Goal: Task Accomplishment & Management: Manage account settings

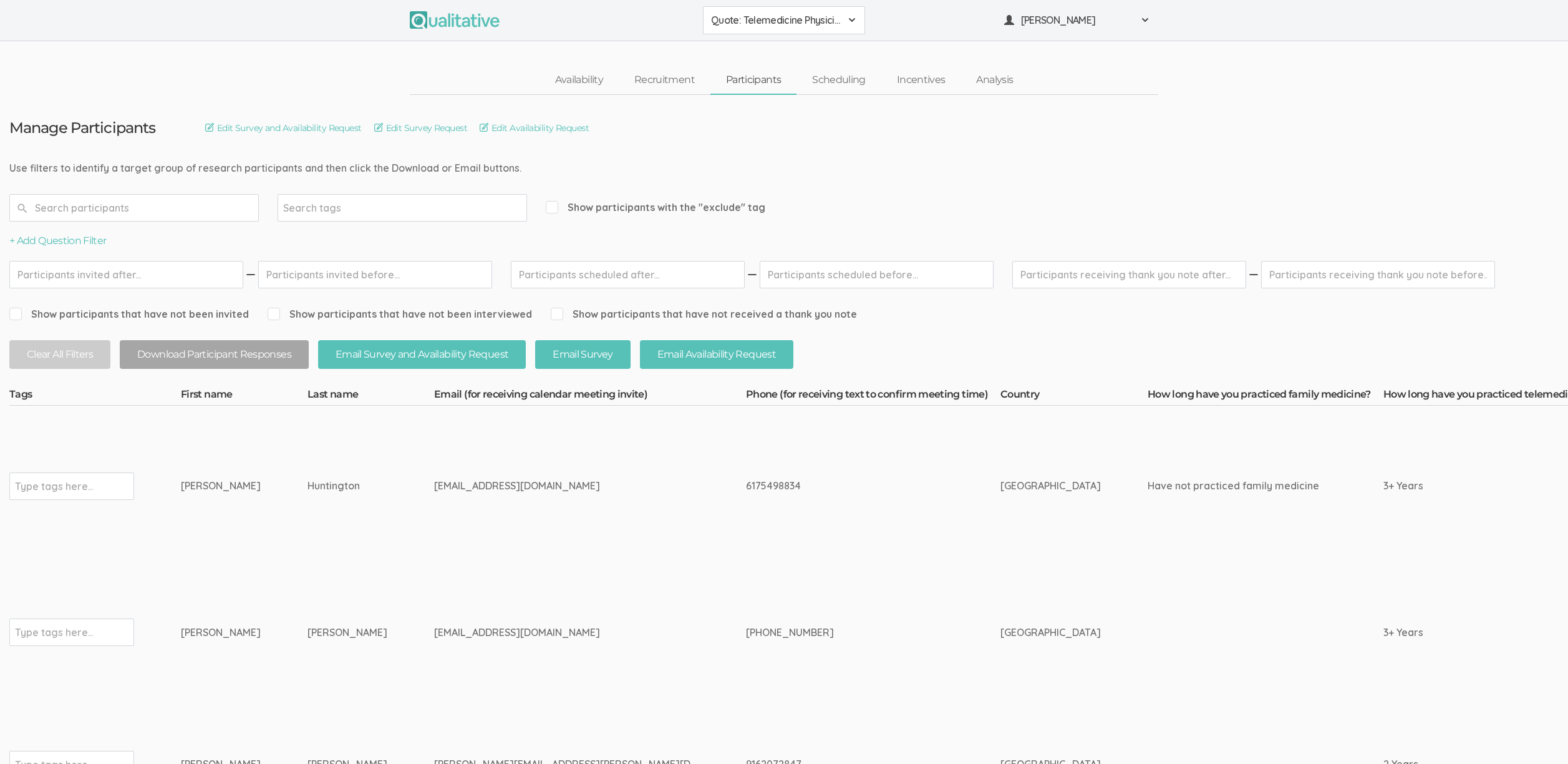
click at [746, 498] on td "6175498834" at bounding box center [873, 486] width 255 height 161
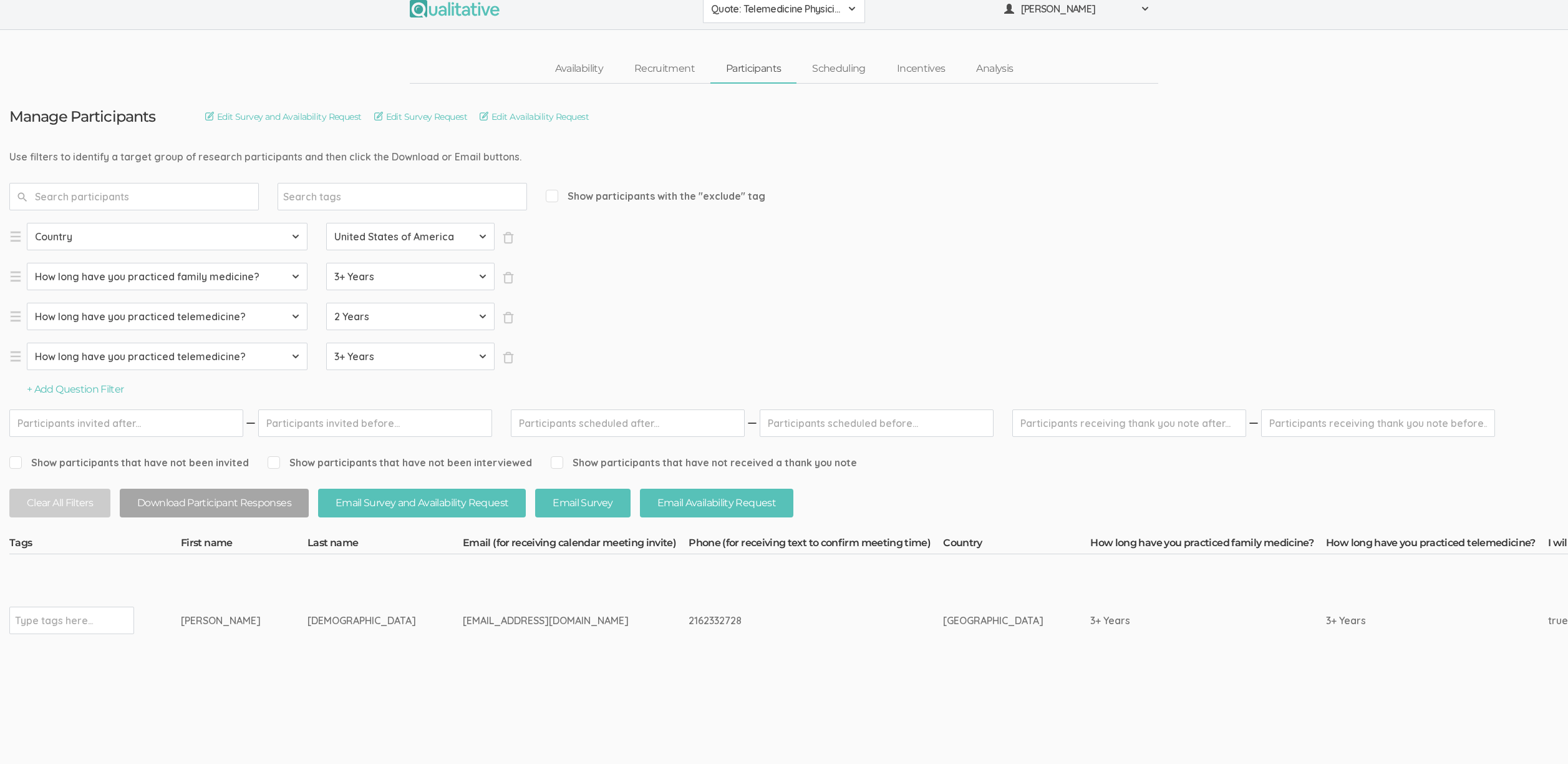
scroll to position [31, 0]
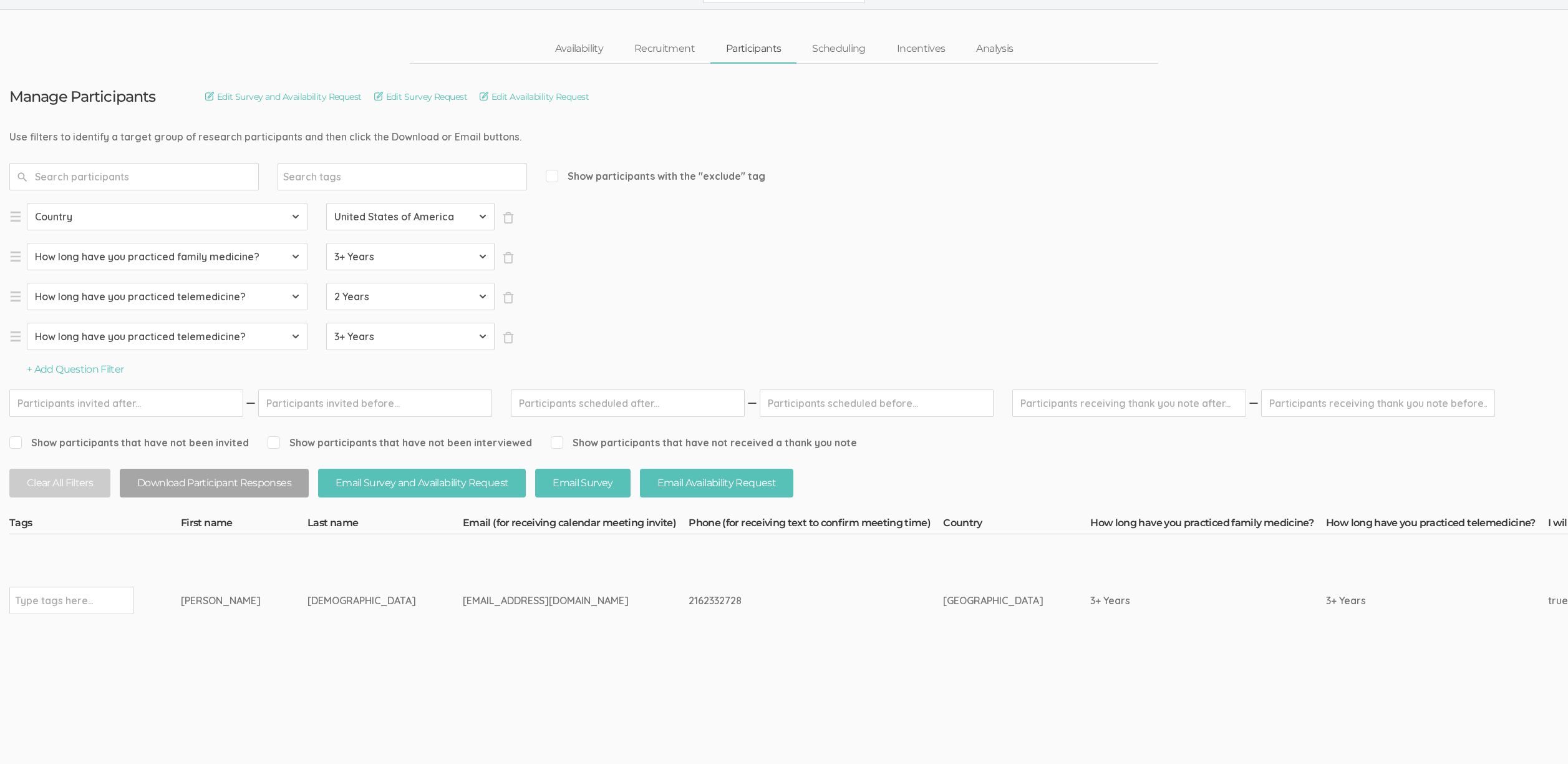
drag, startPoint x: 326, startPoint y: 599, endPoint x: 174, endPoint y: 602, distance: 152.0
copy tr "Type tags here... Sudhanshu Jain"
click at [463, 632] on td "askdrsjain@gmail.com" at bounding box center [575, 600] width 226 height 132
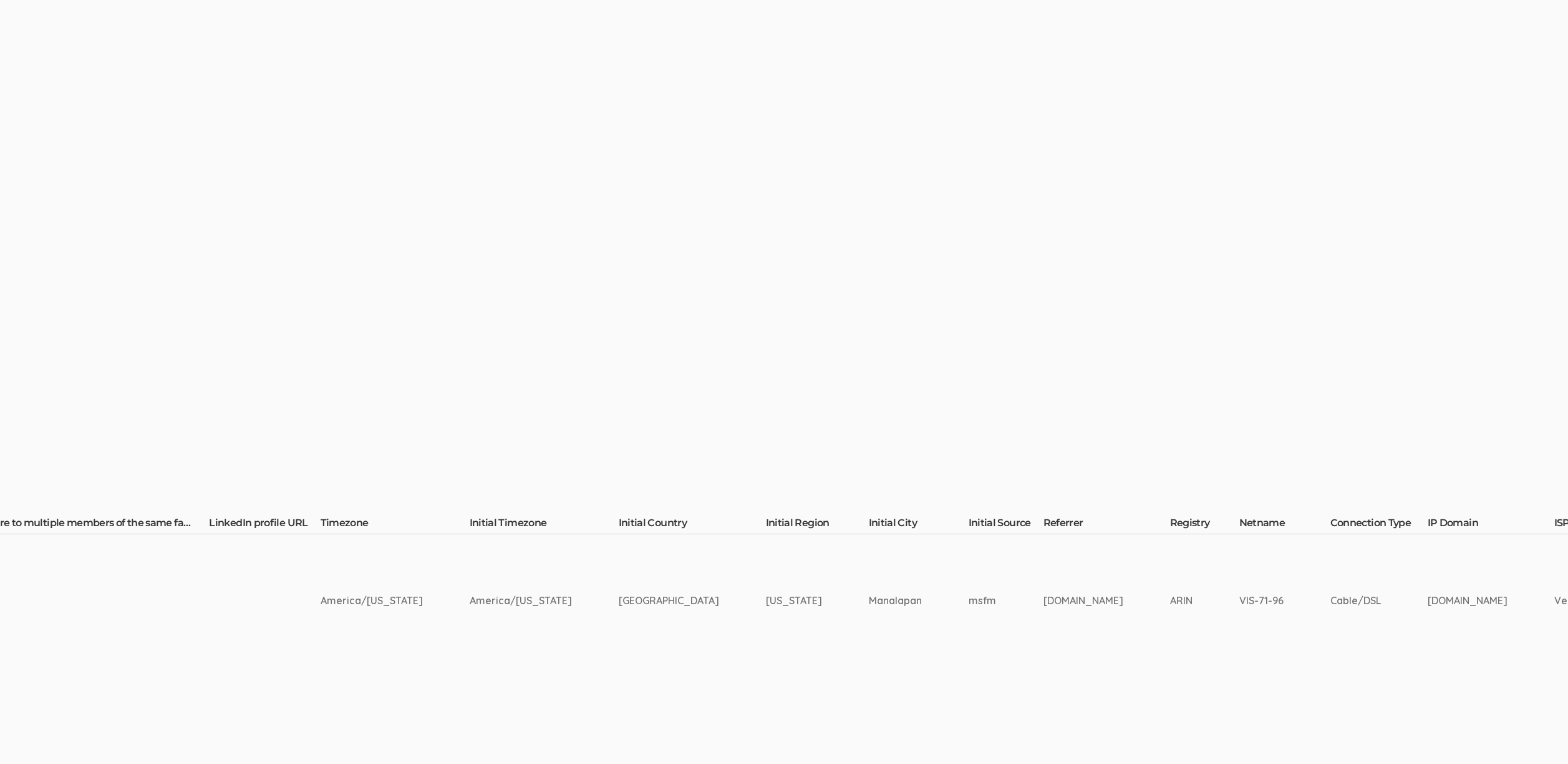
scroll to position [31, 2595]
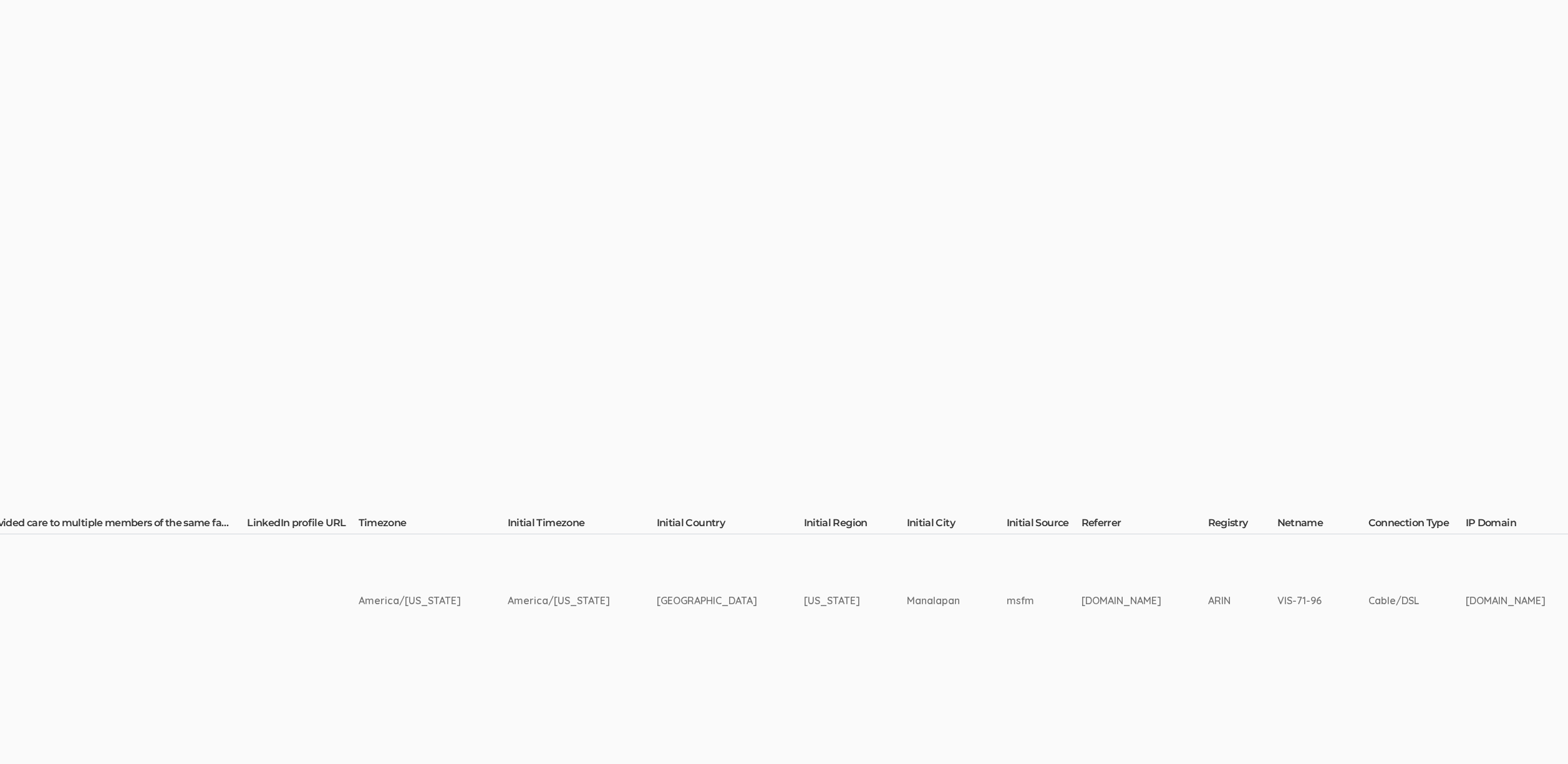
click at [907, 602] on td "Manalapan" at bounding box center [956, 600] width 100 height 132
click at [907, 602] on td "Manalapan" at bounding box center [956, 600] width 100 height 132
copy td "Manalapan"
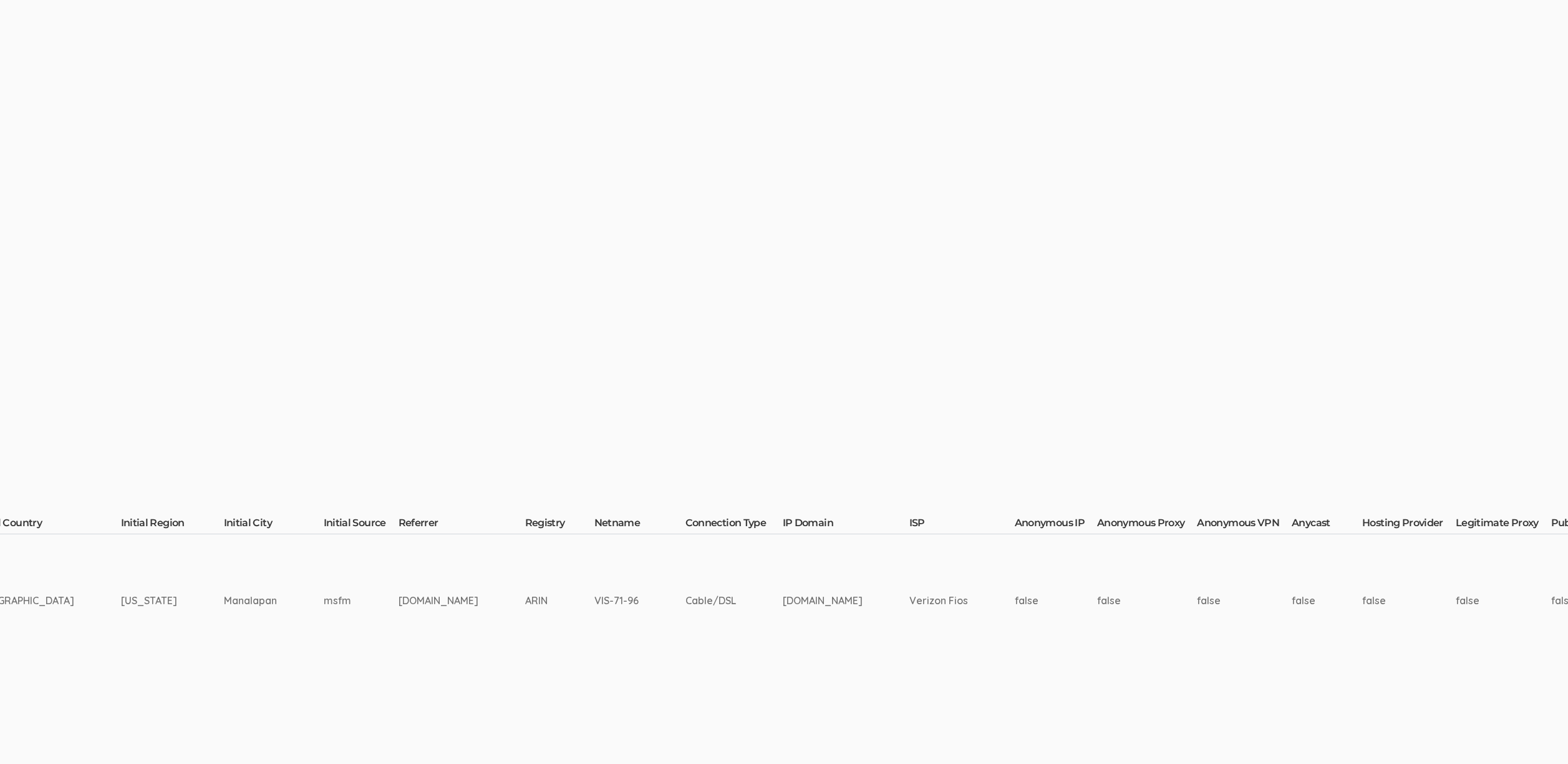
scroll to position [31, 4135]
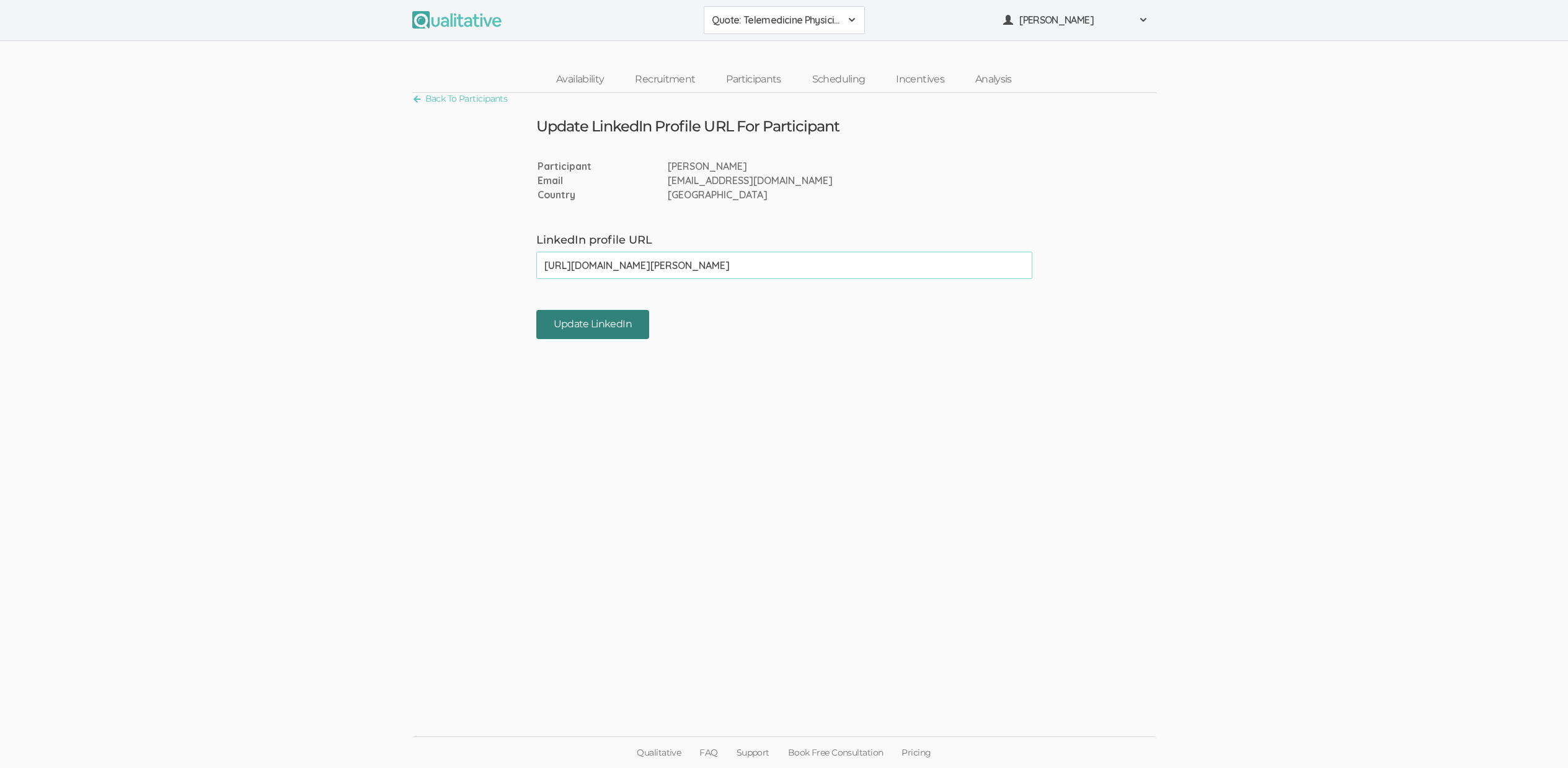
type input "https://www.linkedin.com/in/sudhanshu-jain-3b20b71a7/"
click at [599, 335] on input "Update LinkedIn" at bounding box center [592, 325] width 113 height 29
click at [595, 331] on input "Update LinkedIn" at bounding box center [592, 325] width 113 height 29
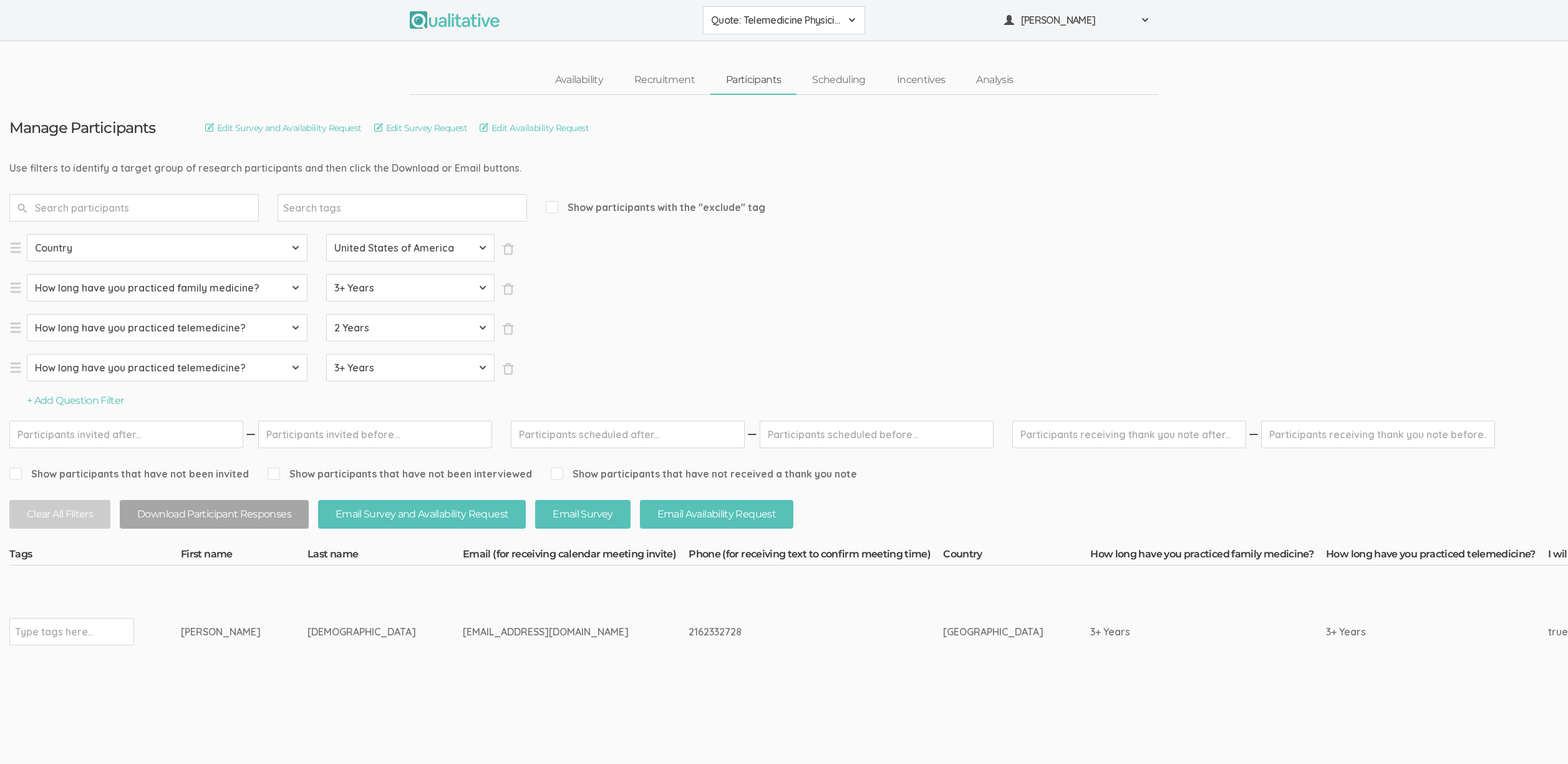
click at [102, 626] on div "Type tags here..." at bounding box center [72, 631] width 125 height 27
type input "verified"
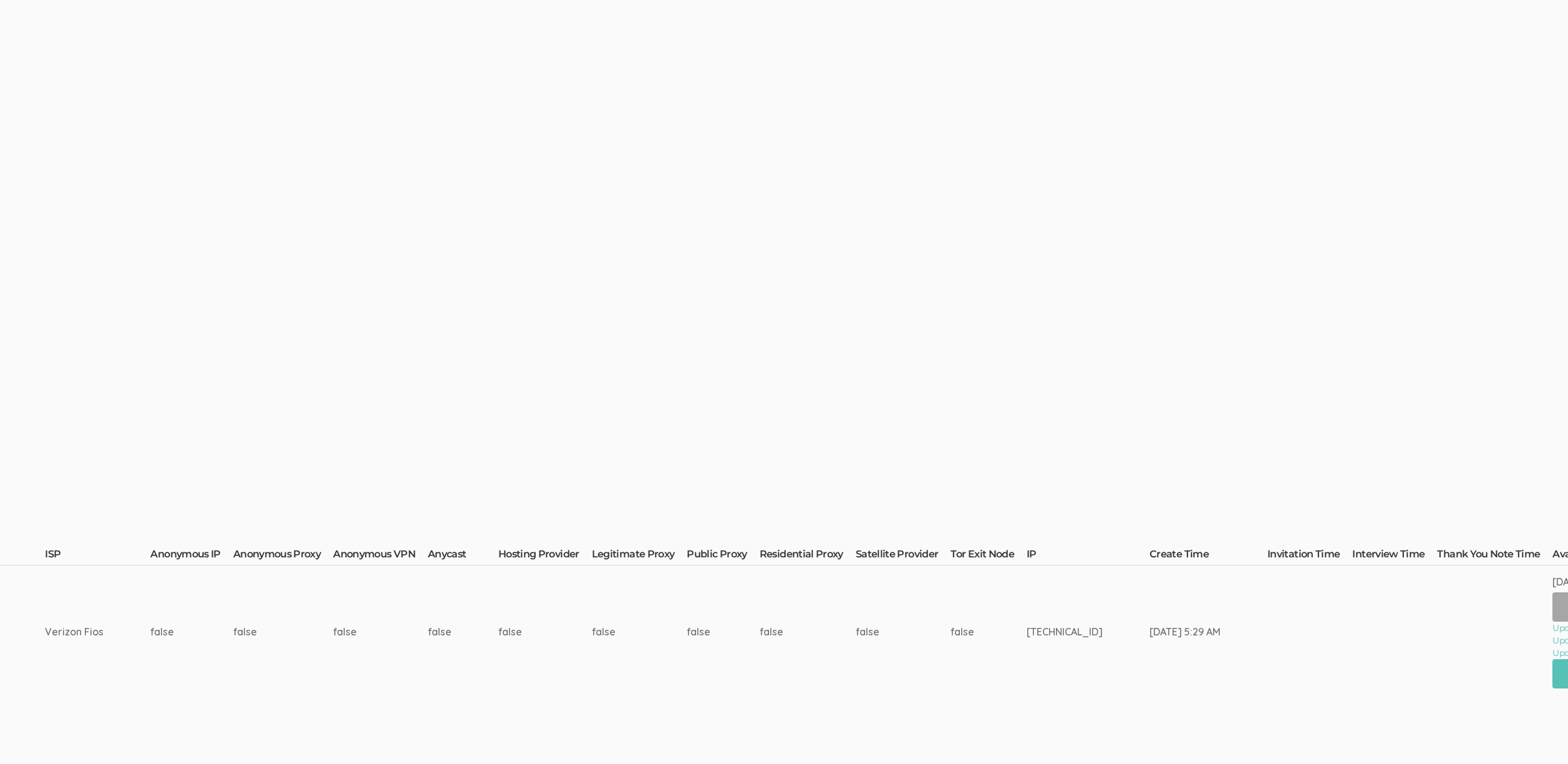
scroll to position [0, 4269]
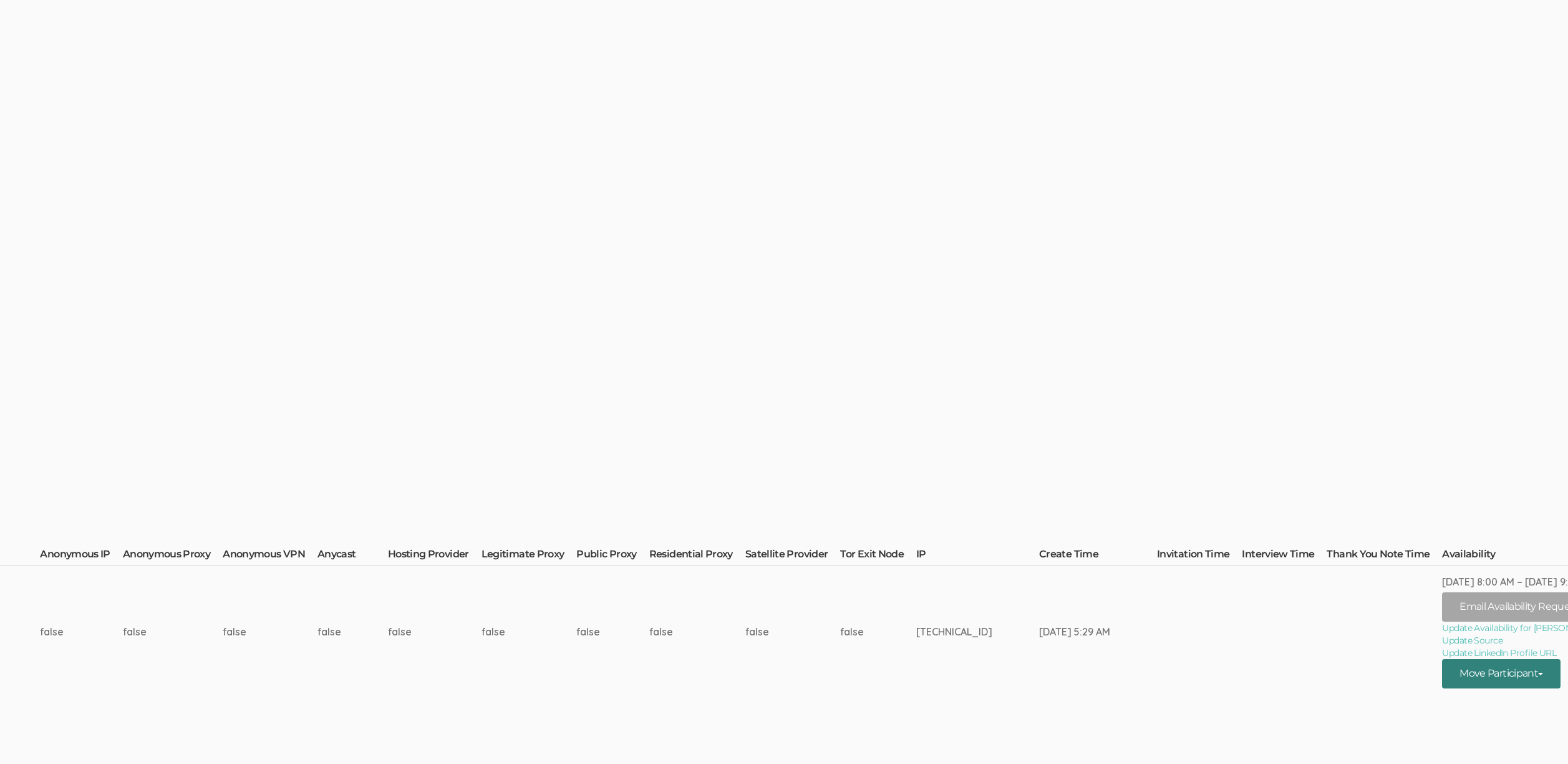
click at [1487, 676] on button "Move Participant" at bounding box center [1501, 674] width 119 height 29
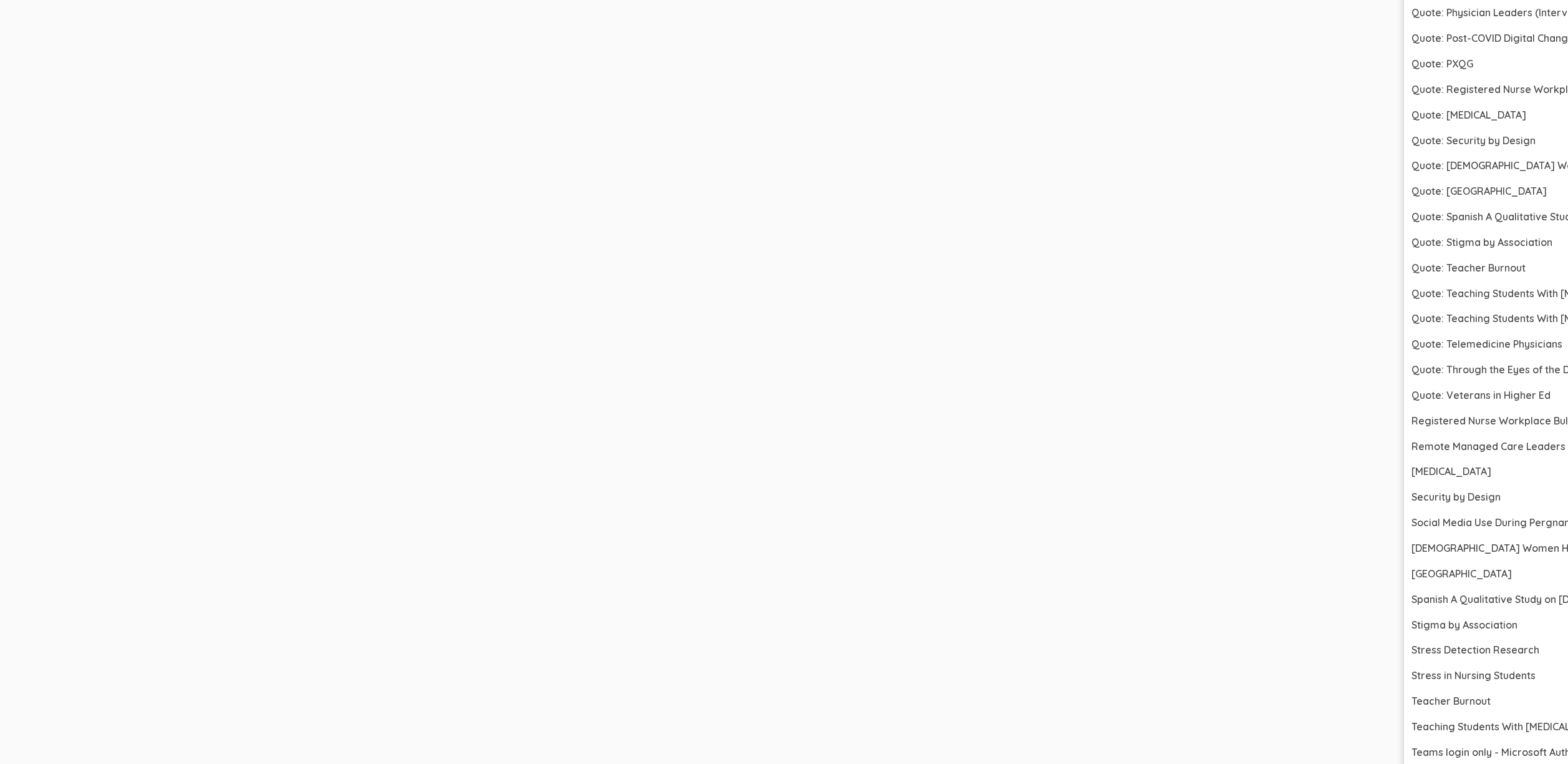
scroll to position [4691, 4269]
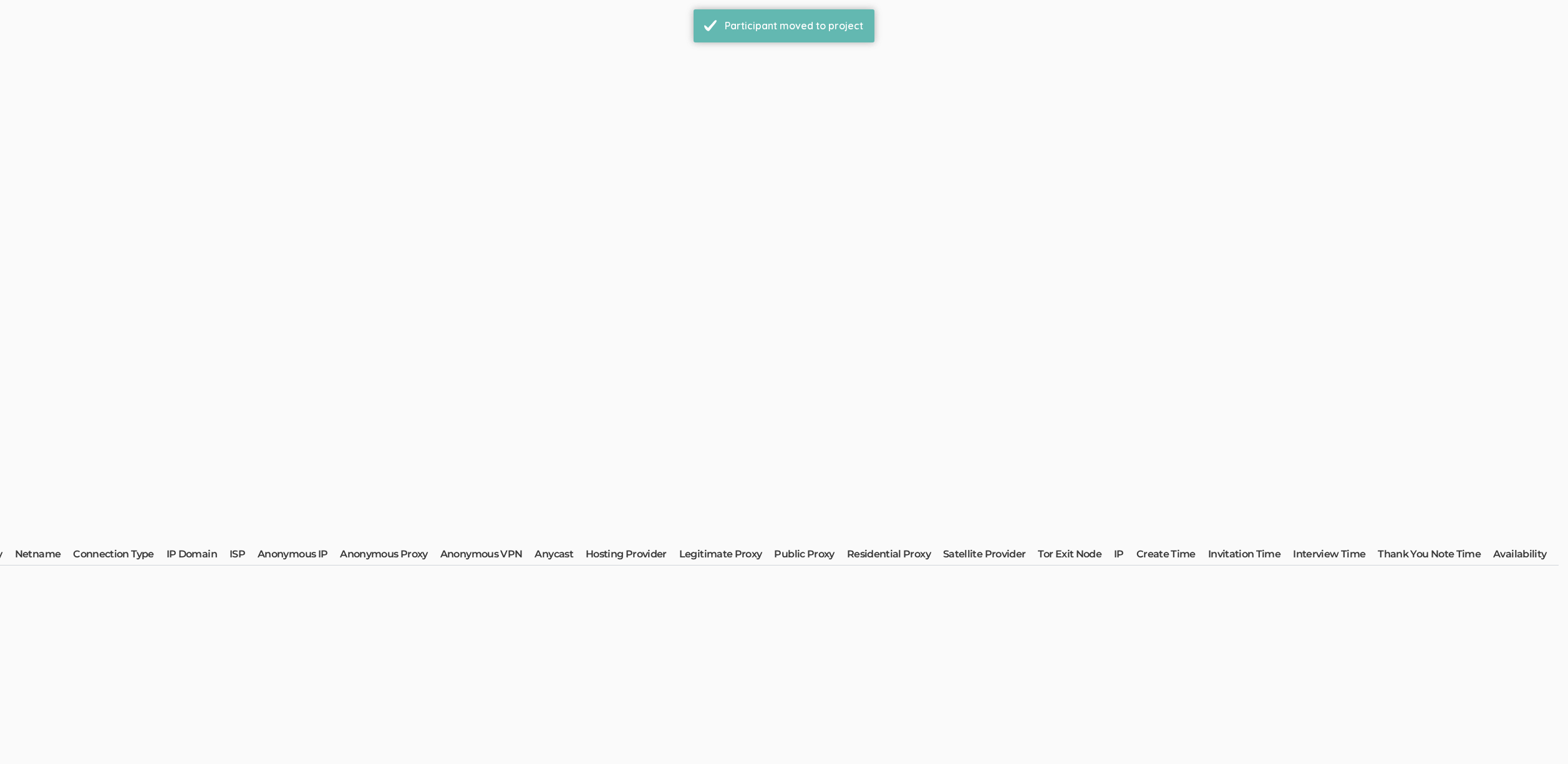
scroll to position [0, 0]
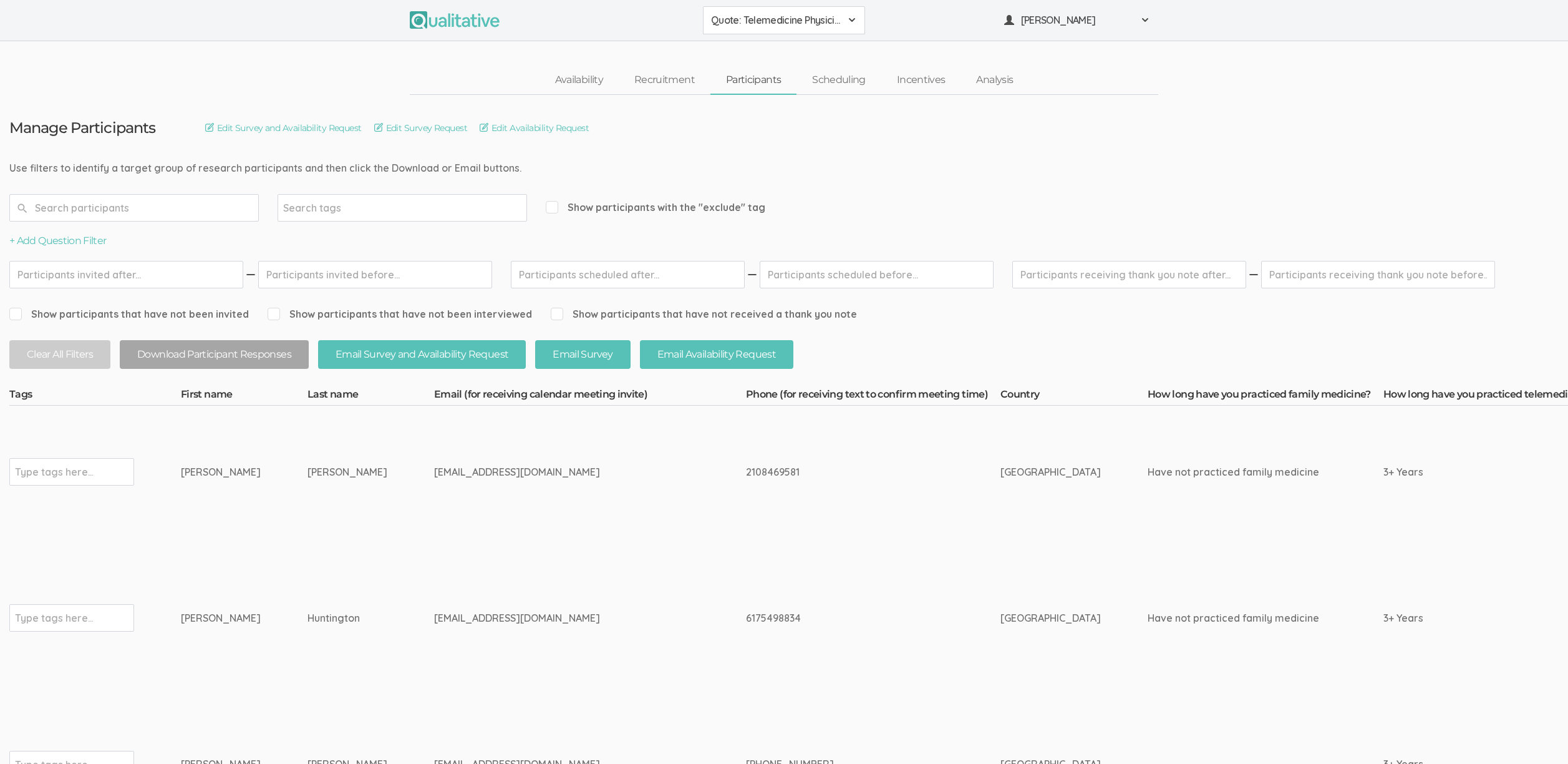
click at [1001, 617] on td "[GEOGRAPHIC_DATA]" at bounding box center [1074, 618] width 147 height 160
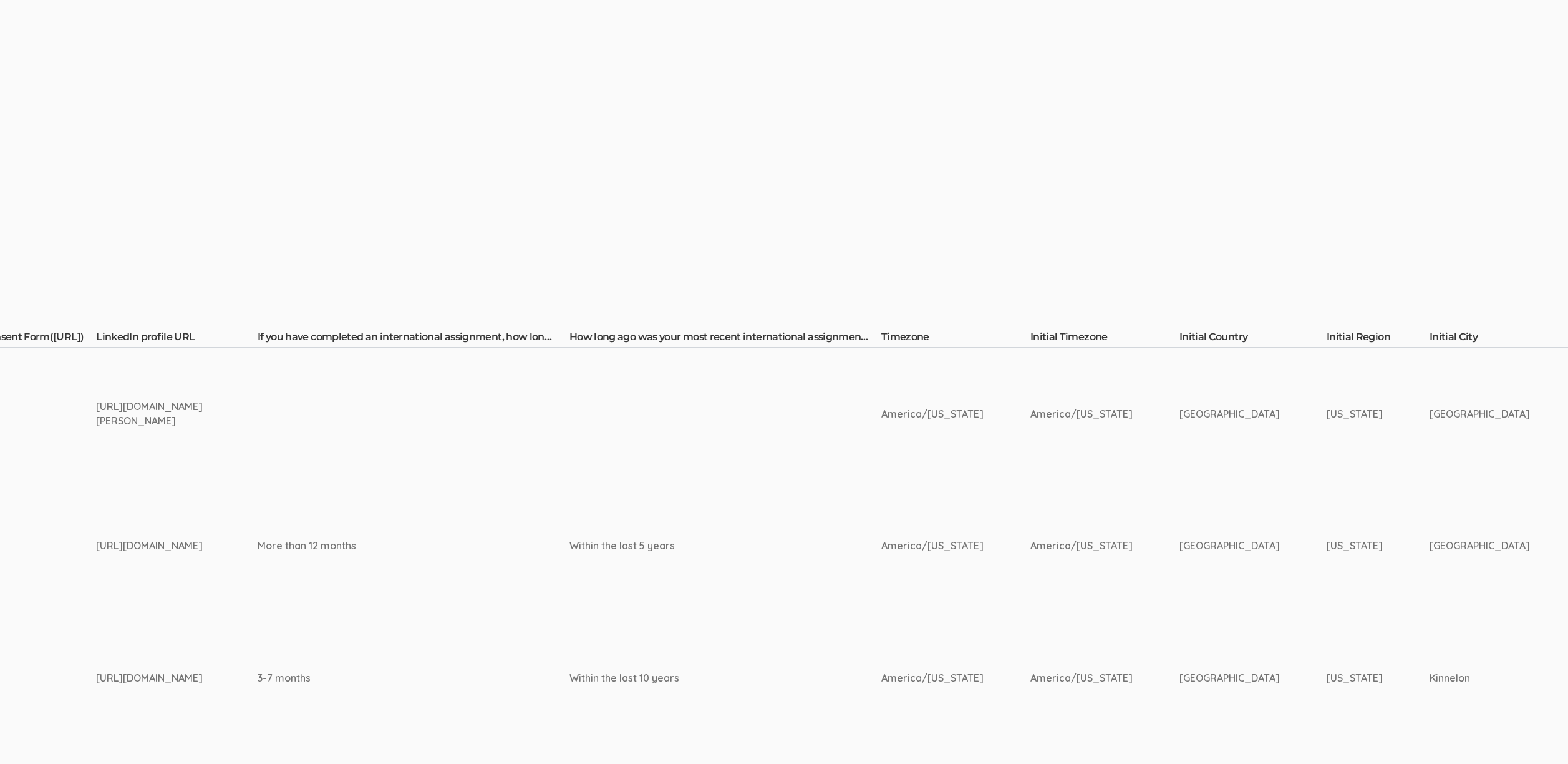
scroll to position [31, 1543]
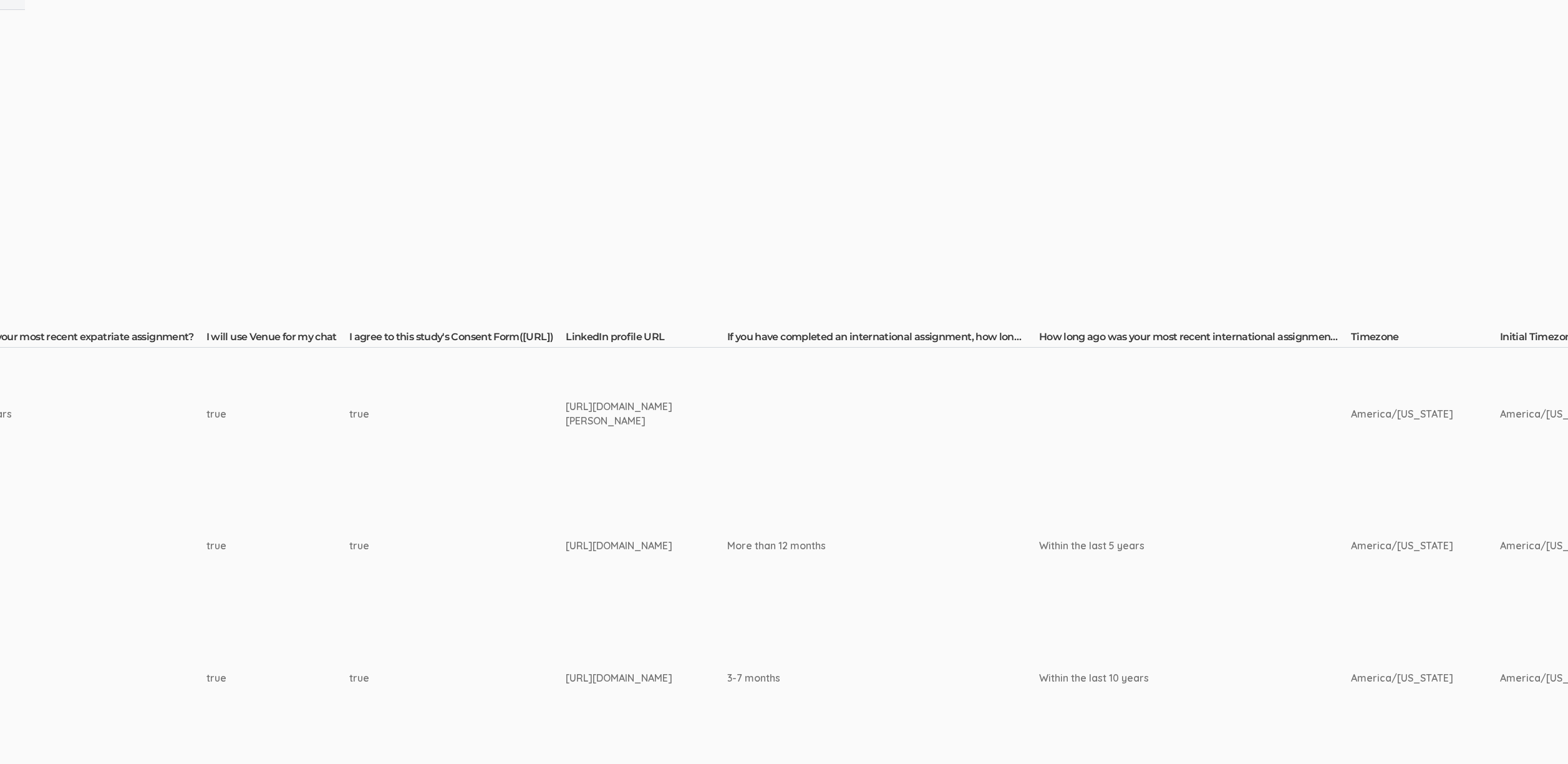
click at [606, 421] on div "https://www.linkedin.com/in/alejandro-gomez-12a136b/" at bounding box center [623, 413] width 115 height 29
copy td "https://www.linkedin.com/in/alejandro-gomez-12a136b/"
click at [612, 539] on div "https://www.linkedin.com/in/sinit-mehtsun/" at bounding box center [623, 546] width 115 height 14
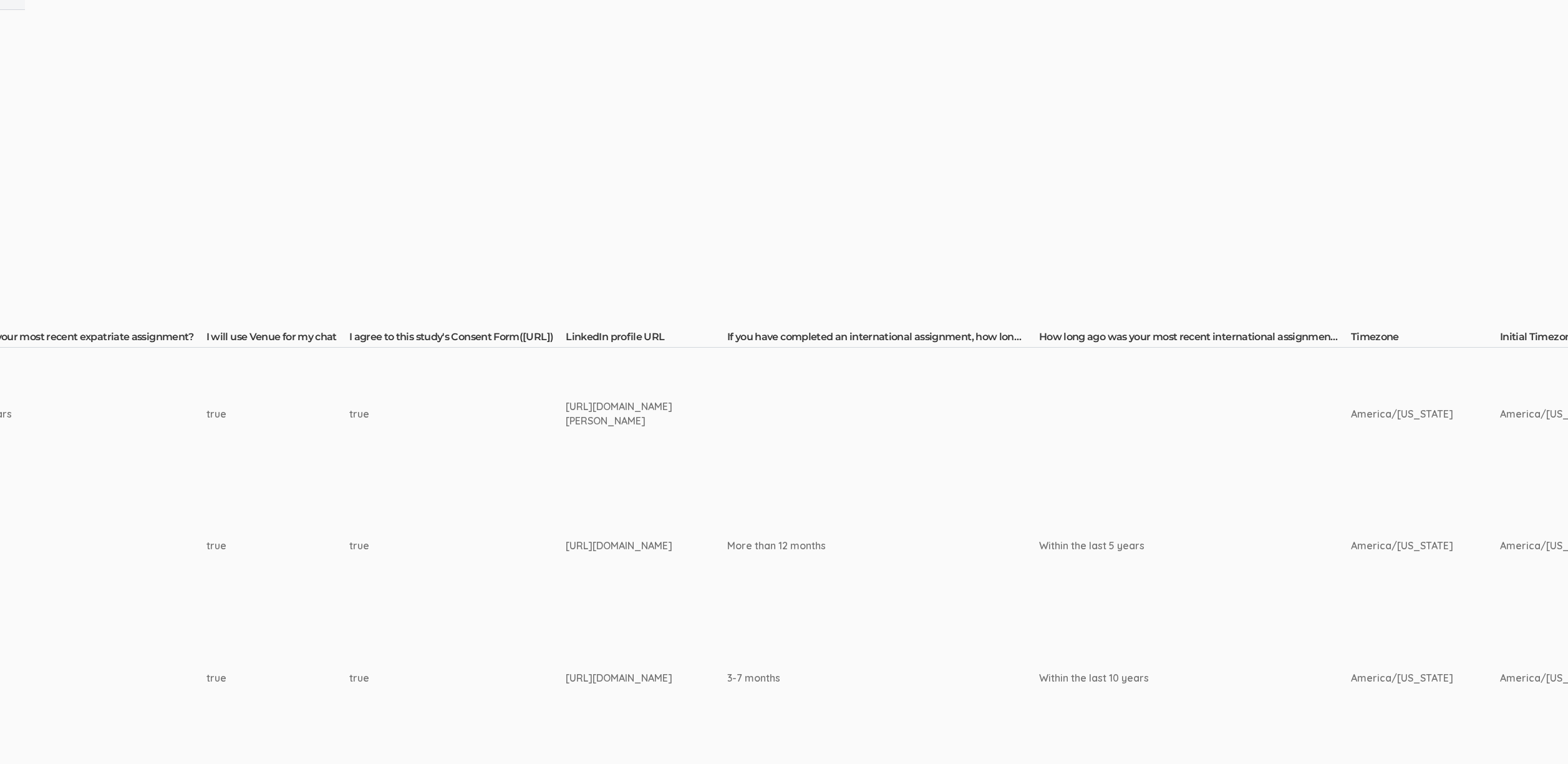
click at [612, 539] on div "https://www.linkedin.com/in/sinit-mehtsun/" at bounding box center [623, 546] width 115 height 14
copy tr "https://www.linkedin.com/in/sinit-mehtsun/"
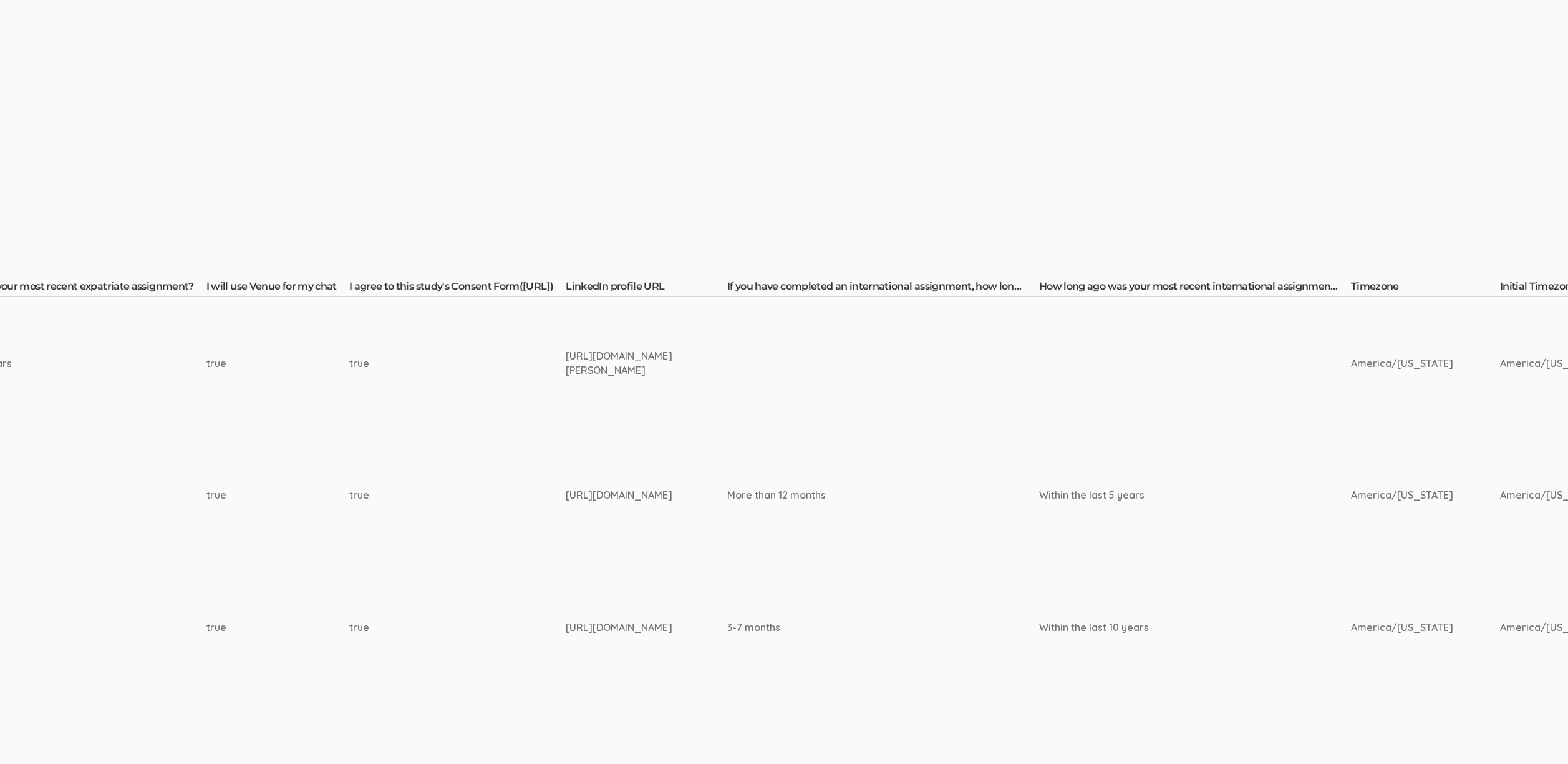
scroll to position [155, 1543]
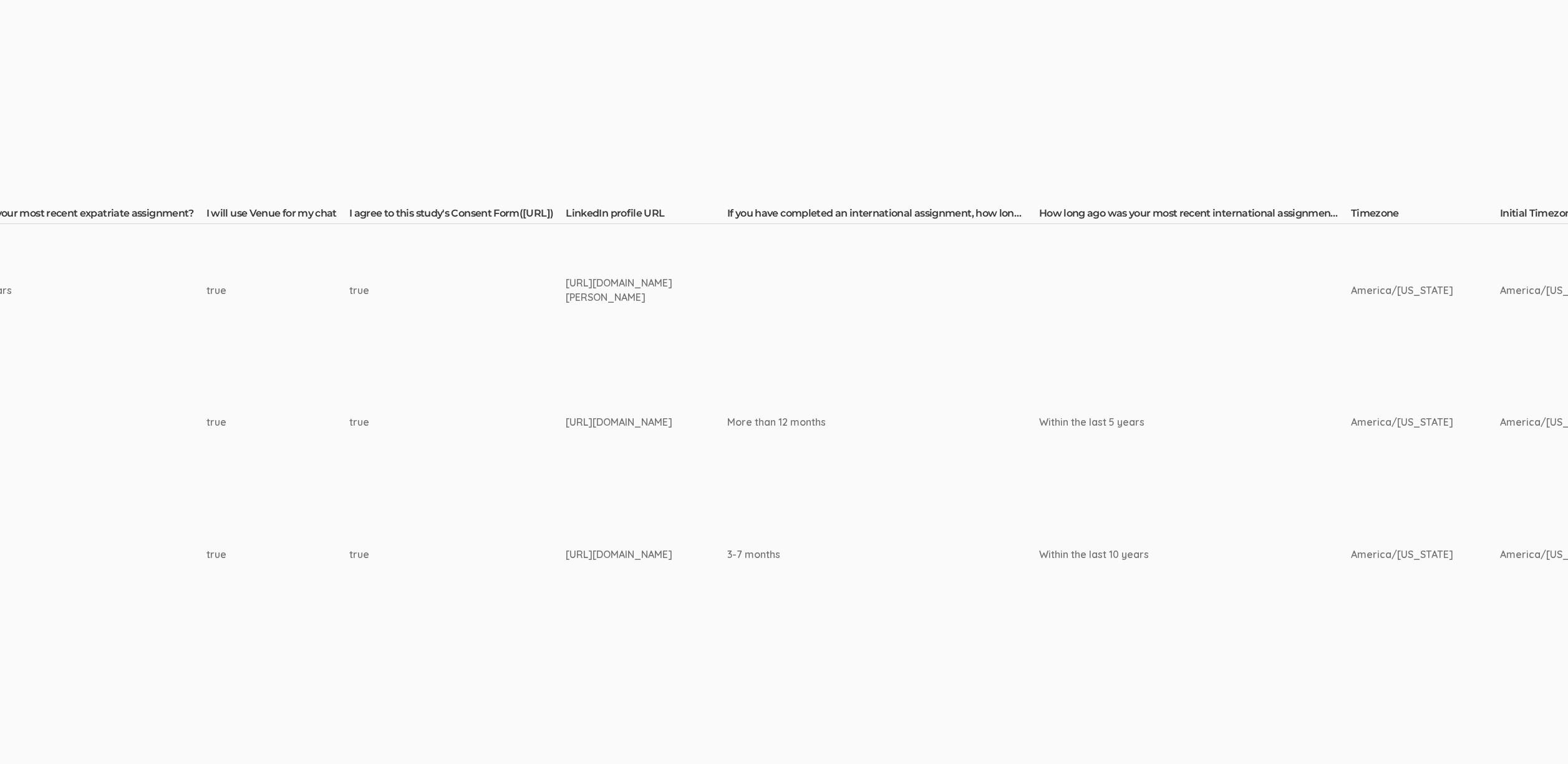
click at [602, 552] on div "https://www.linkedin.com/in/kirill-tchernakov-688b063/" at bounding box center [623, 554] width 115 height 14
copy tr "https://www.linkedin.com/in/kirill-tchernakov-688b063/"
click at [459, 561] on td "true" at bounding box center [457, 554] width 216 height 132
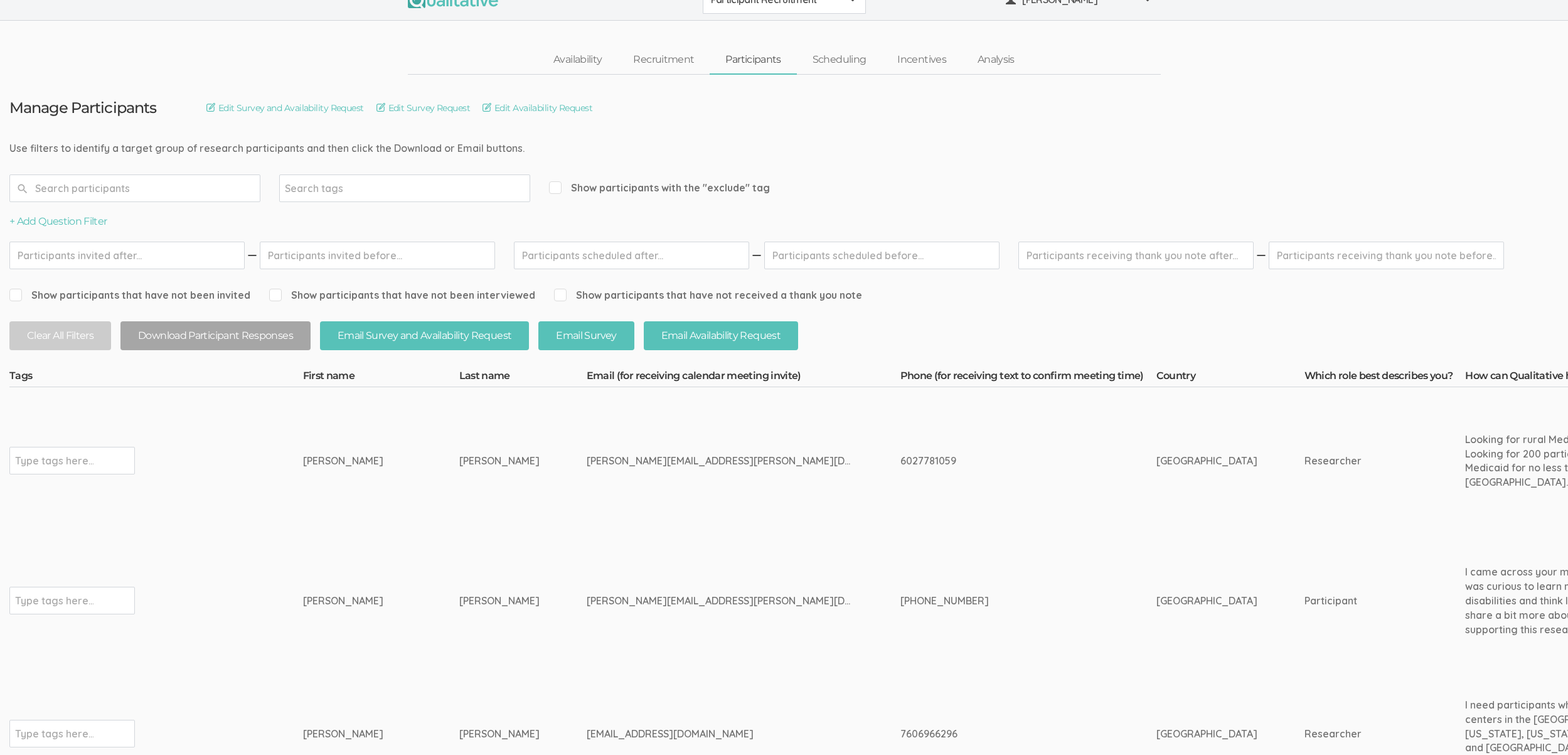
scroll to position [21, 0]
click at [98, 606] on div "Type tags here..." at bounding box center [72, 601] width 125 height 28
click at [101, 593] on div "Type tags here..." at bounding box center [72, 601] width 125 height 28
type input "exclude"
click at [608, 187] on span "Show participants with the "exclude" tag" at bounding box center [660, 187] width 221 height 14
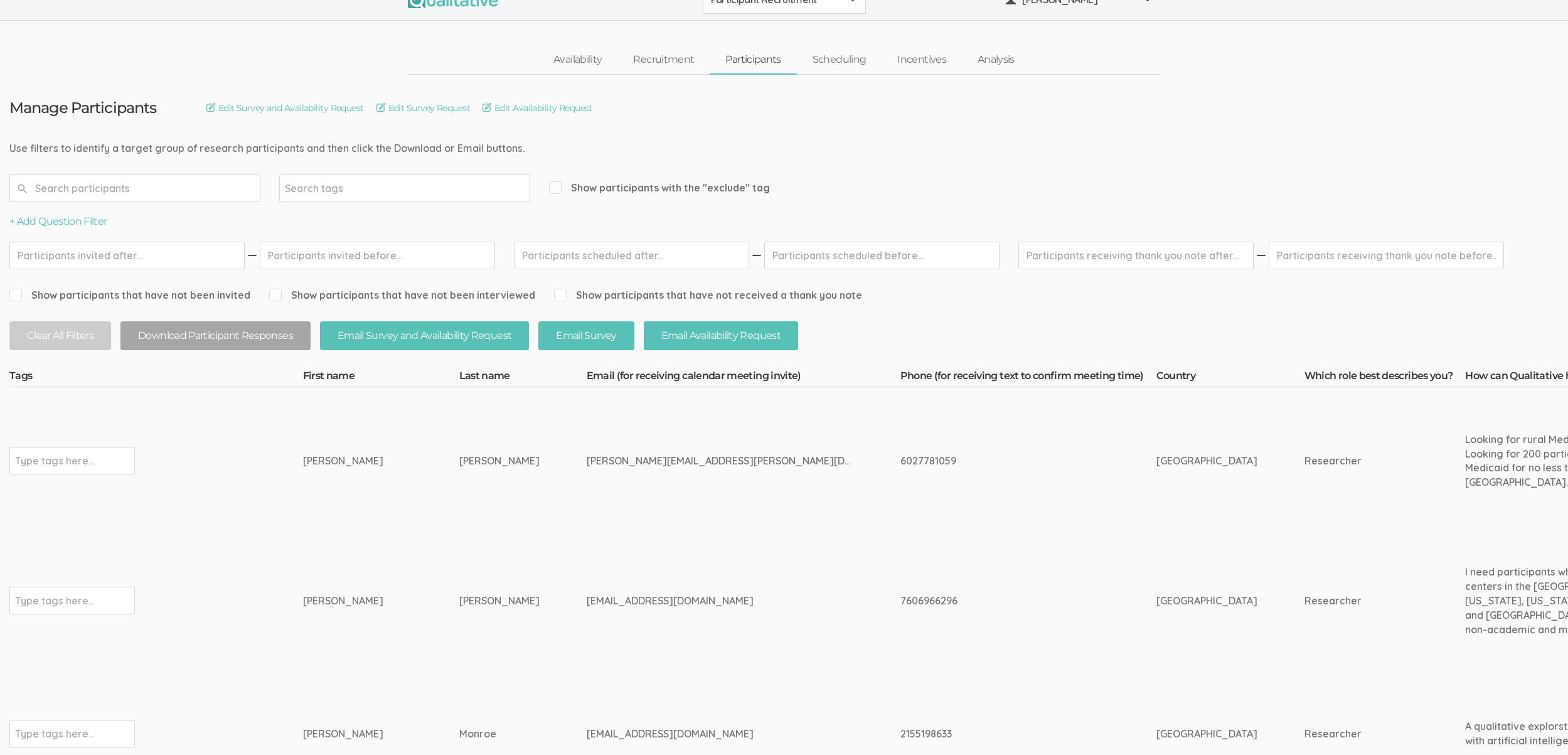
click at [557, 187] on input "Show participants with the "exclude" tag" at bounding box center [553, 187] width 8 height 8
checkbox input "true"
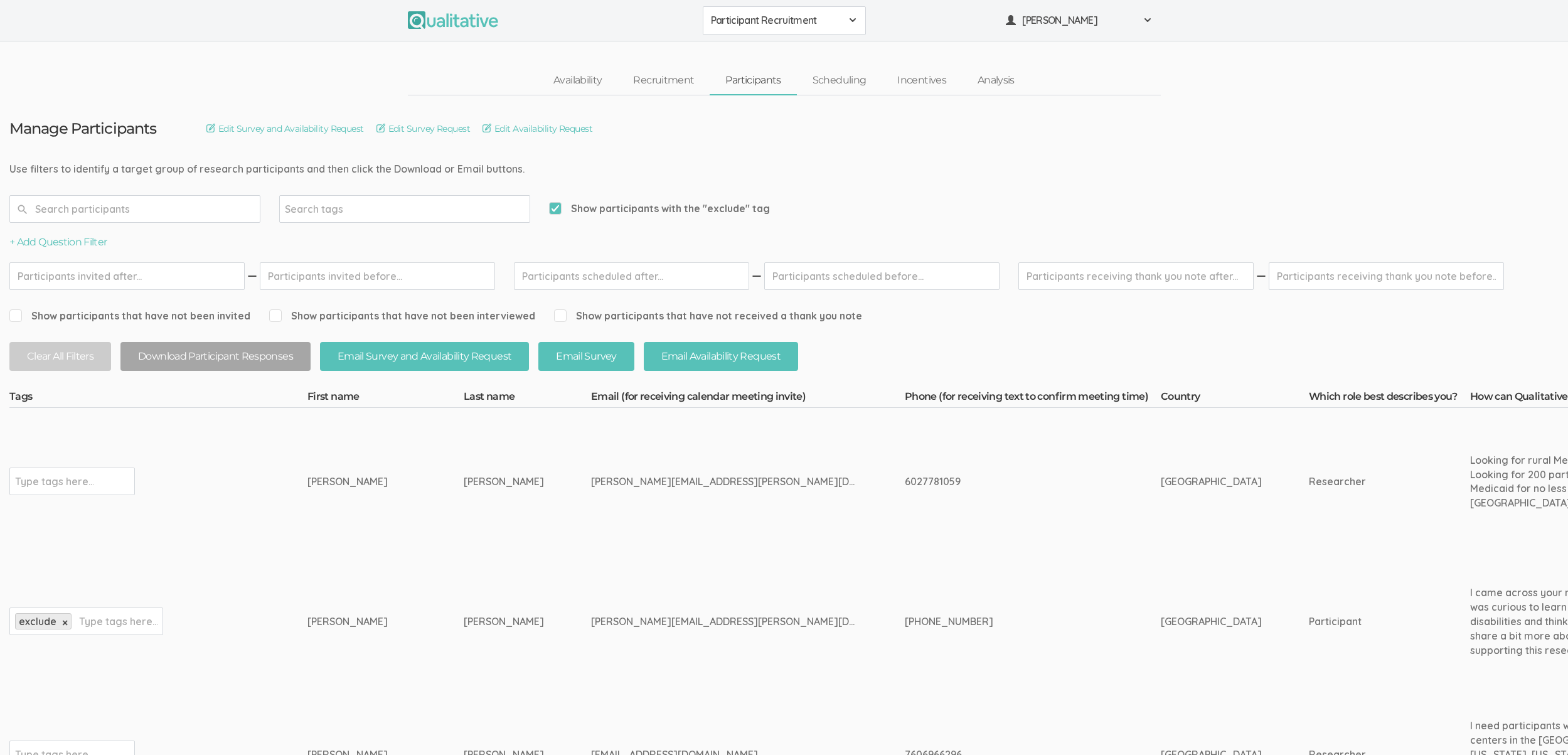
click at [92, 624] on input "text" at bounding box center [118, 622] width 78 height 16
type input "fraud"
click at [560, 206] on span "Show participants with the "exclude" tag" at bounding box center [660, 208] width 221 height 14
click at [557, 206] on input "Show participants with the "exclude" tag" at bounding box center [553, 208] width 8 height 8
checkbox input "false"
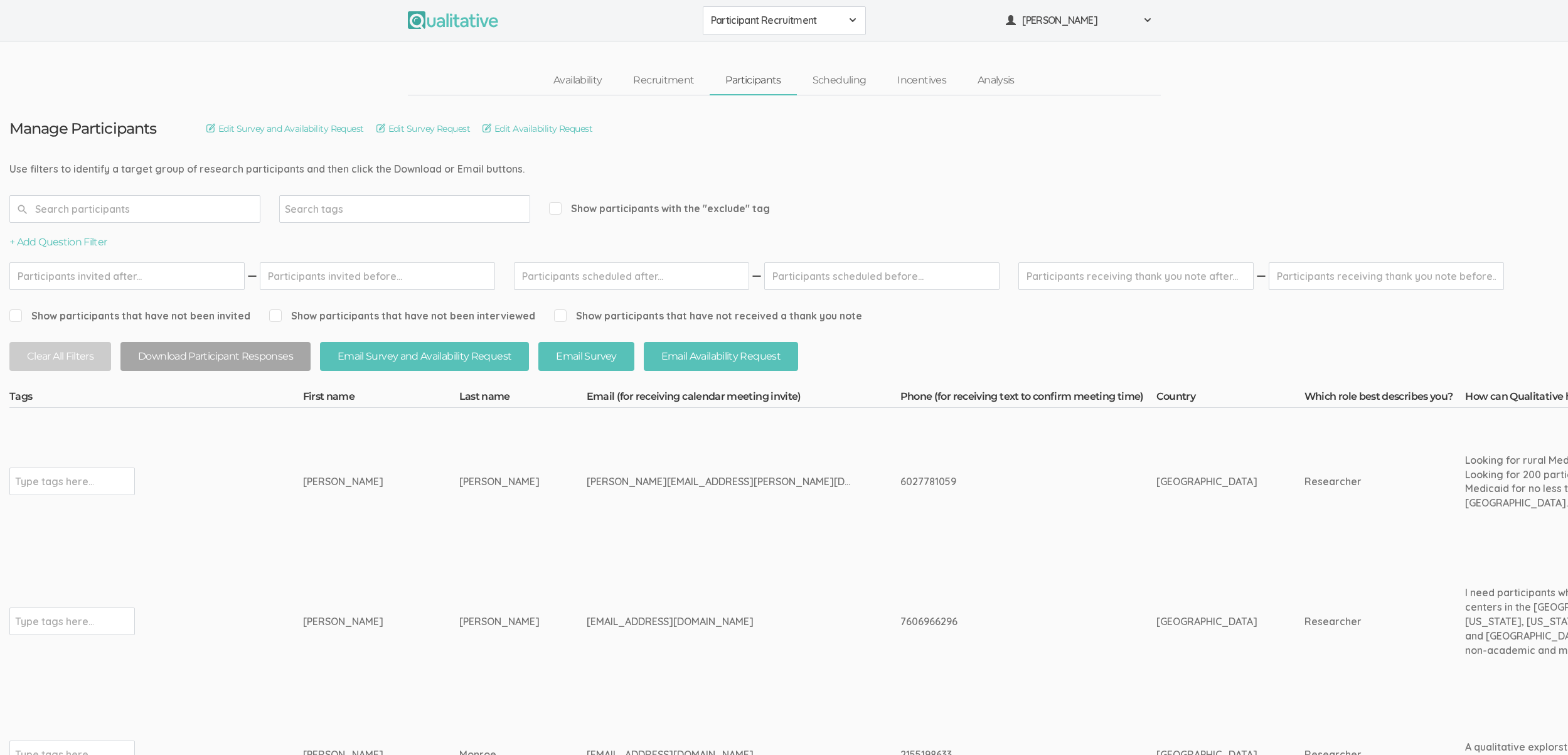
click at [460, 607] on td "Howarth Mira" at bounding box center [523, 622] width 127 height 133
click at [296, 581] on td "Type tags here..." at bounding box center [156, 622] width 294 height 133
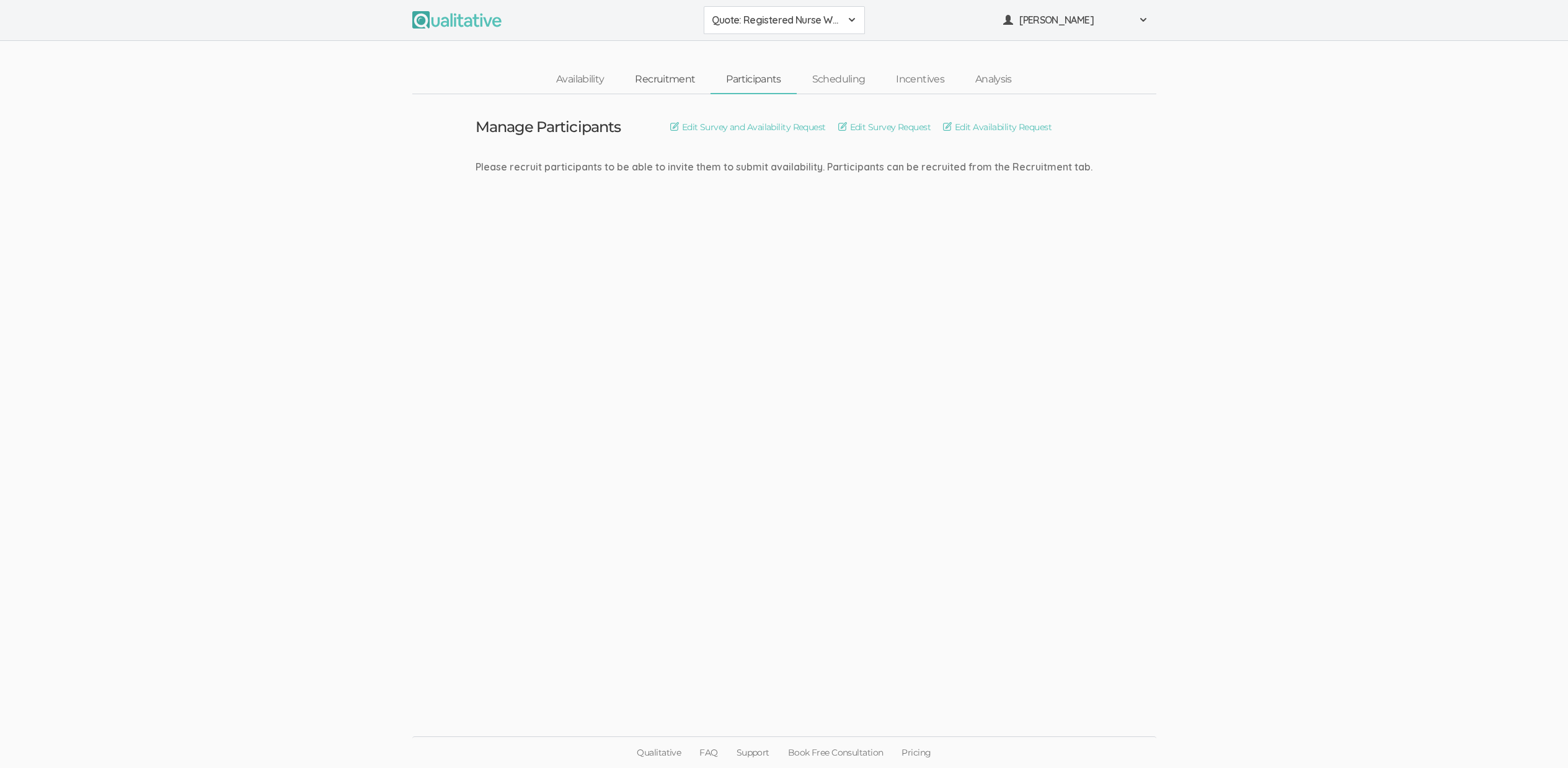
click at [662, 79] on link "Recruitment" at bounding box center [664, 80] width 91 height 27
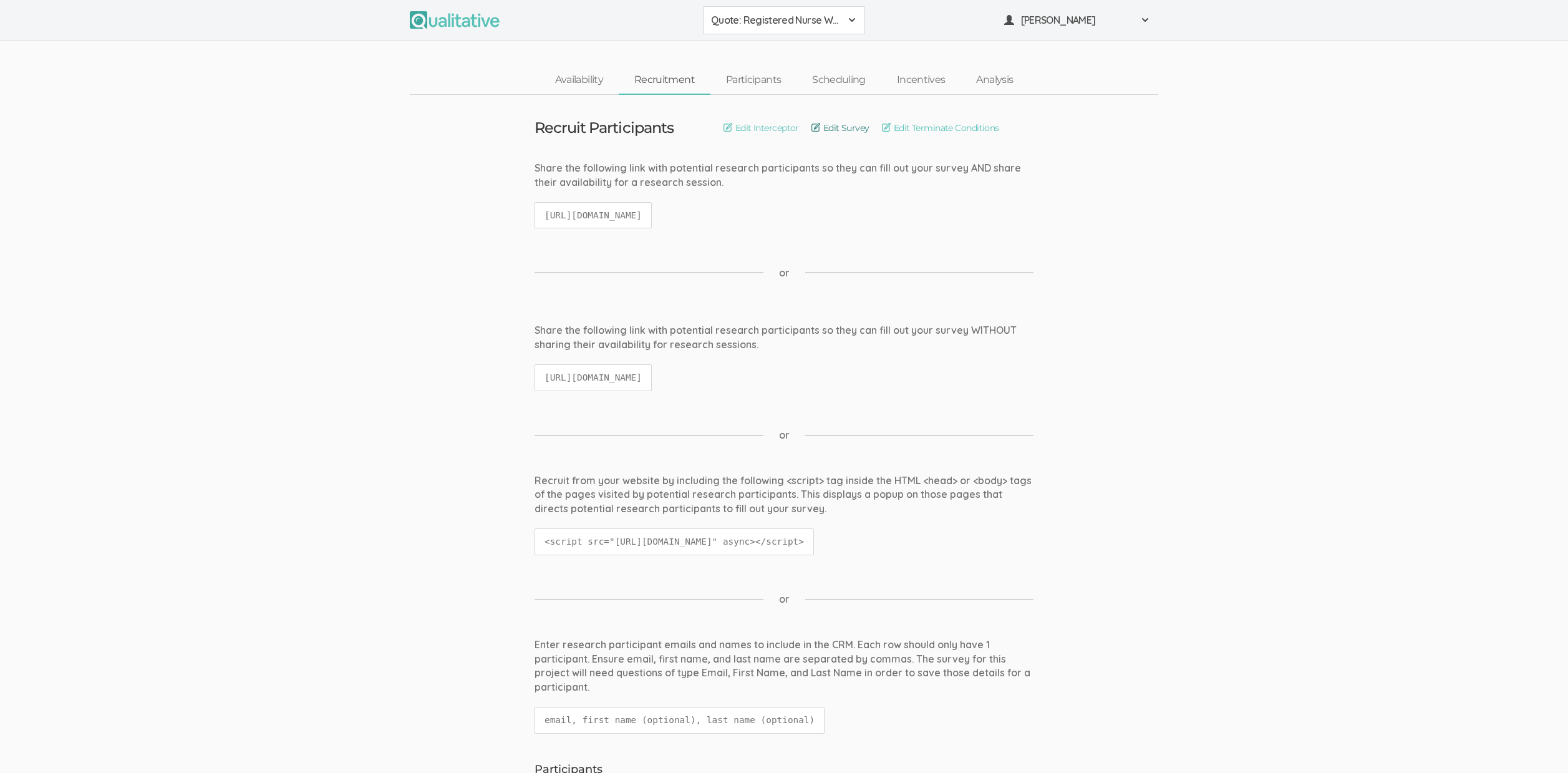
click at [851, 131] on link "Edit Survey" at bounding box center [840, 128] width 58 height 13
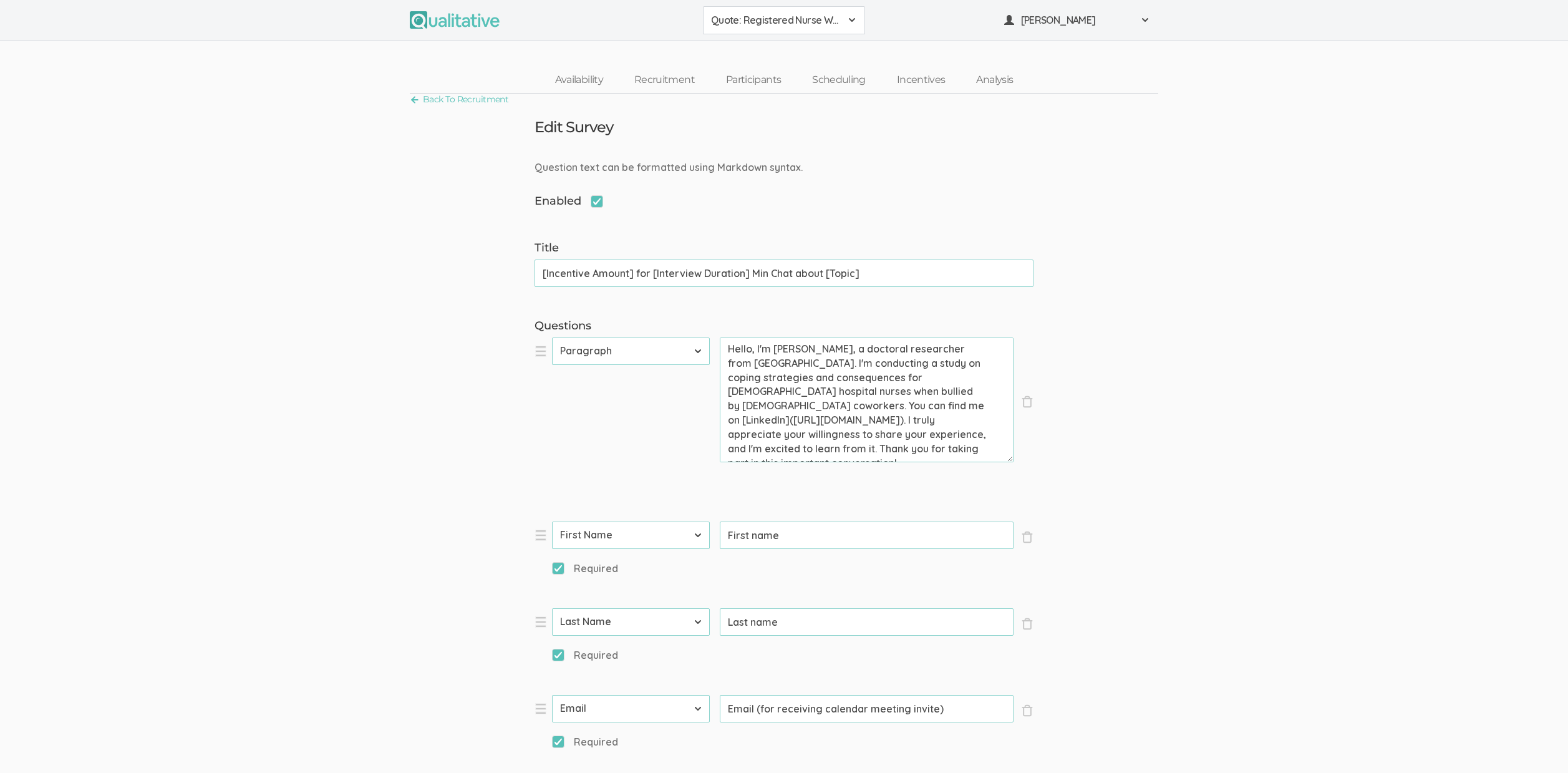
scroll to position [802, 0]
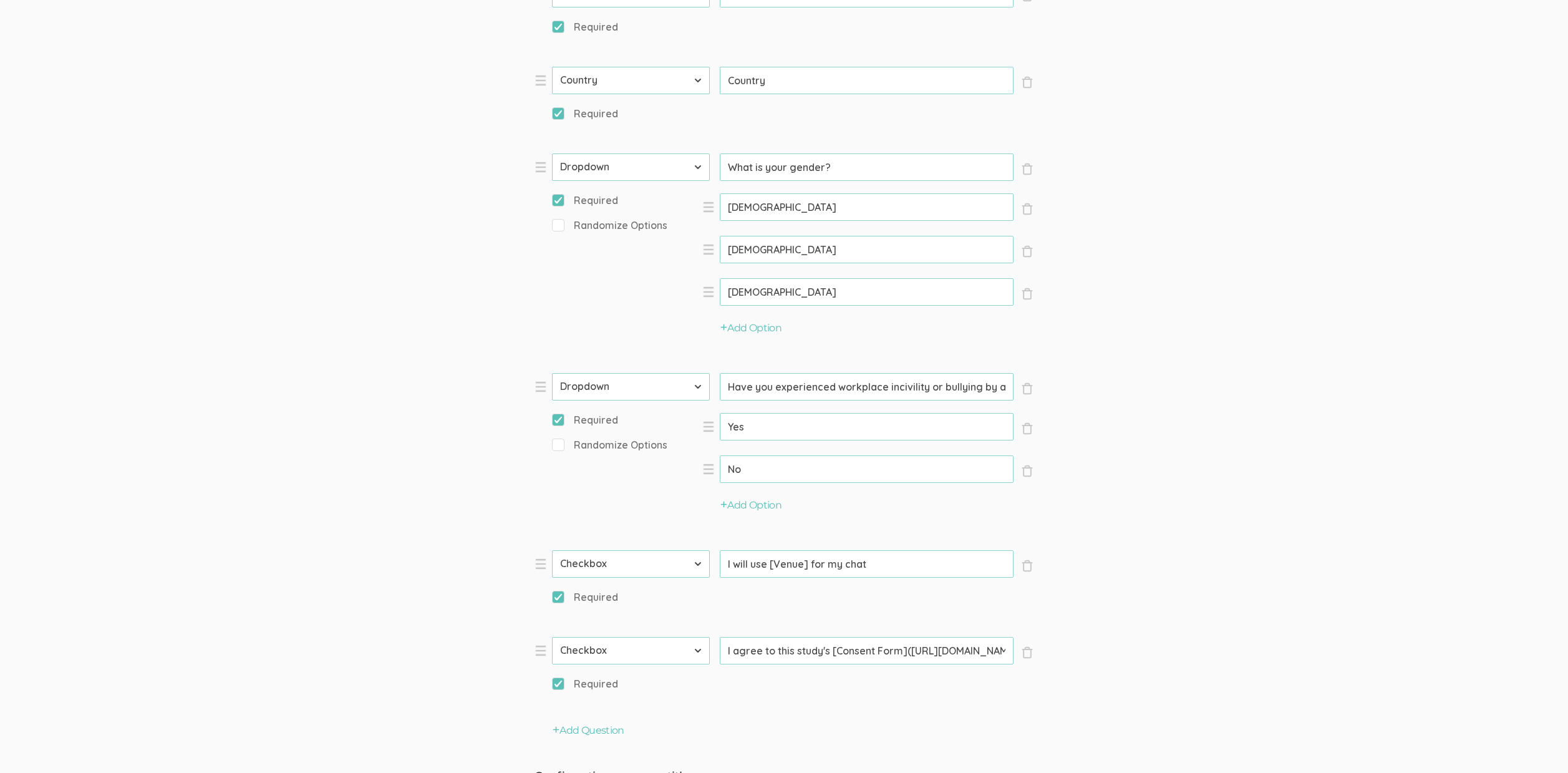
click at [899, 387] on input "Have you experienced workplace incivility or bullying by a female coworker?" at bounding box center [867, 386] width 294 height 27
paste input "harassment"
type input "Have you experienced workplace harassment or bullying by a female coworker?"
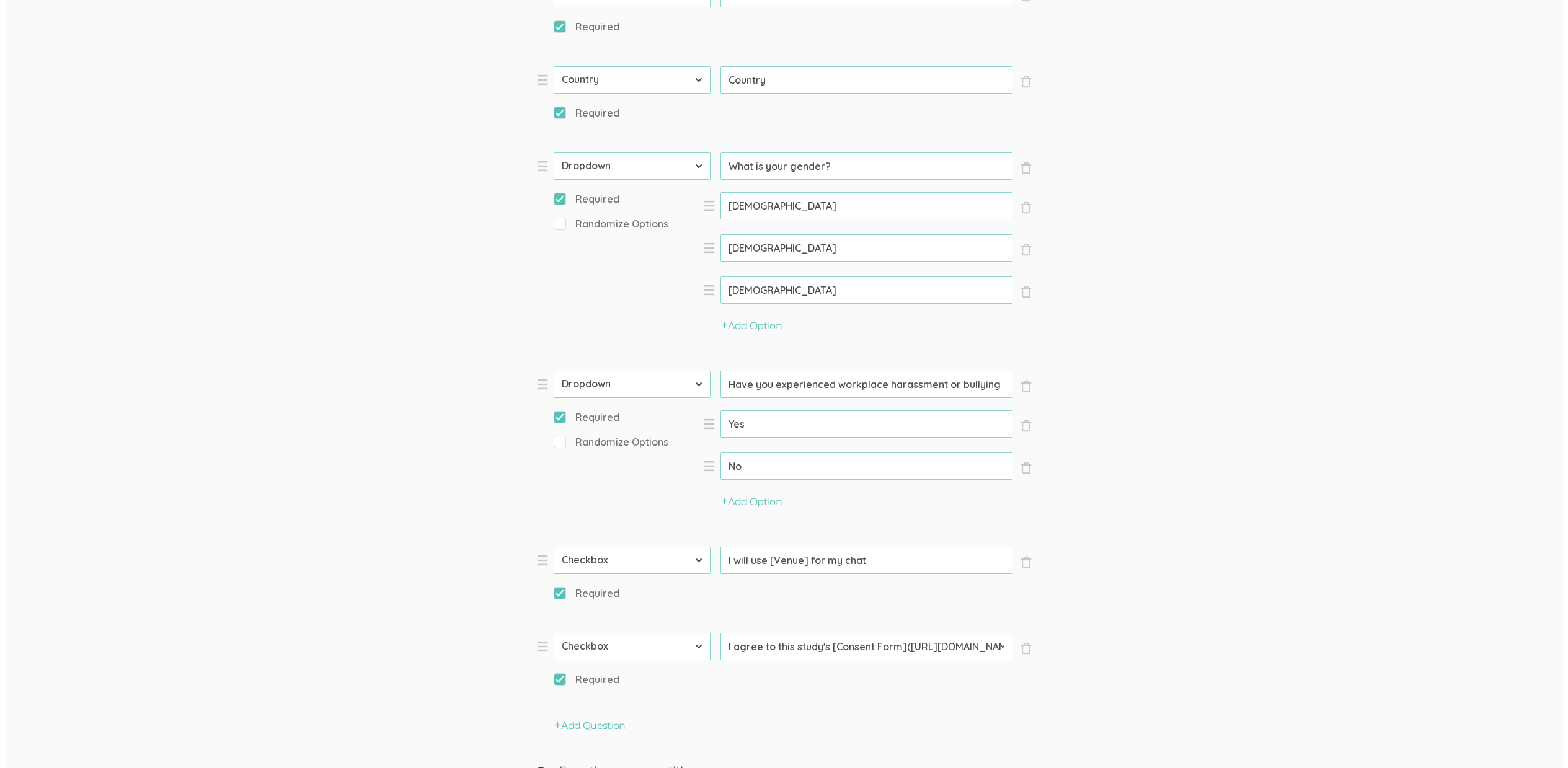
scroll to position [0, 0]
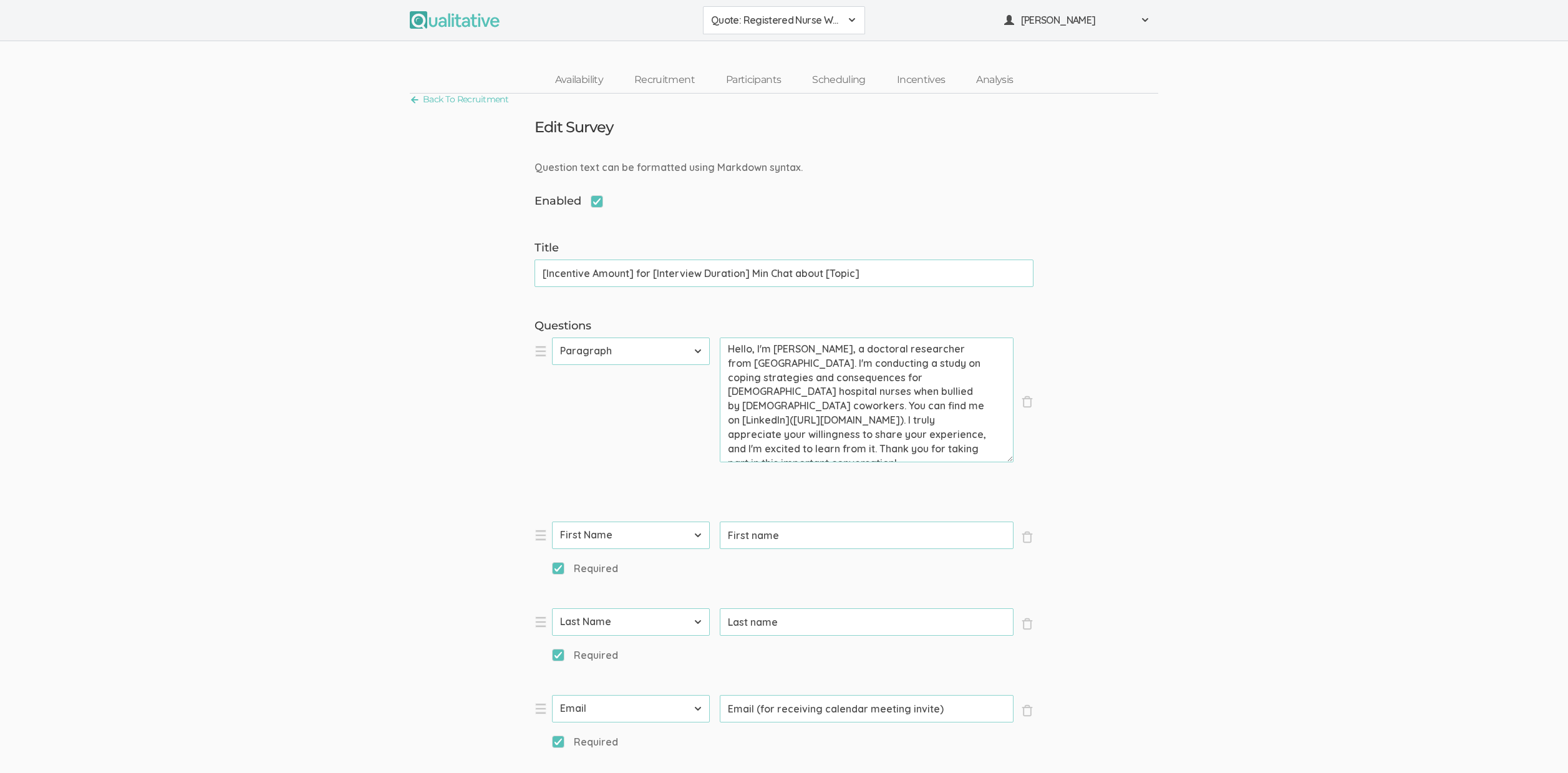
click at [735, 84] on link "Participants" at bounding box center [754, 80] width 86 height 27
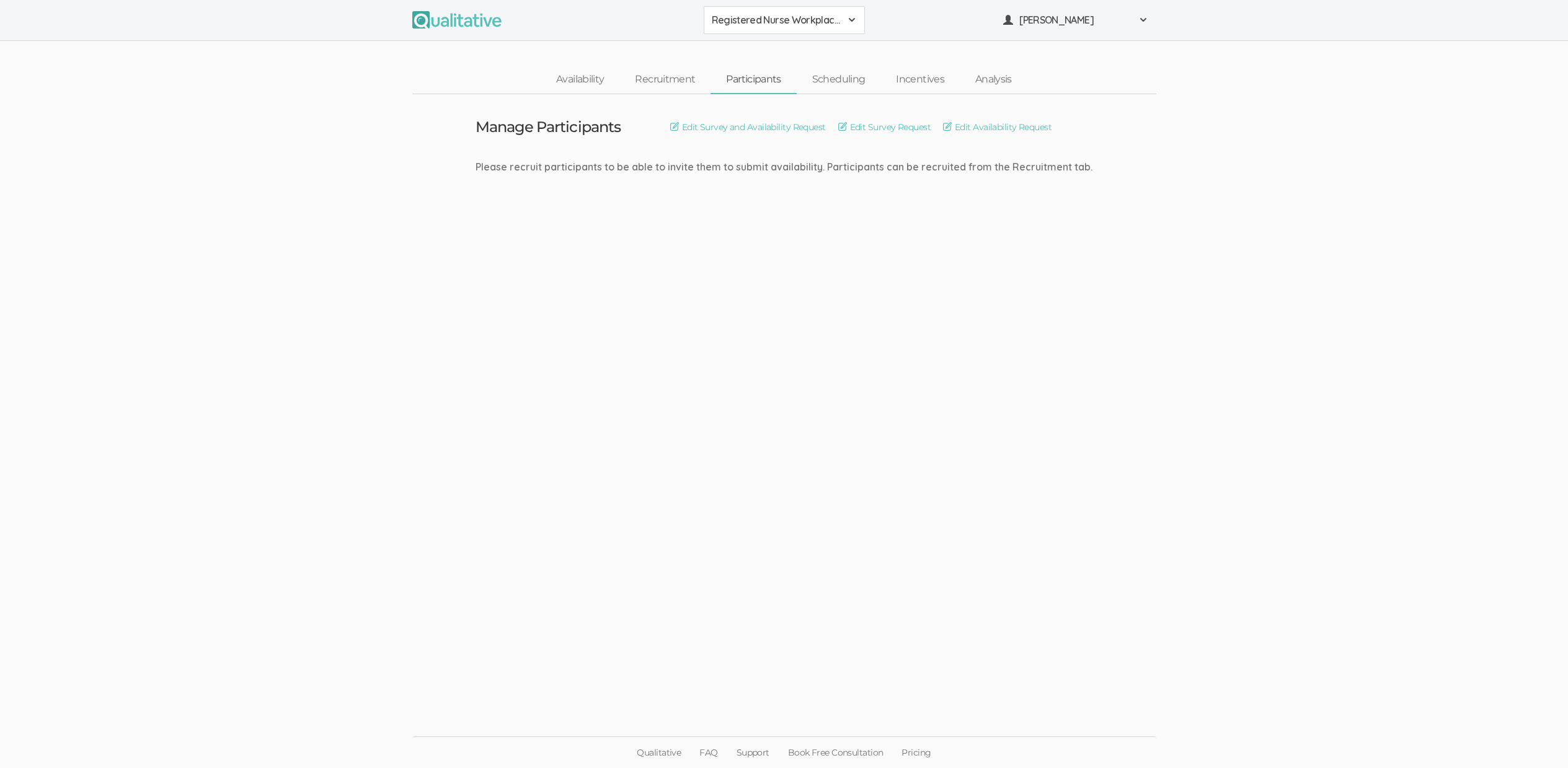
click at [674, 319] on ui-view "Manage Participants Edit Survey and Availability Request Edit Survey Request Ed…" at bounding box center [784, 385] width 1568 height 580
click at [1046, 18] on span "[PERSON_NAME]" at bounding box center [1075, 20] width 112 height 14
click at [1059, 125] on link "Project Settings" at bounding box center [1075, 122] width 160 height 25
click at [680, 77] on link "Recruitment" at bounding box center [664, 80] width 91 height 27
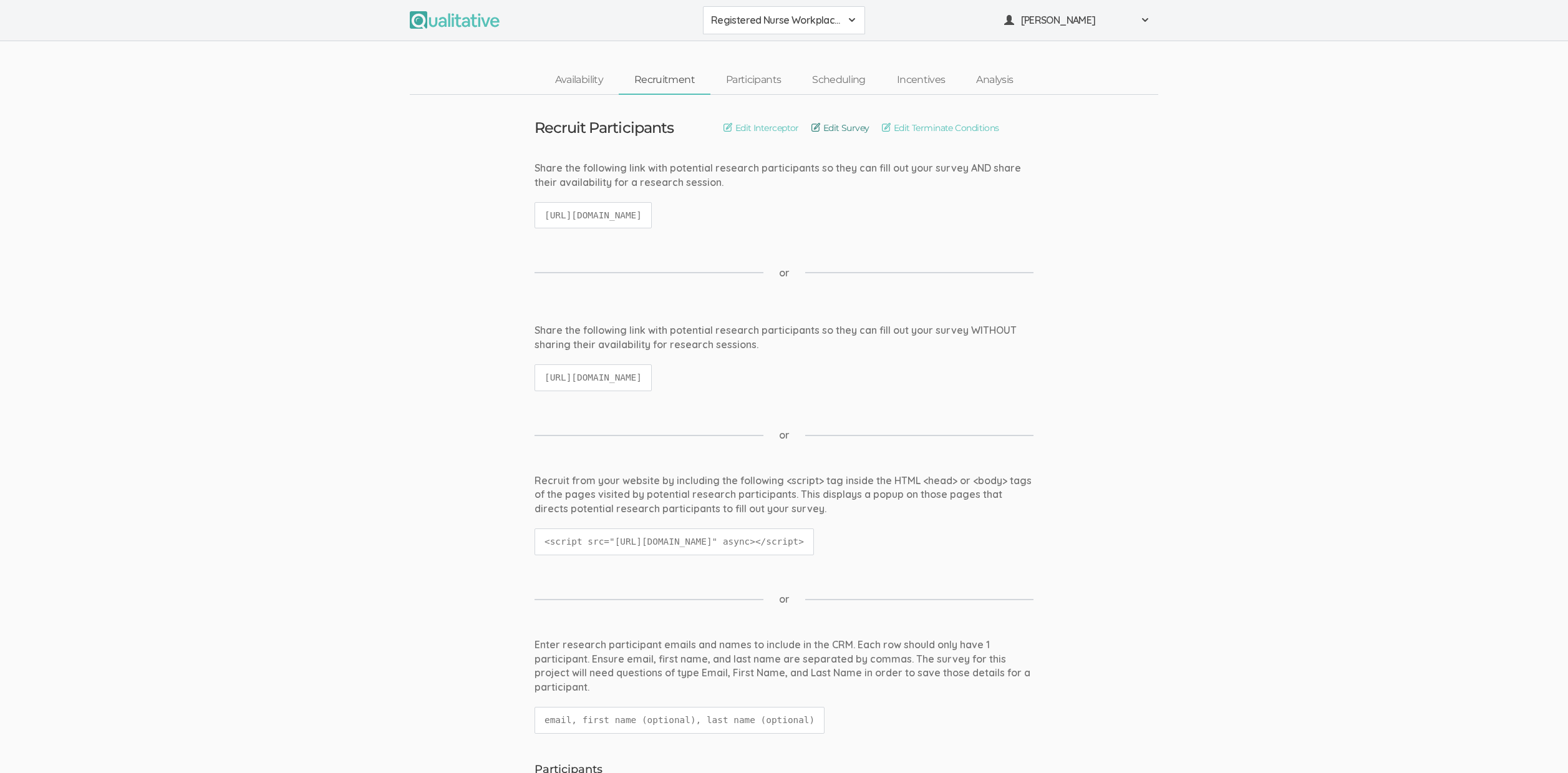
click at [843, 130] on link "Edit Survey" at bounding box center [840, 128] width 58 height 13
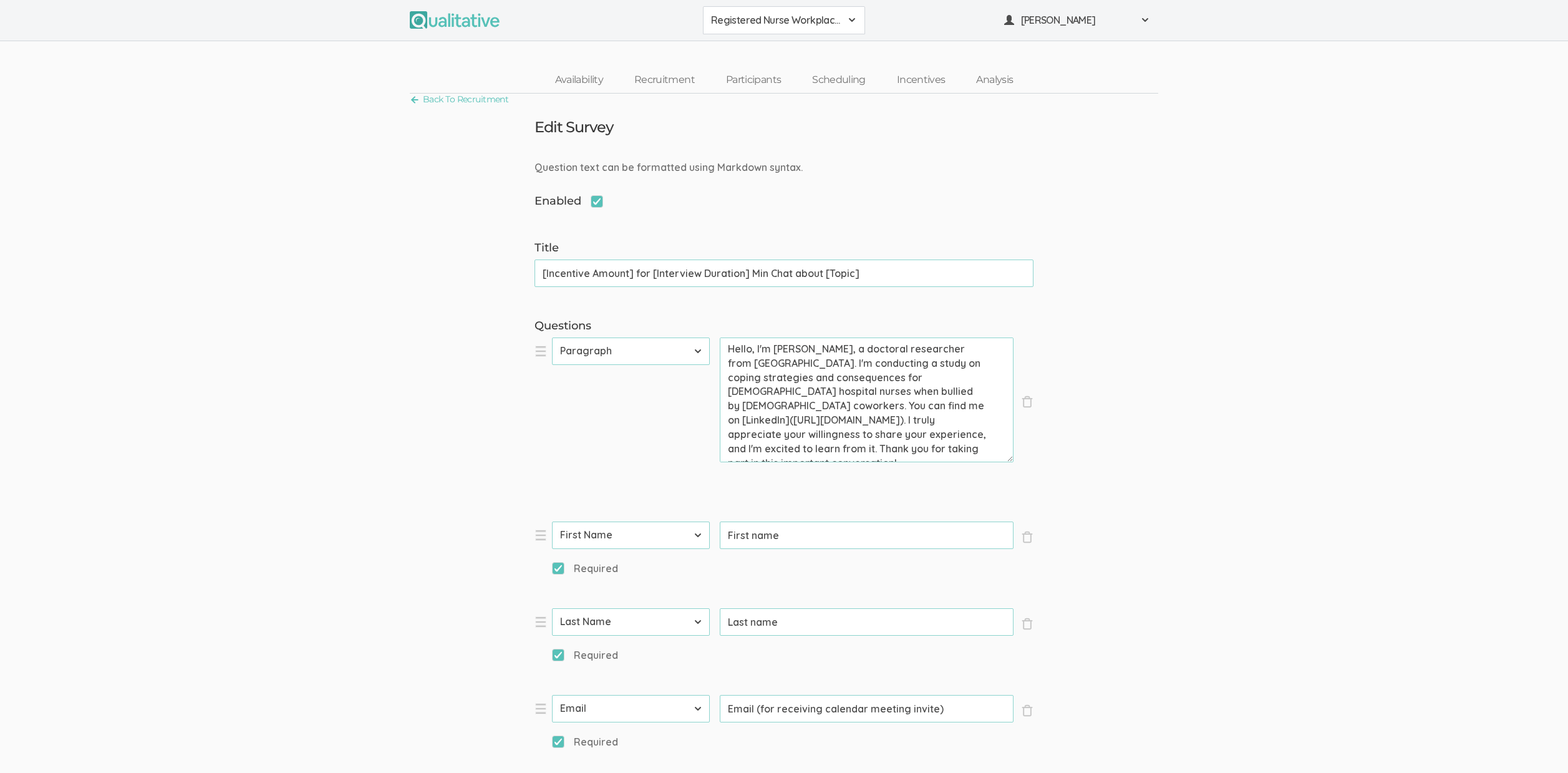
scroll to position [802, 0]
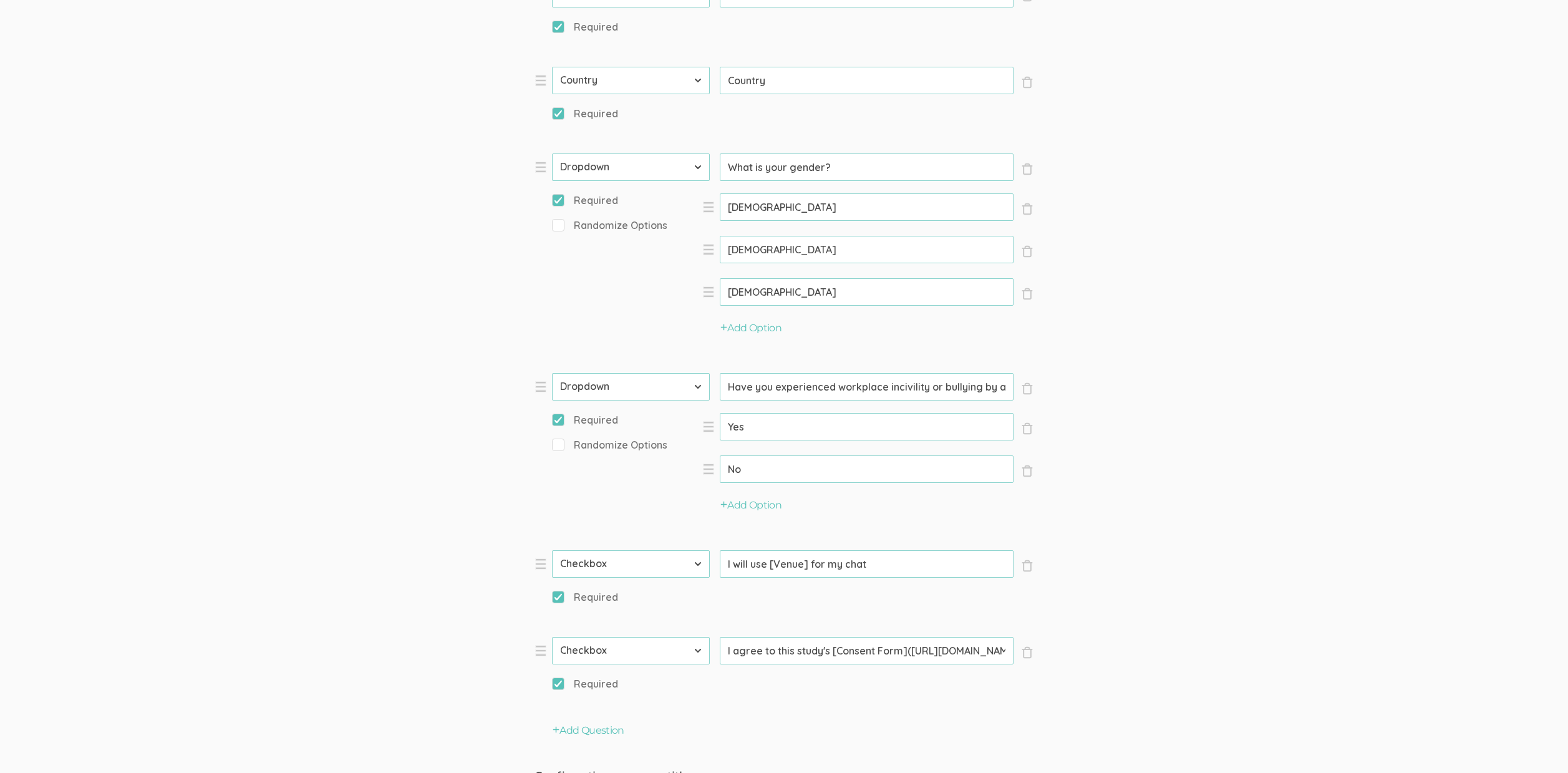
click at [895, 381] on input "Have you experienced workplace incivility or bullying by a female coworker?" at bounding box center [867, 386] width 294 height 27
paste input "harassment"
type input "Have you experienced workplace harassment or bullying by a female coworker?"
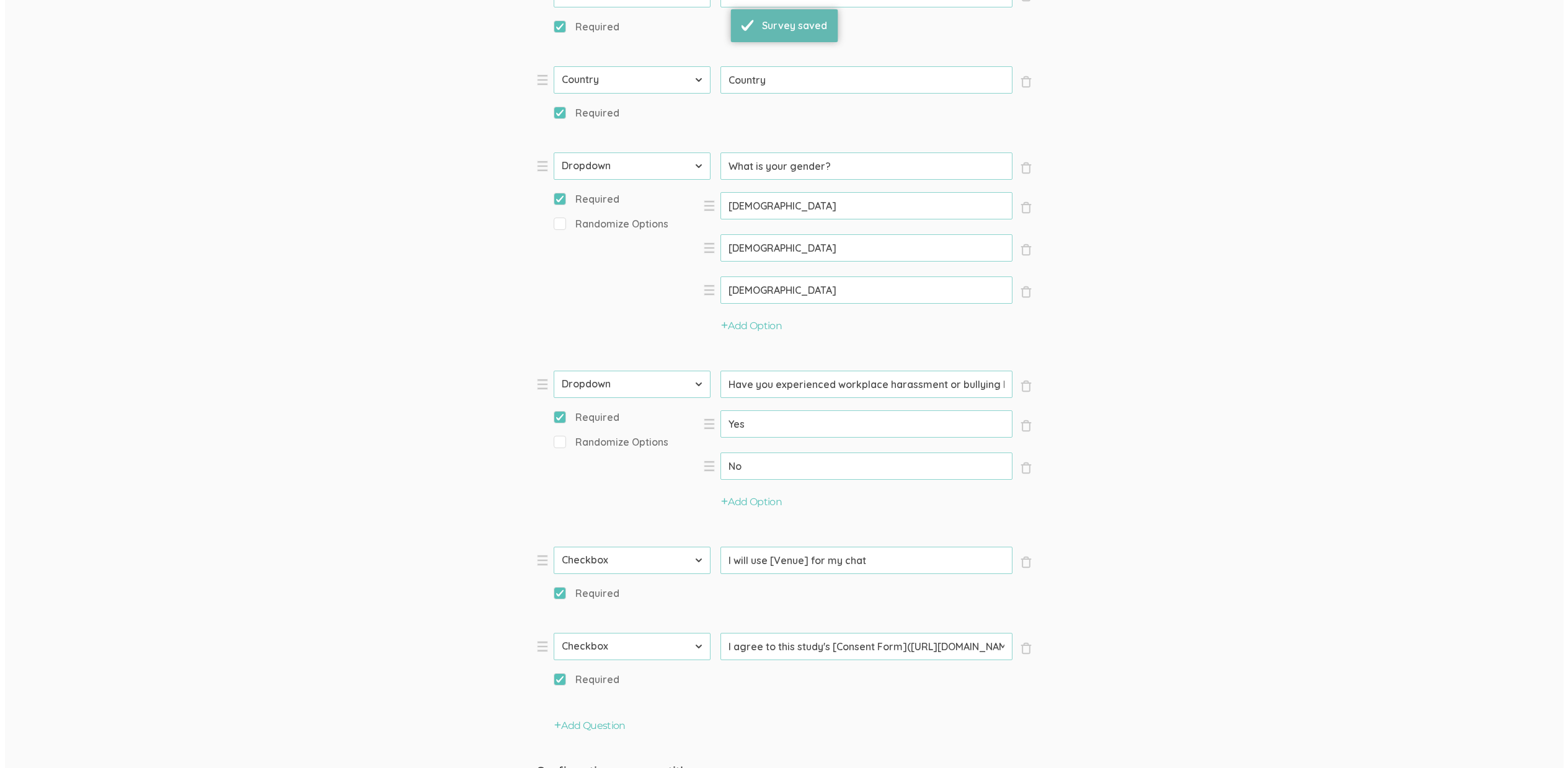
scroll to position [0, 0]
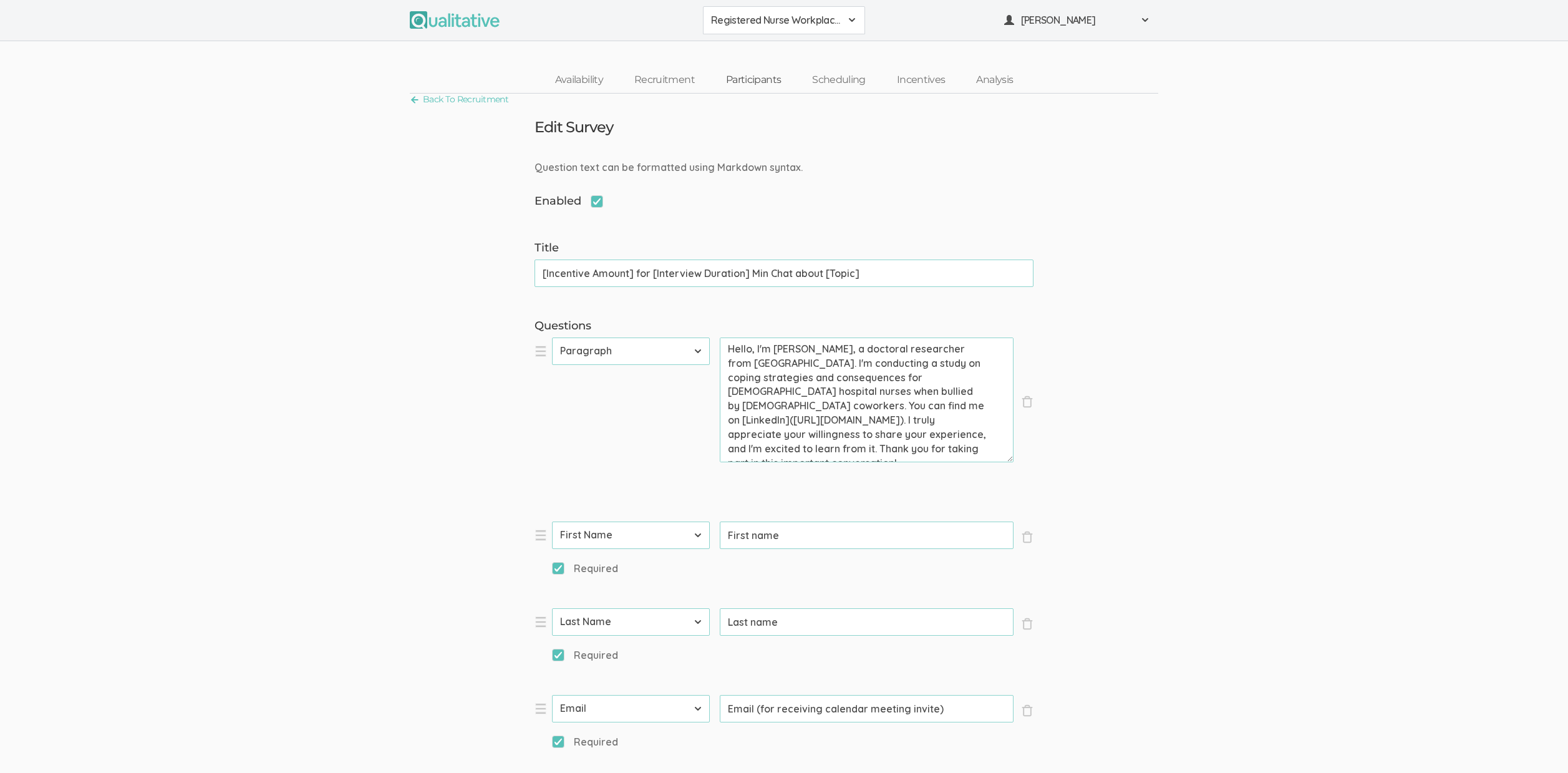
click at [747, 82] on link "Participants" at bounding box center [754, 80] width 86 height 27
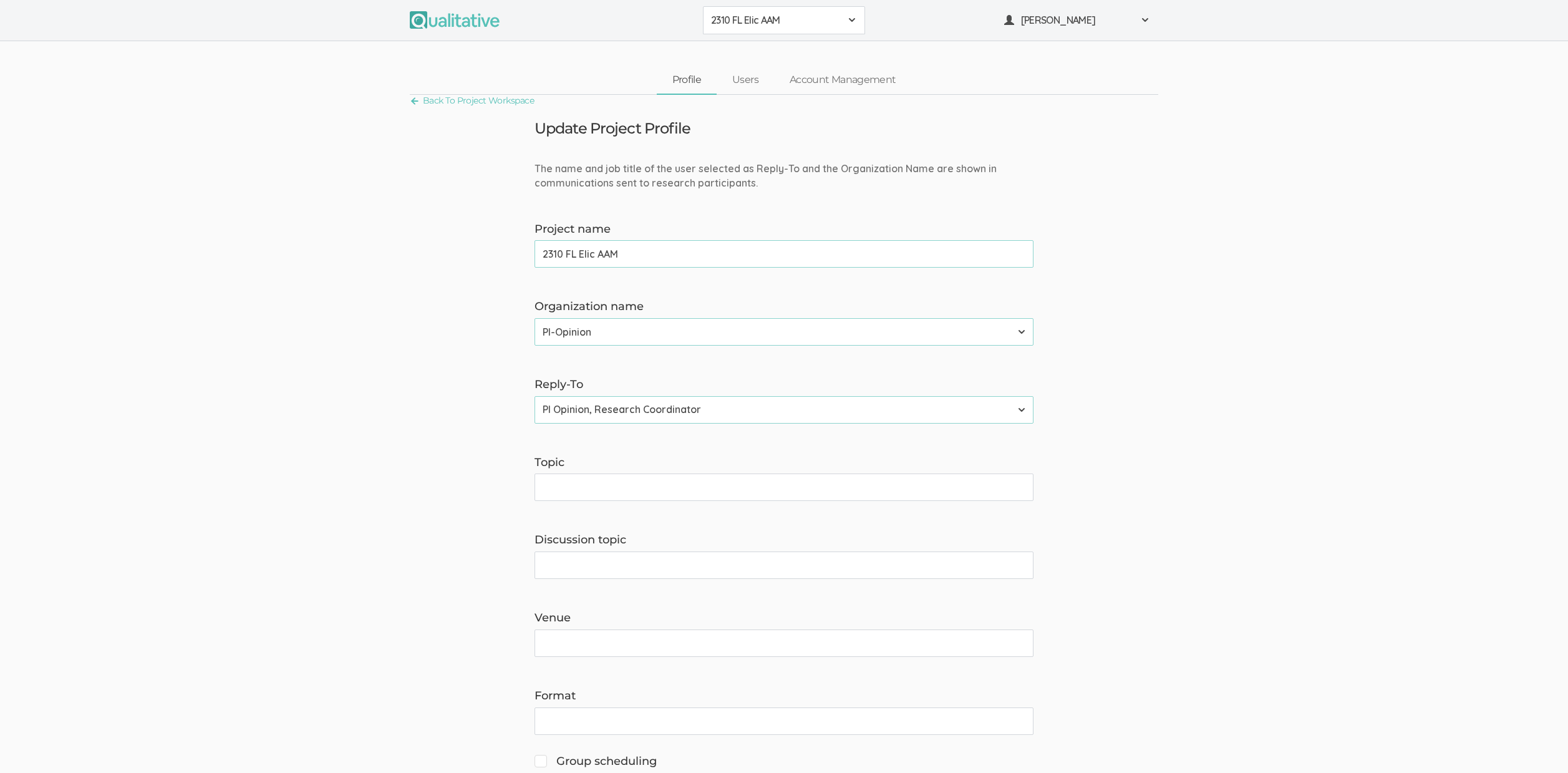
click at [725, 23] on span "2310 FL Elic AAM" at bounding box center [776, 20] width 130 height 14
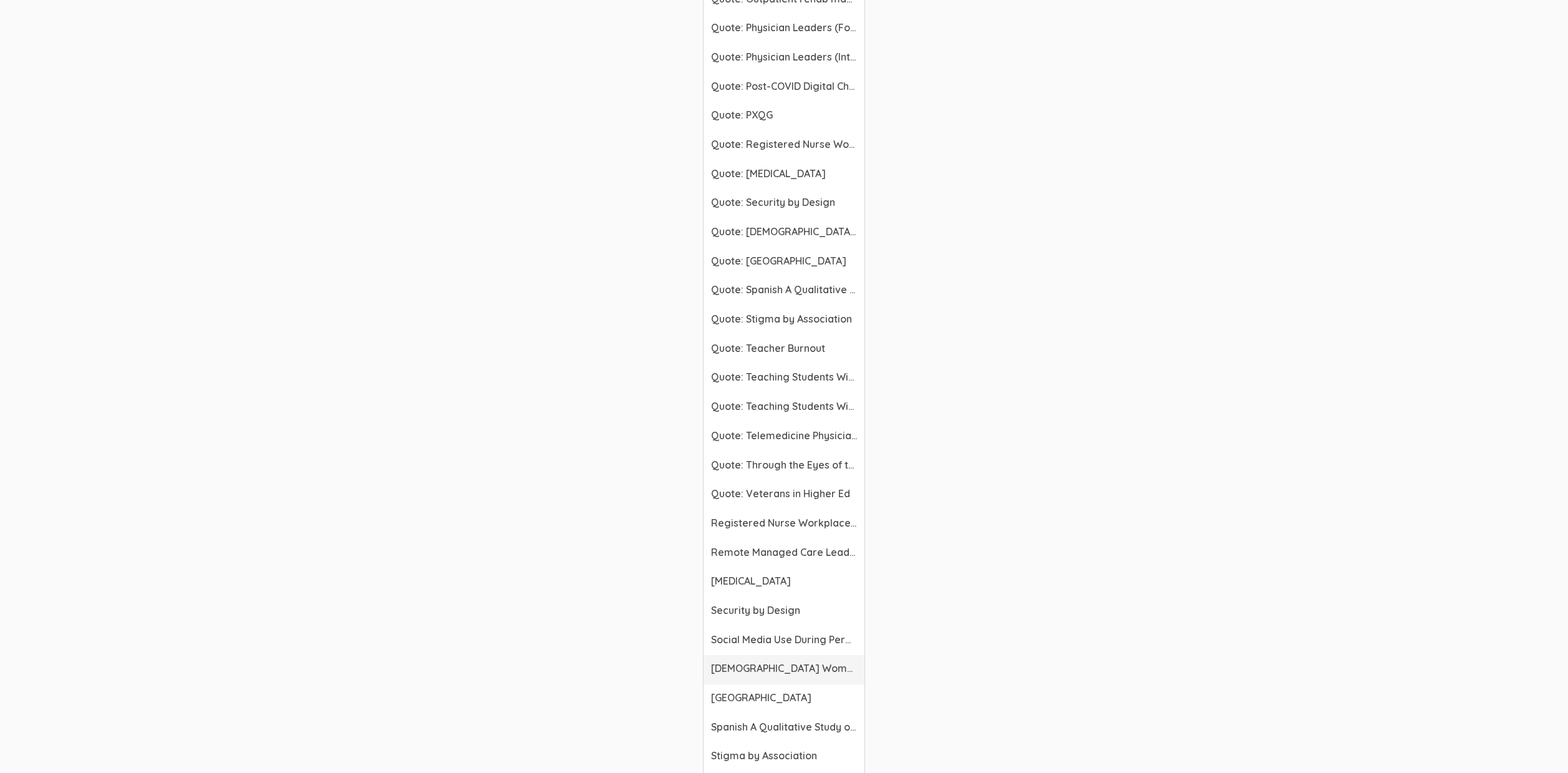
scroll to position [4710, 0]
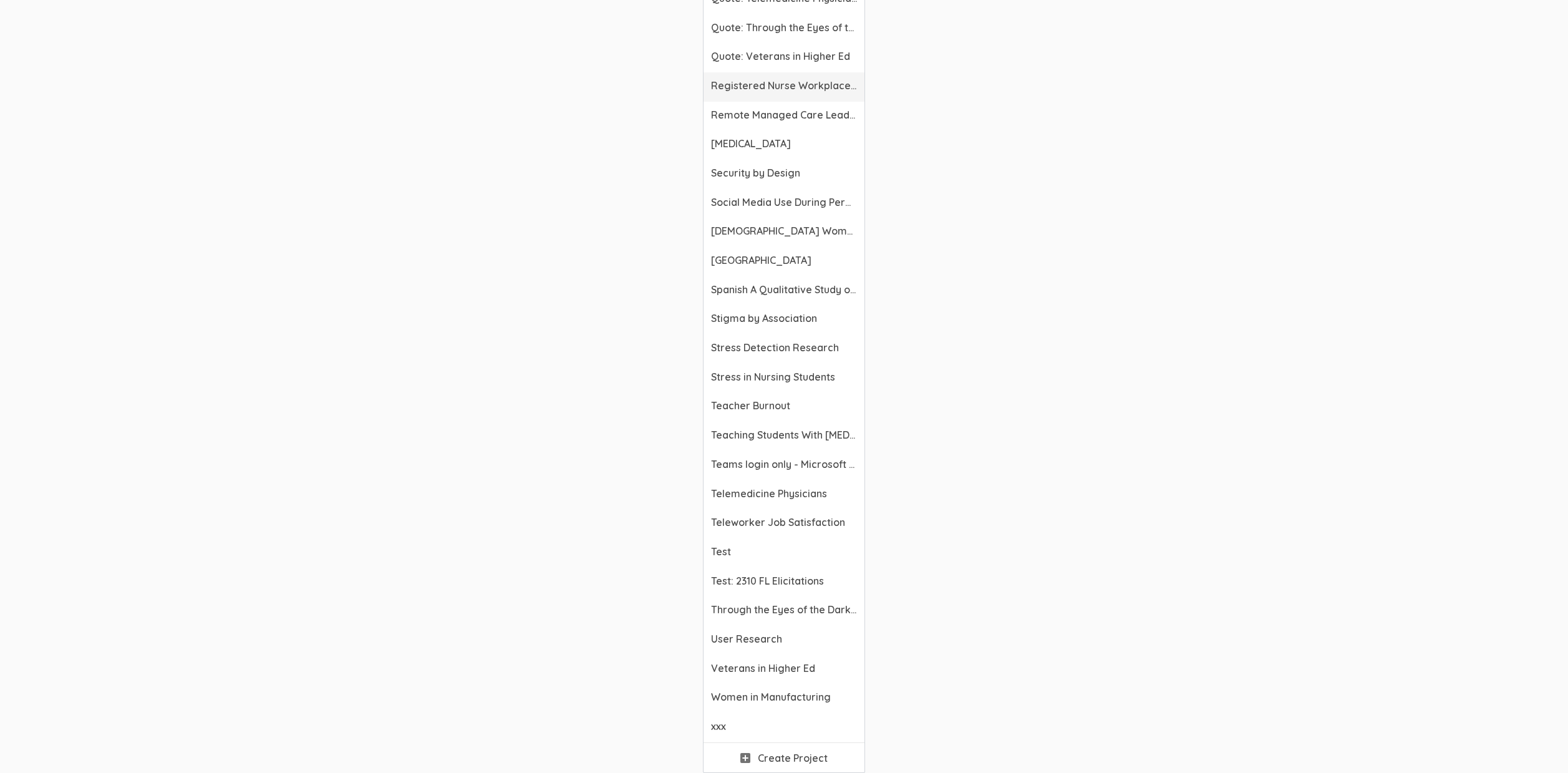
click at [792, 96] on link "Registered Nurse Workplace Bullying" at bounding box center [784, 87] width 161 height 29
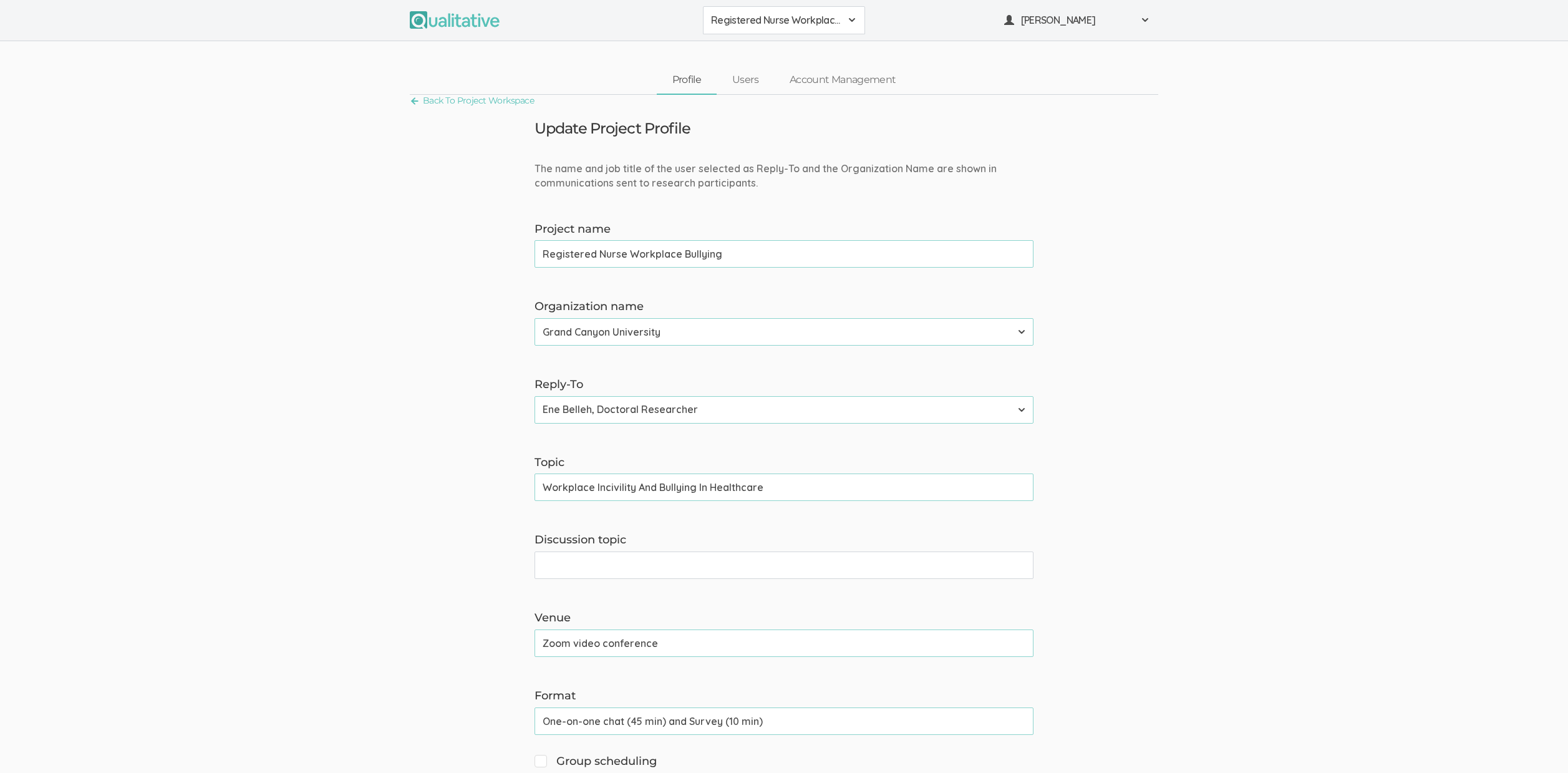
drag, startPoint x: 778, startPoint y: 25, endPoint x: 787, endPoint y: 116, distance: 91.4
click at [777, 26] on span "Registered Nurse Workplace Bullying" at bounding box center [776, 20] width 130 height 14
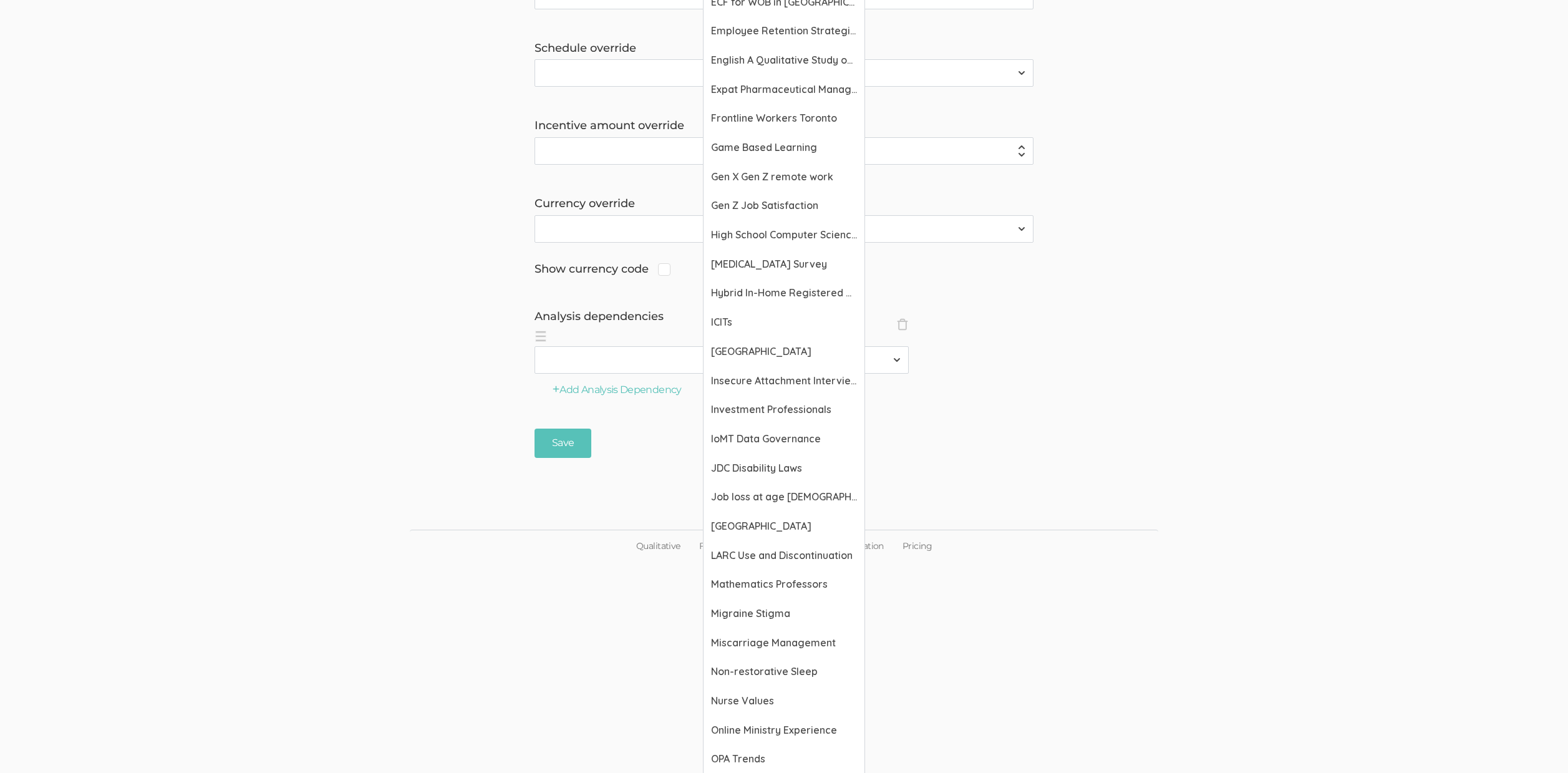
scroll to position [4145, 0]
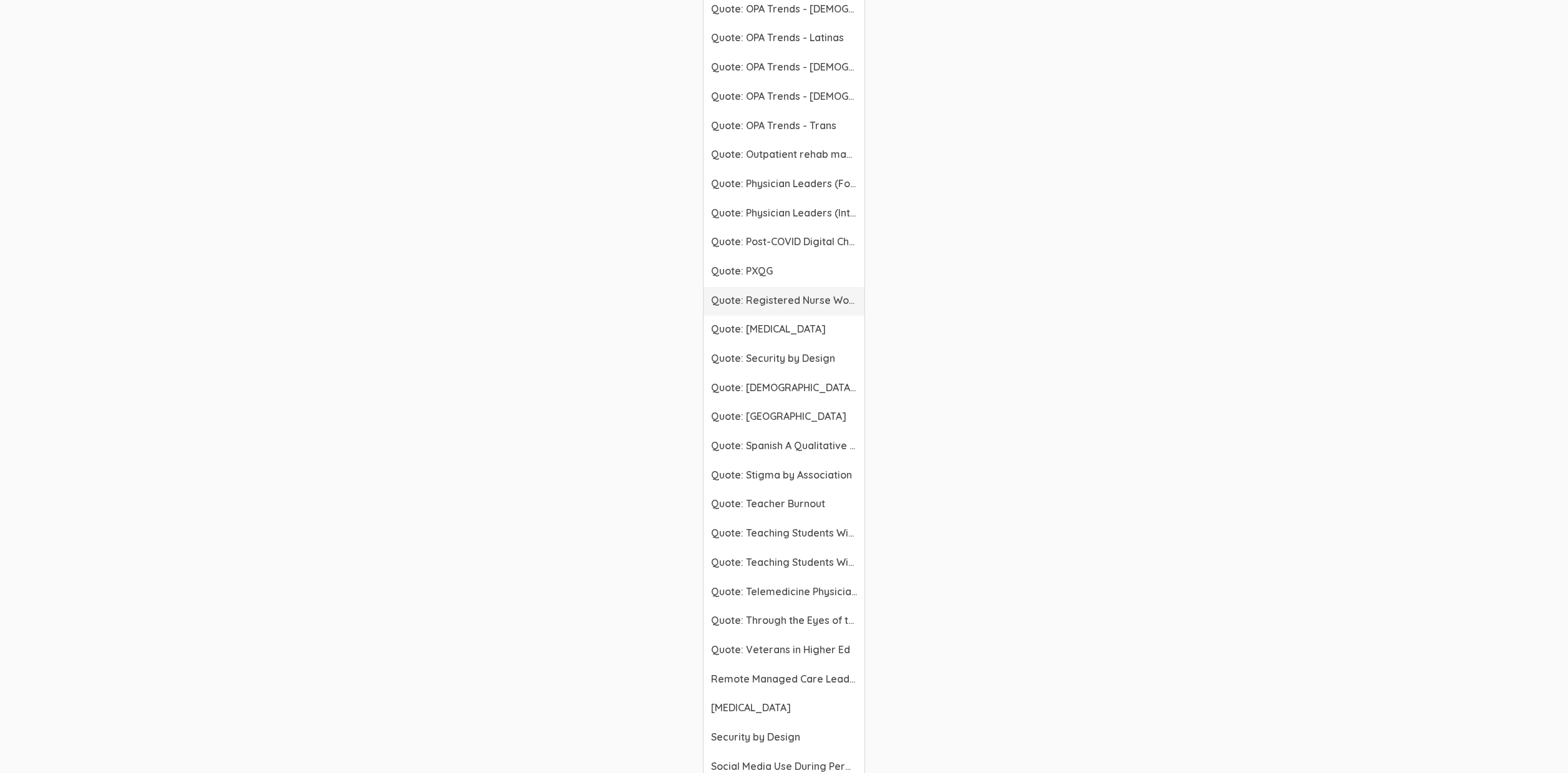
click at [766, 303] on span "Quote: Registered Nurse Workplace Bullying" at bounding box center [784, 300] width 146 height 14
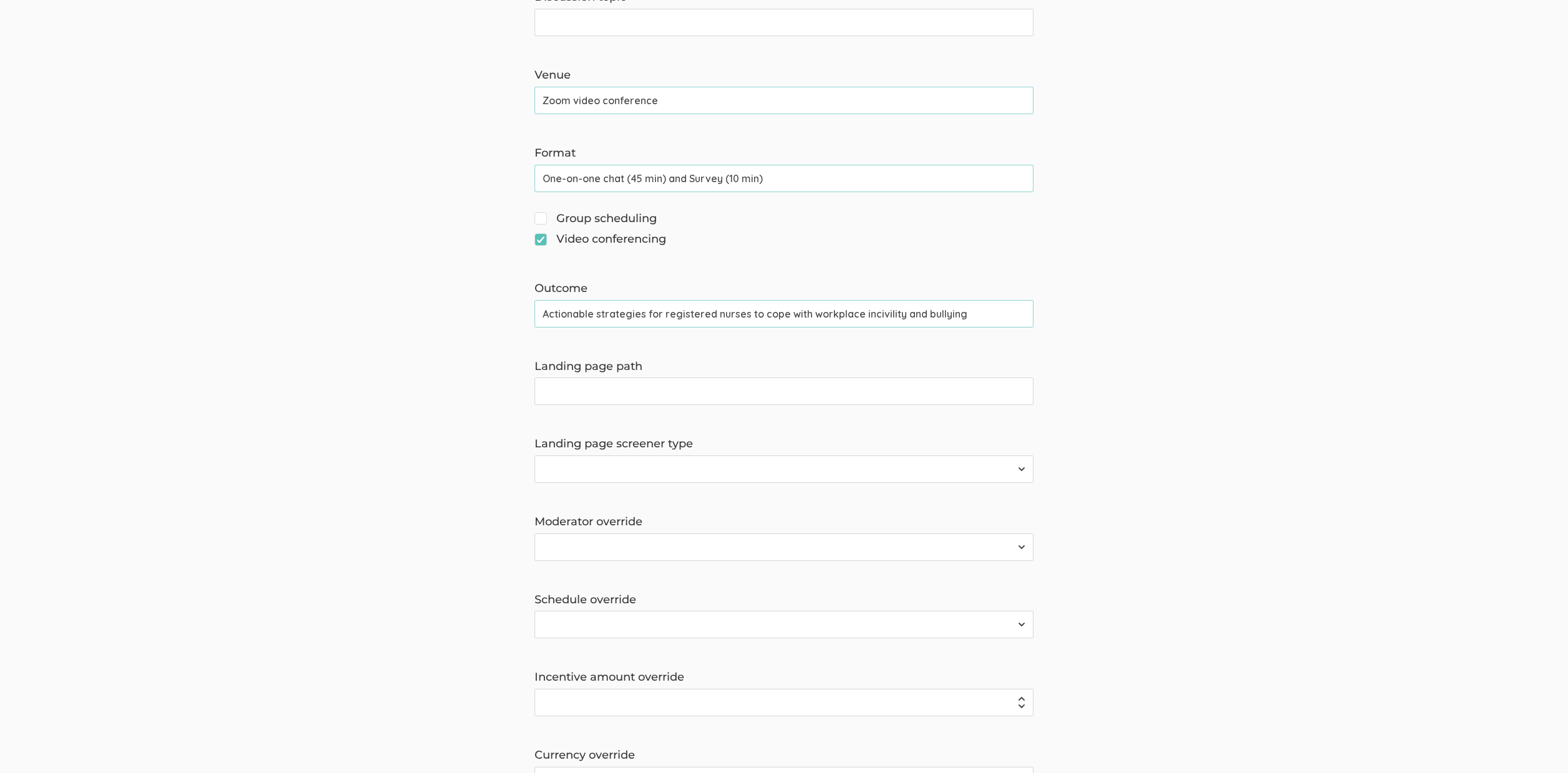
scroll to position [358, 0]
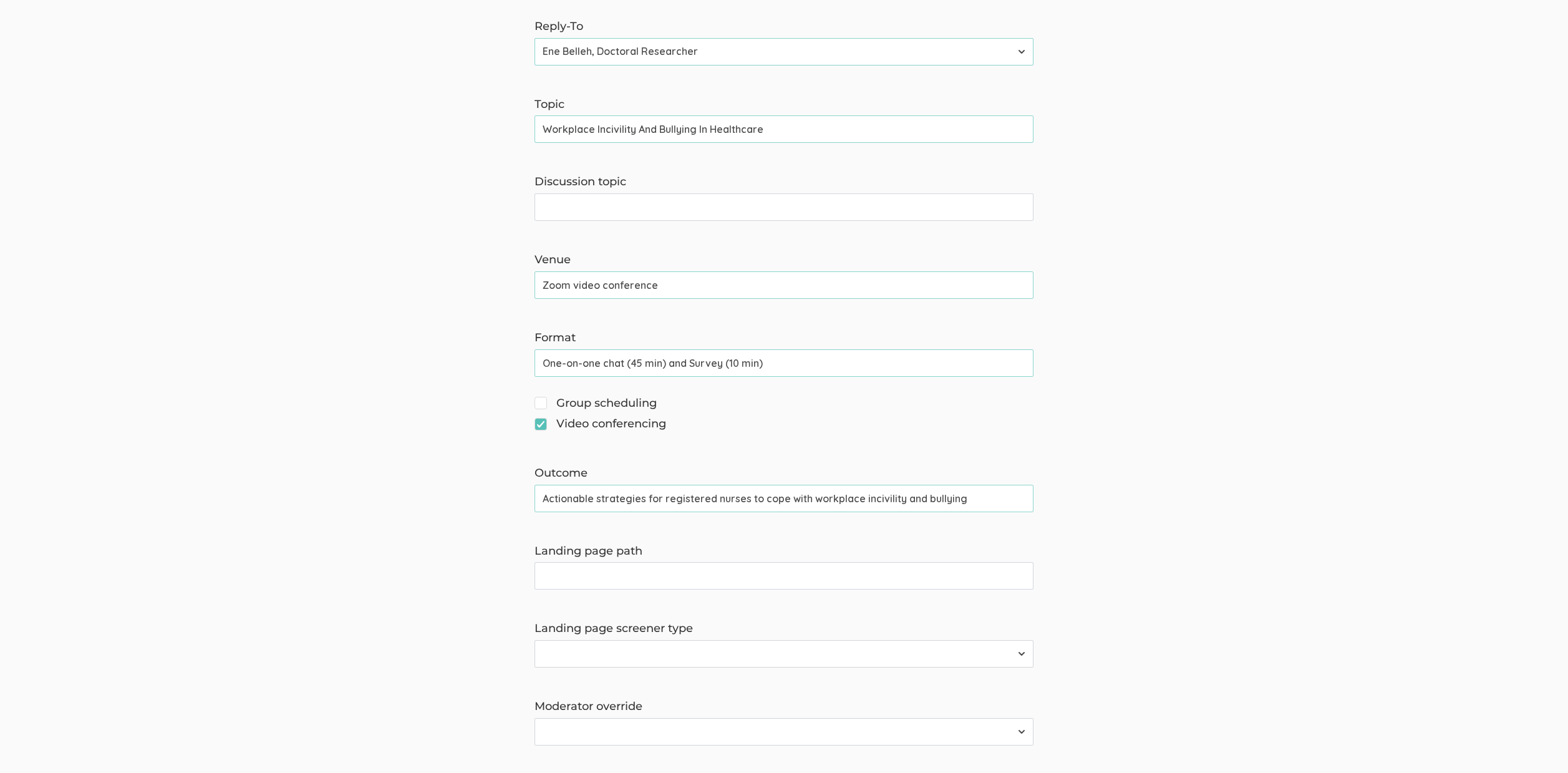
click at [608, 133] on input "Workplace Incivility And Bullying In Healthcare" at bounding box center [784, 129] width 499 height 27
paste input "Harassment"
type input "Workplace Harassment And Bullying In Healthcare"
click at [863, 496] on input "Actionable strategies for registered nurses to cope with workplace incivility a…" at bounding box center [784, 498] width 499 height 27
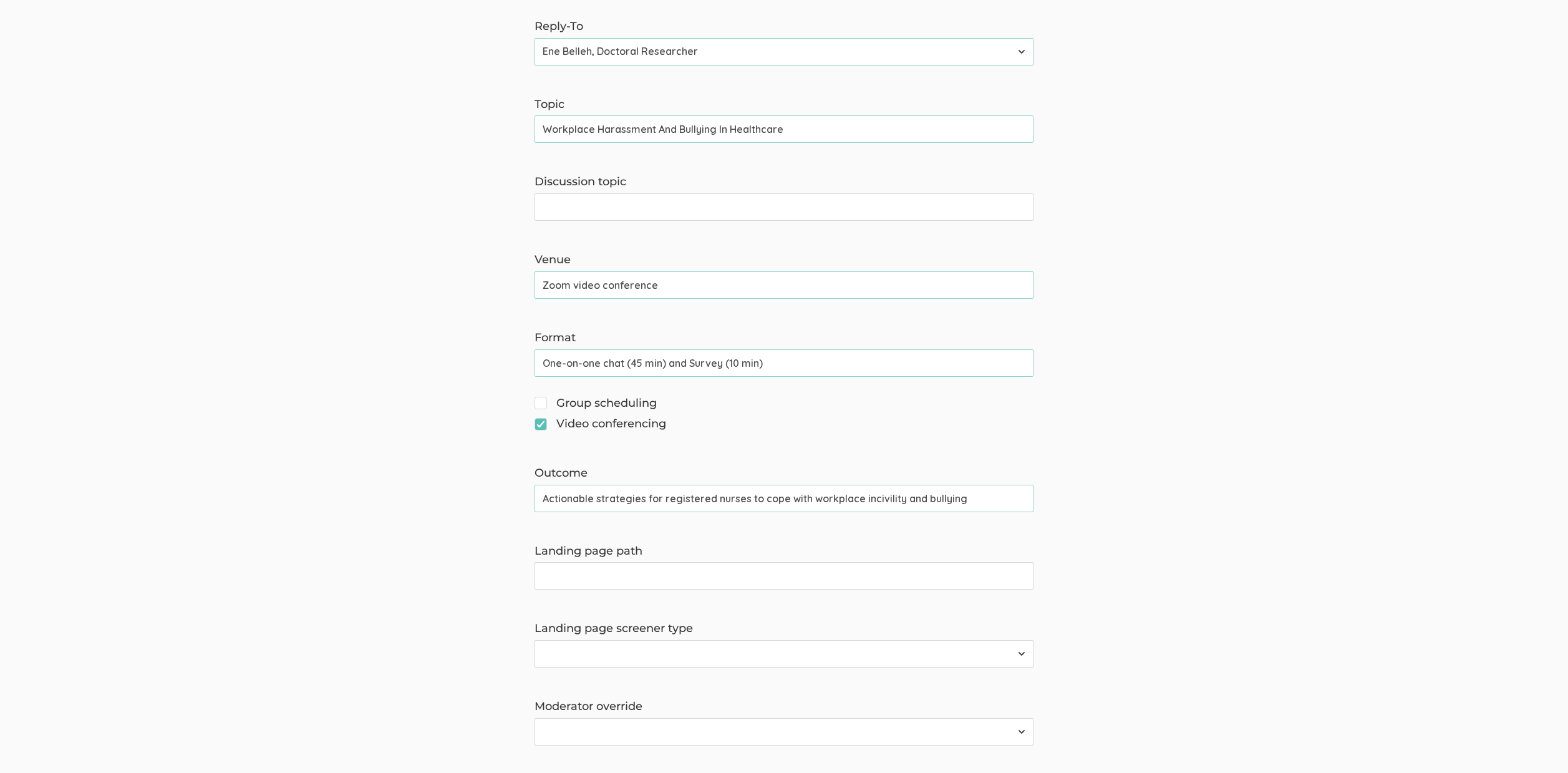
click at [863, 496] on input "Actionable strategies for registered nurses to cope with workplace incivility a…" at bounding box center [784, 498] width 499 height 27
paste input "harassment"
type input "Actionable strategies for registered nurses to cope with workplace harassment a…"
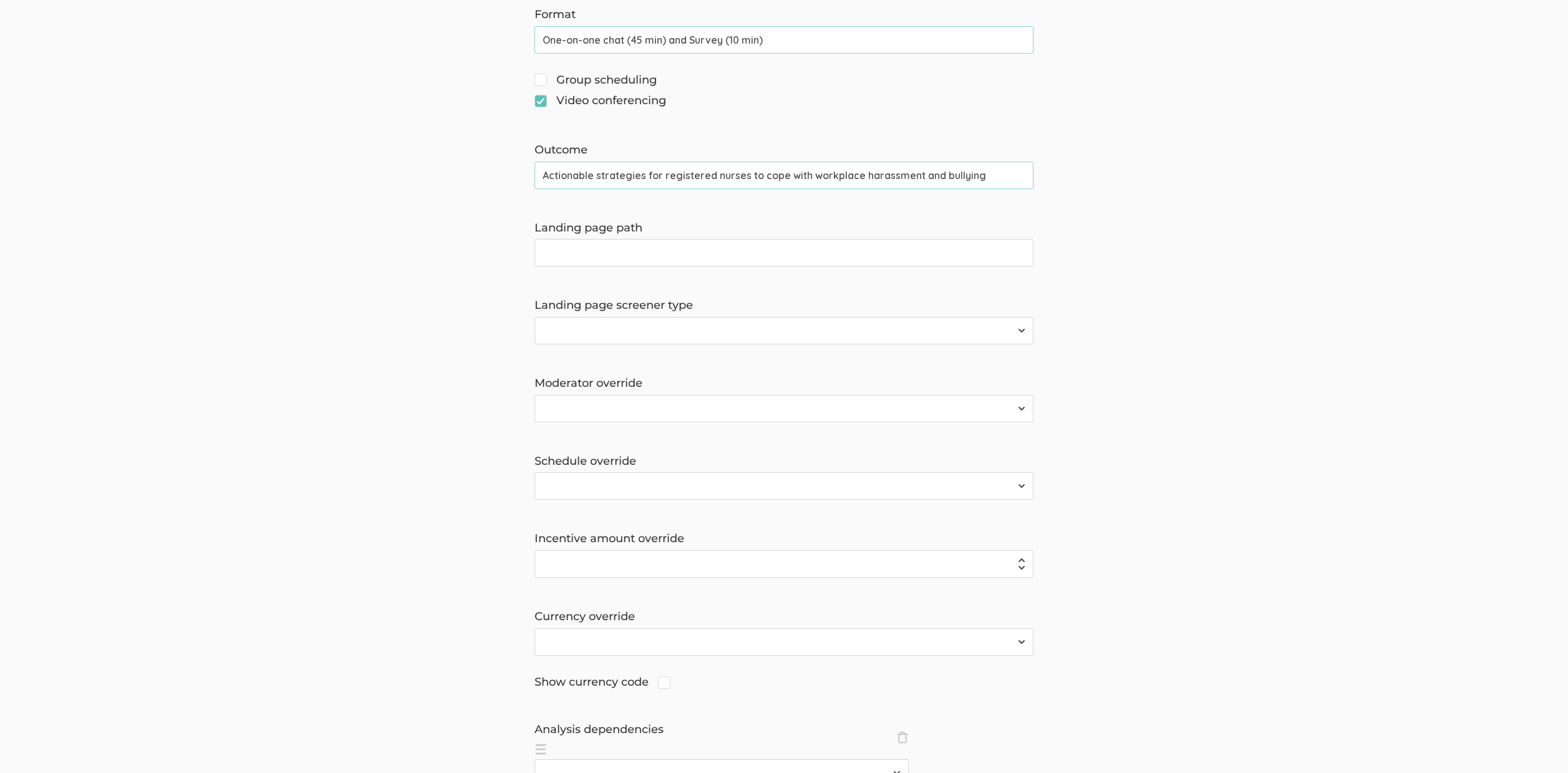
scroll to position [882, 0]
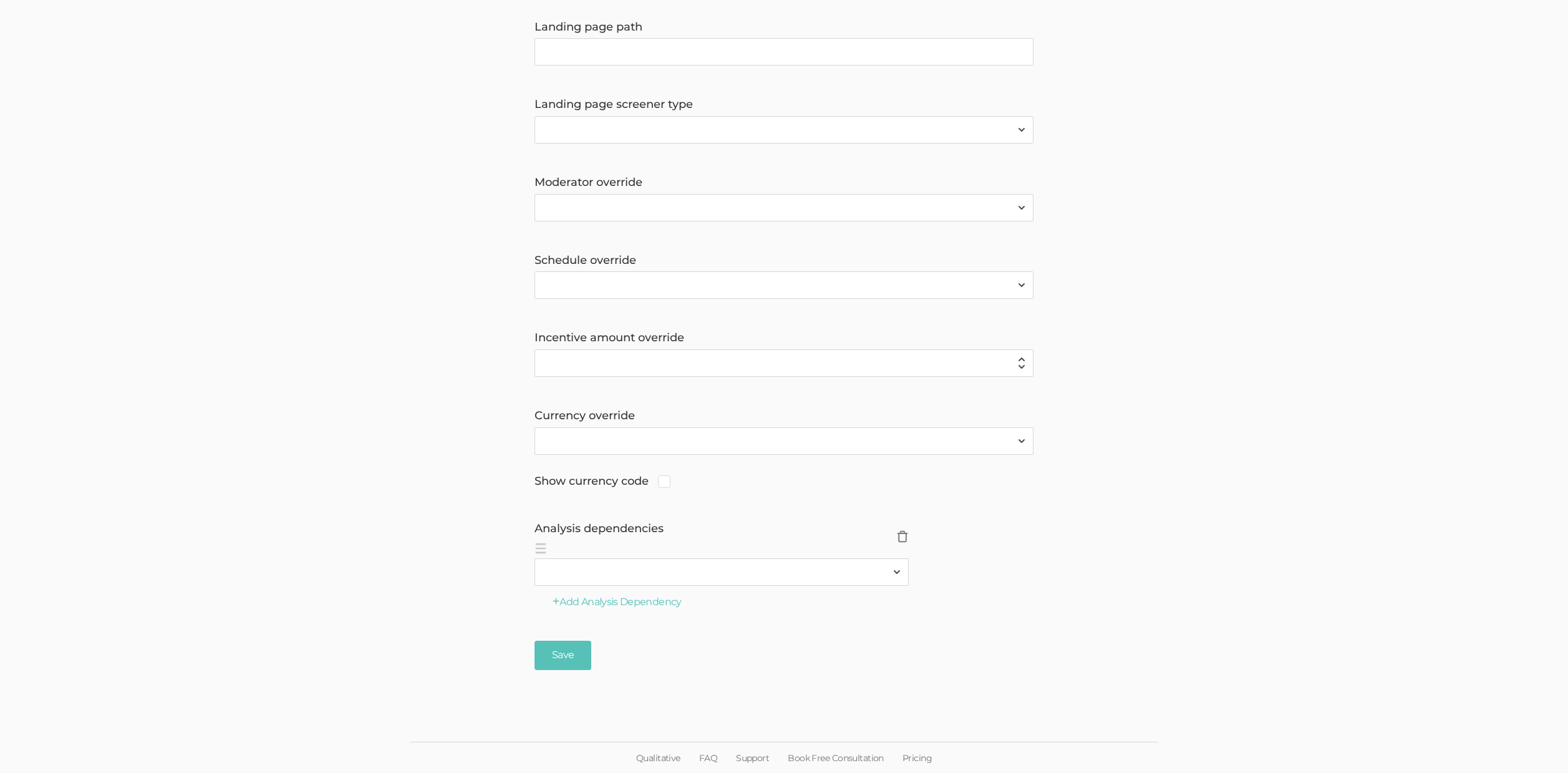
click at [904, 533] on span "×" at bounding box center [902, 536] width 13 height 13
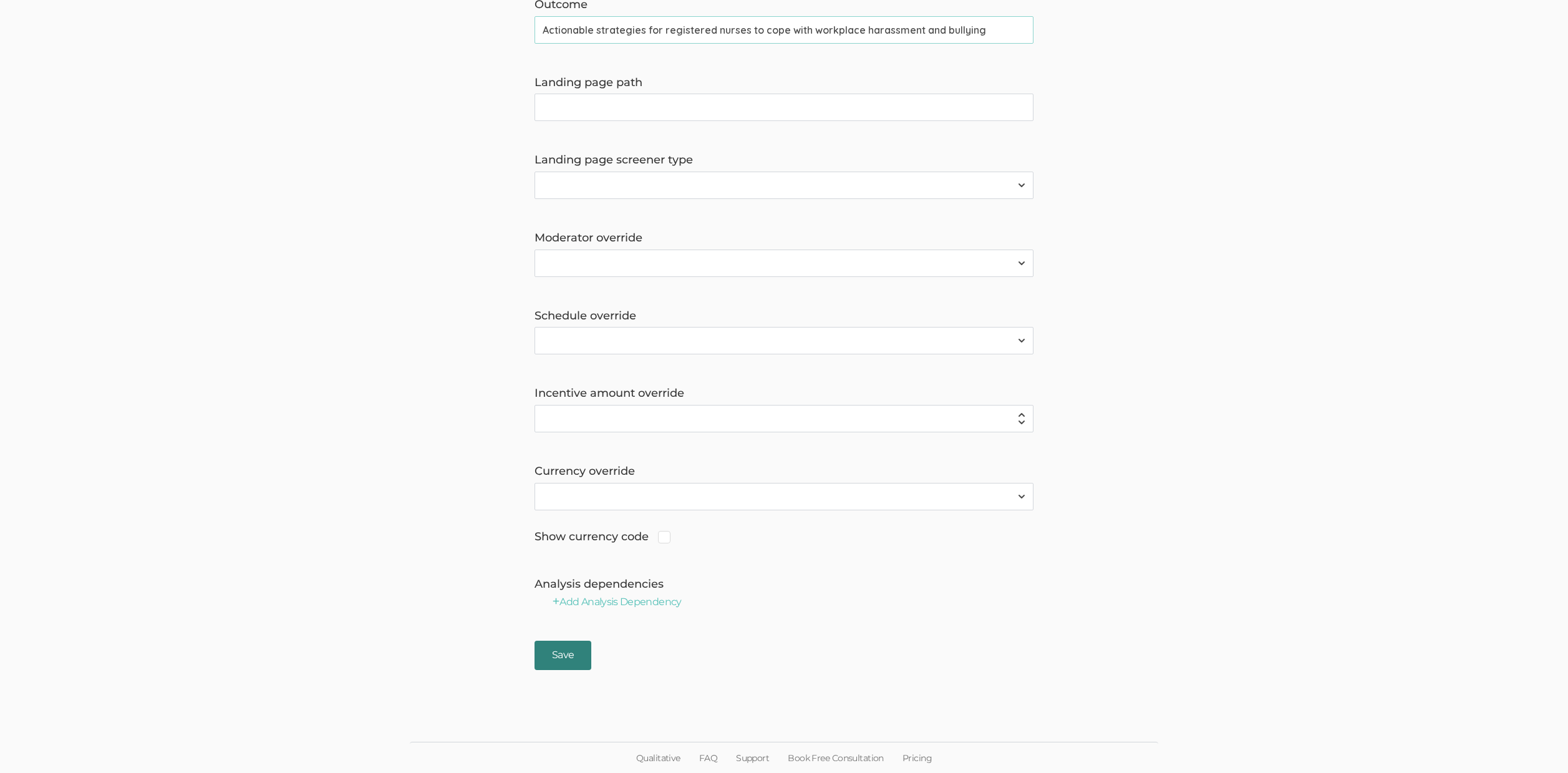
click at [558, 660] on input "Save" at bounding box center [563, 655] width 57 height 29
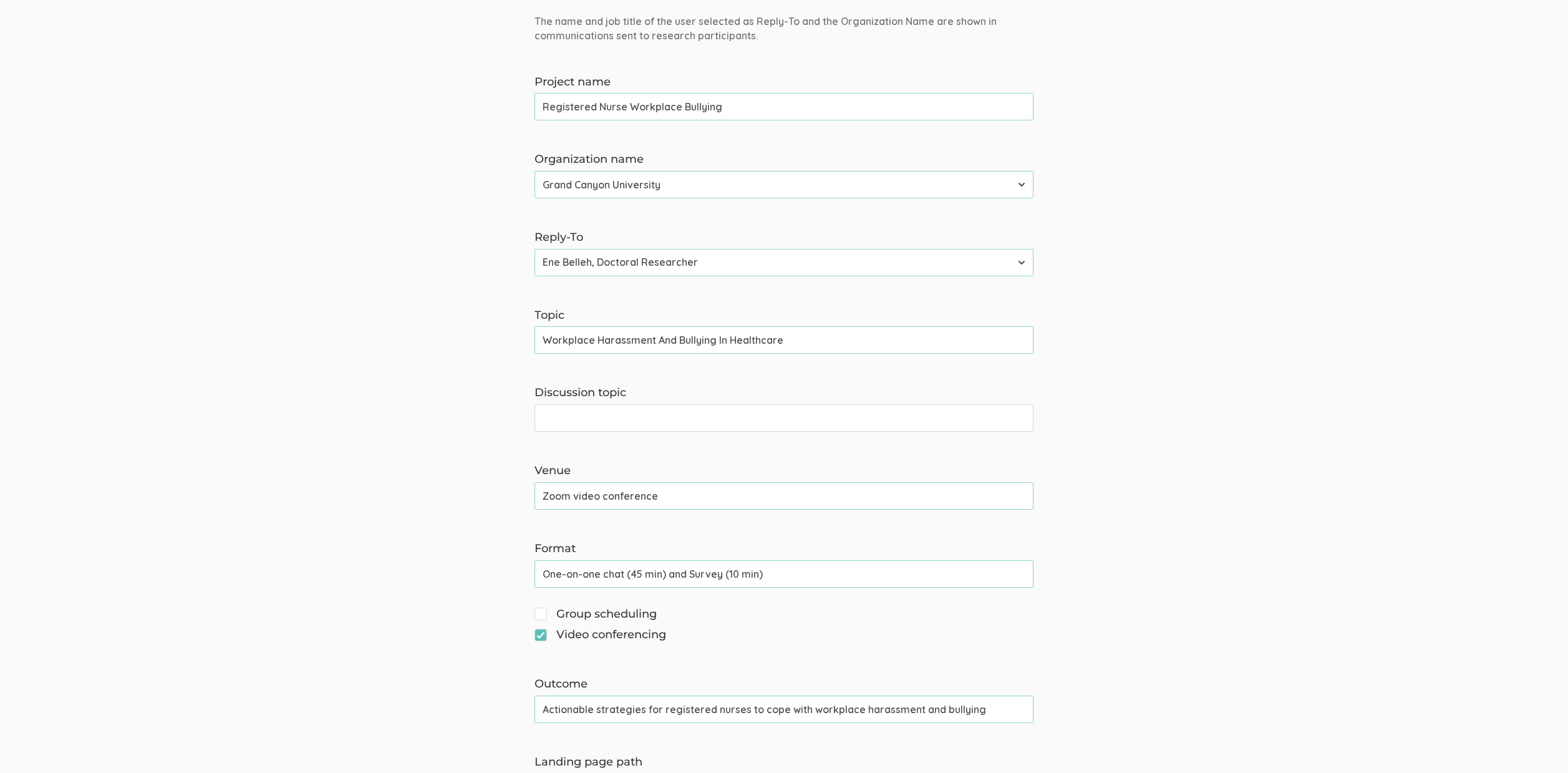
scroll to position [0, 0]
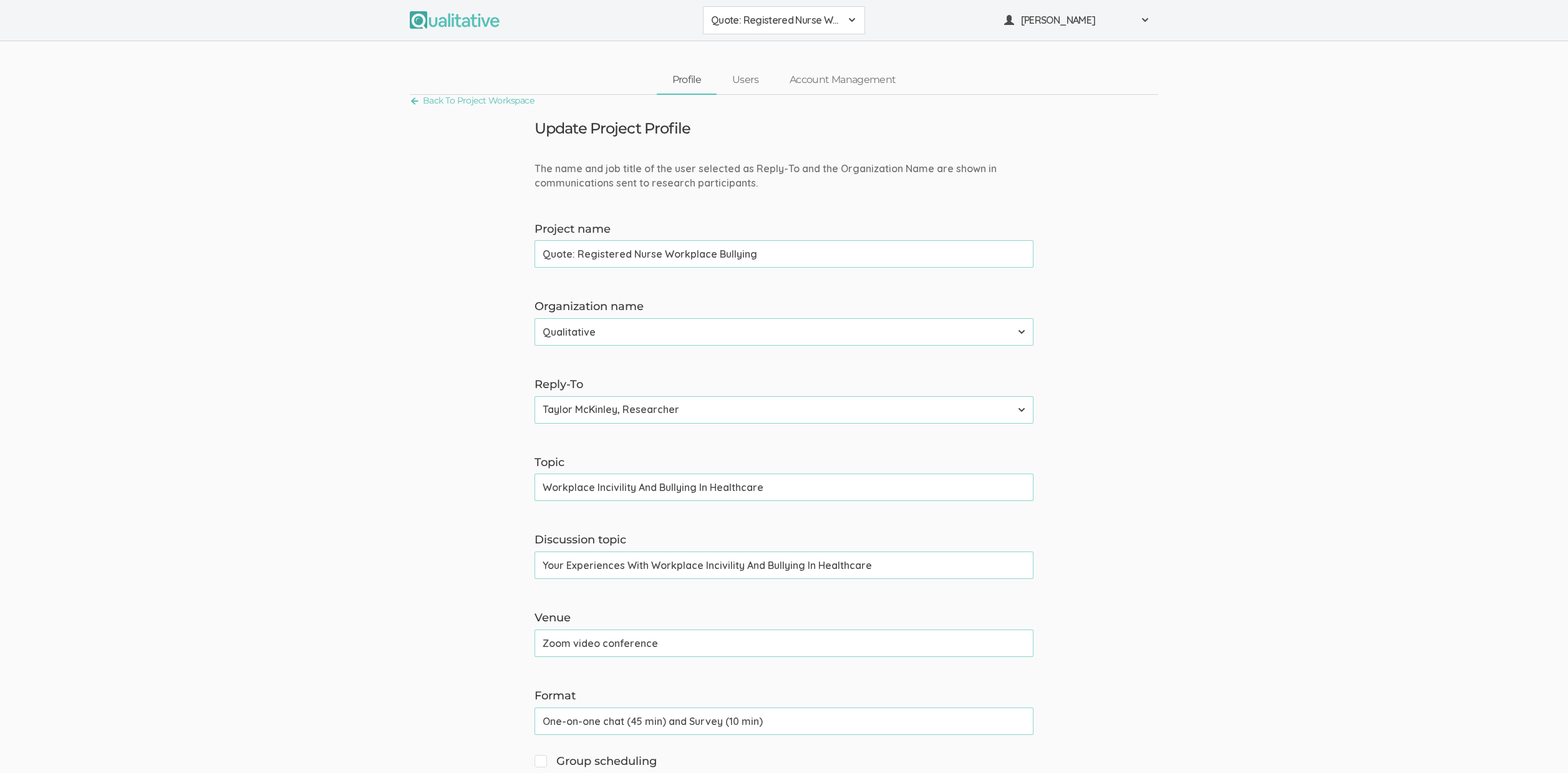
scroll to position [470, 0]
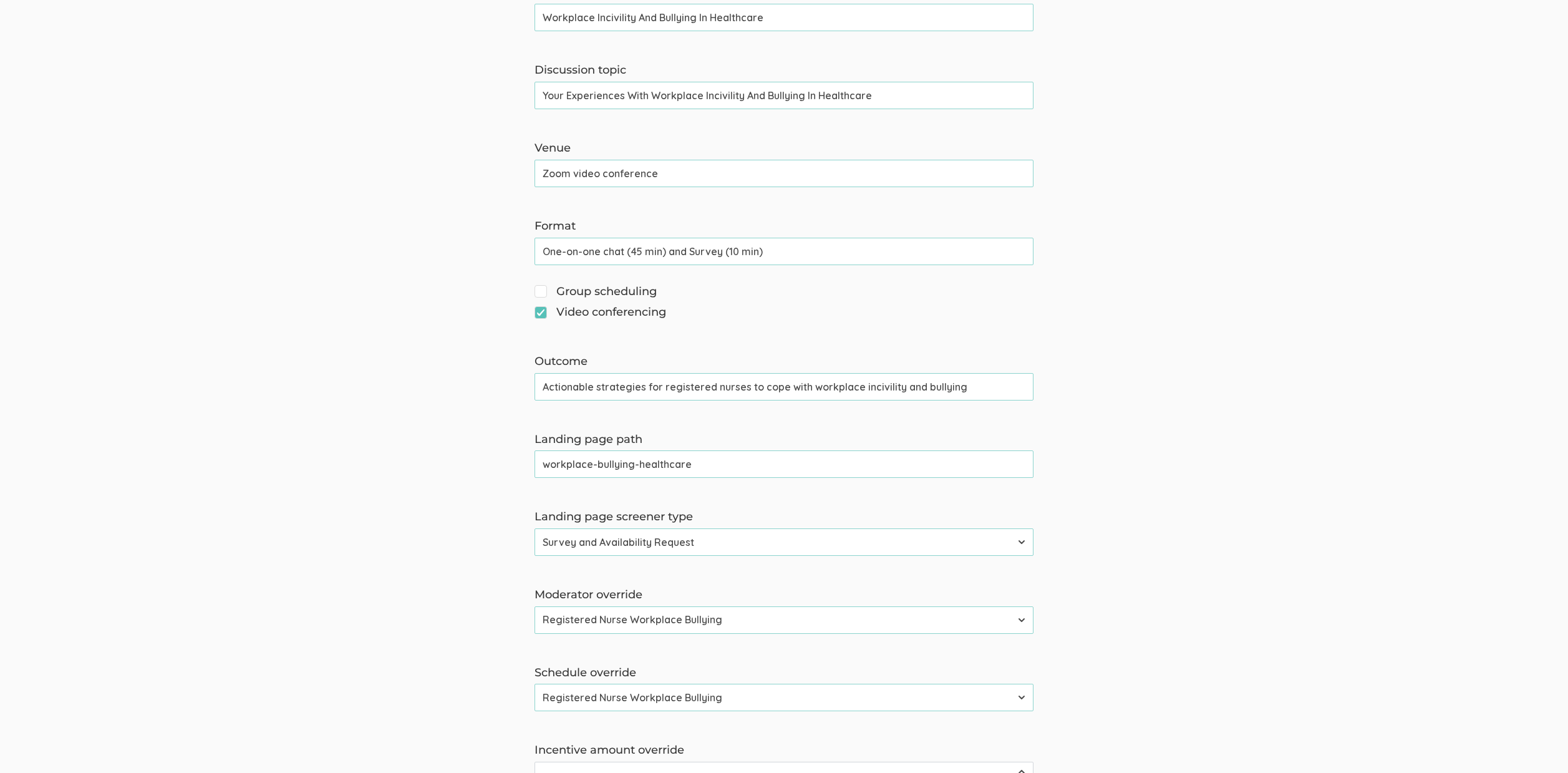
click at [604, 21] on input "Workplace Incivility And Bullying In Healthcare" at bounding box center [784, 17] width 499 height 27
paste input "Harassment"
type input "Workplace Harassment And Bullying In Healthcare"
click at [714, 92] on input "Your Experiences With Workplace Incivility And Bullying In Healthcare" at bounding box center [784, 95] width 499 height 27
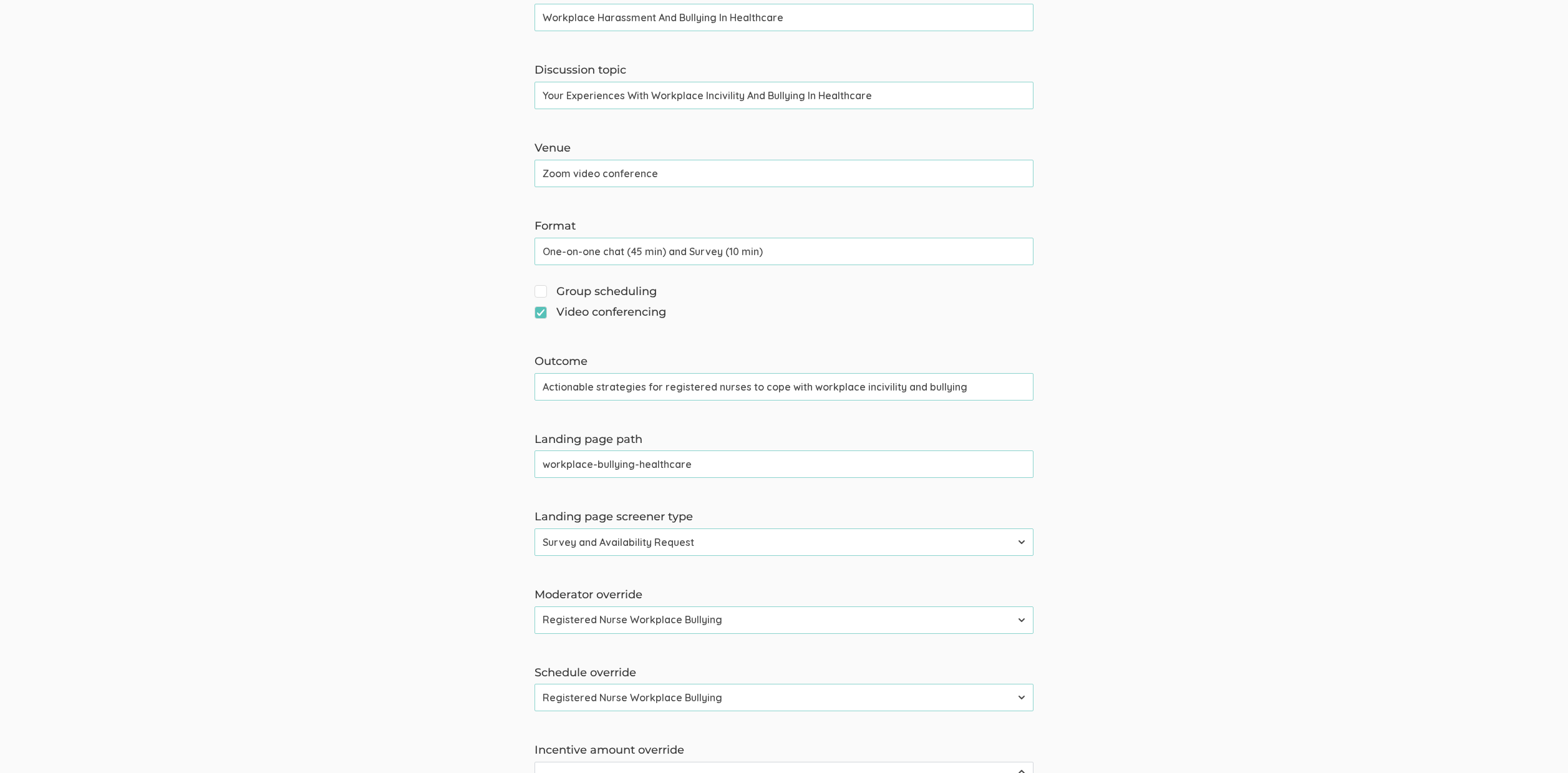
click at [714, 92] on input "Your Experiences With Workplace Incivility And Bullying In Healthcare" at bounding box center [784, 95] width 499 height 27
paste input "Harassment"
type input "Your Experiences With Workplace Harassment And Bullying In Healthcare"
click at [873, 384] on input "Actionable strategies for registered nurses to cope with workplace incivility a…" at bounding box center [784, 386] width 499 height 27
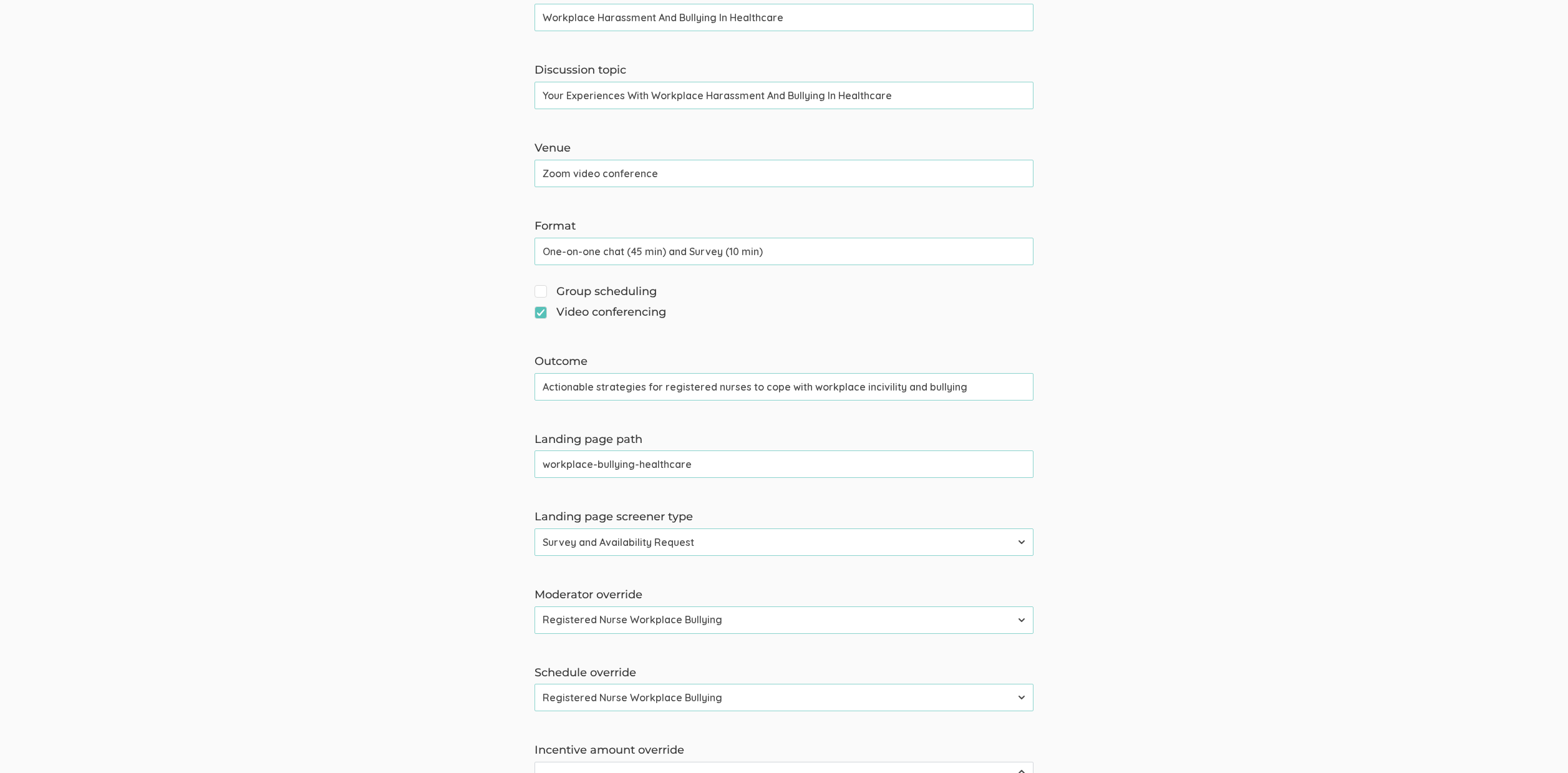
paste input "harassment"
type input "Actionable strategies for registered nurses to cope with workplace harassment a…"
click at [1275, 375] on form "The name and job title of the user selected as Reply-To and the Organization Na…" at bounding box center [784, 387] width 1568 height 1391
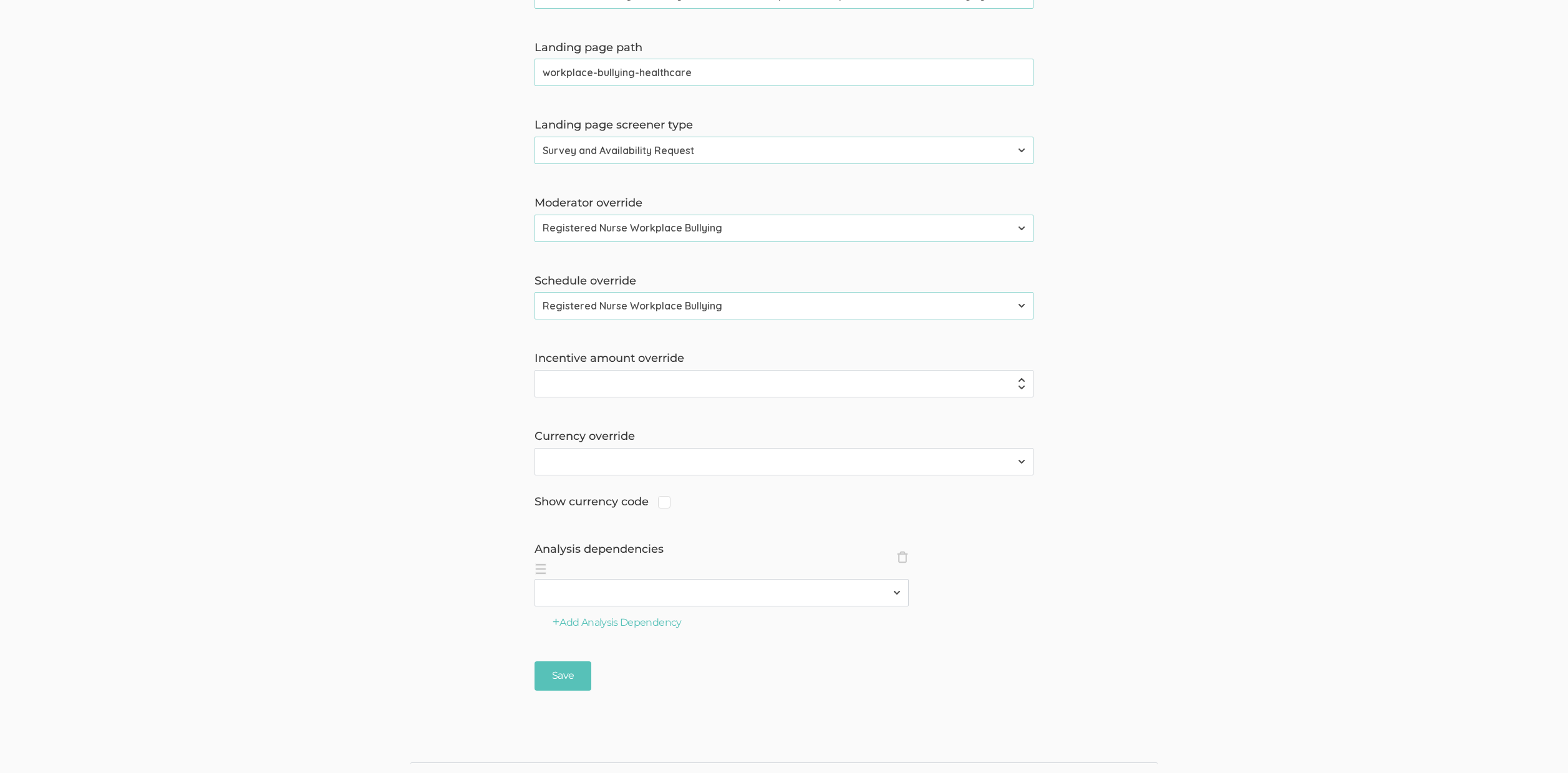
scroll to position [882, 0]
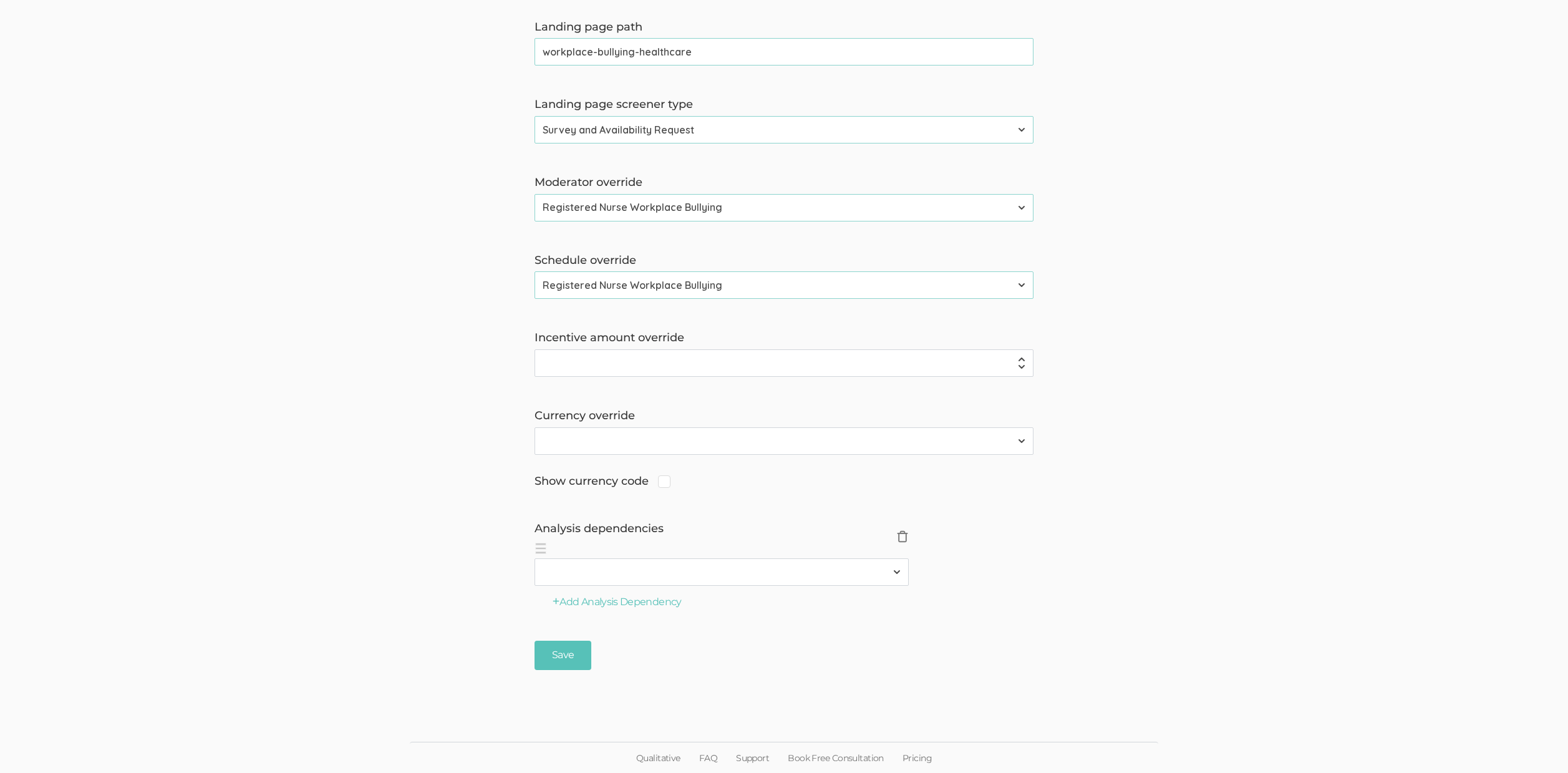
click at [901, 539] on span "×" at bounding box center [902, 536] width 13 height 13
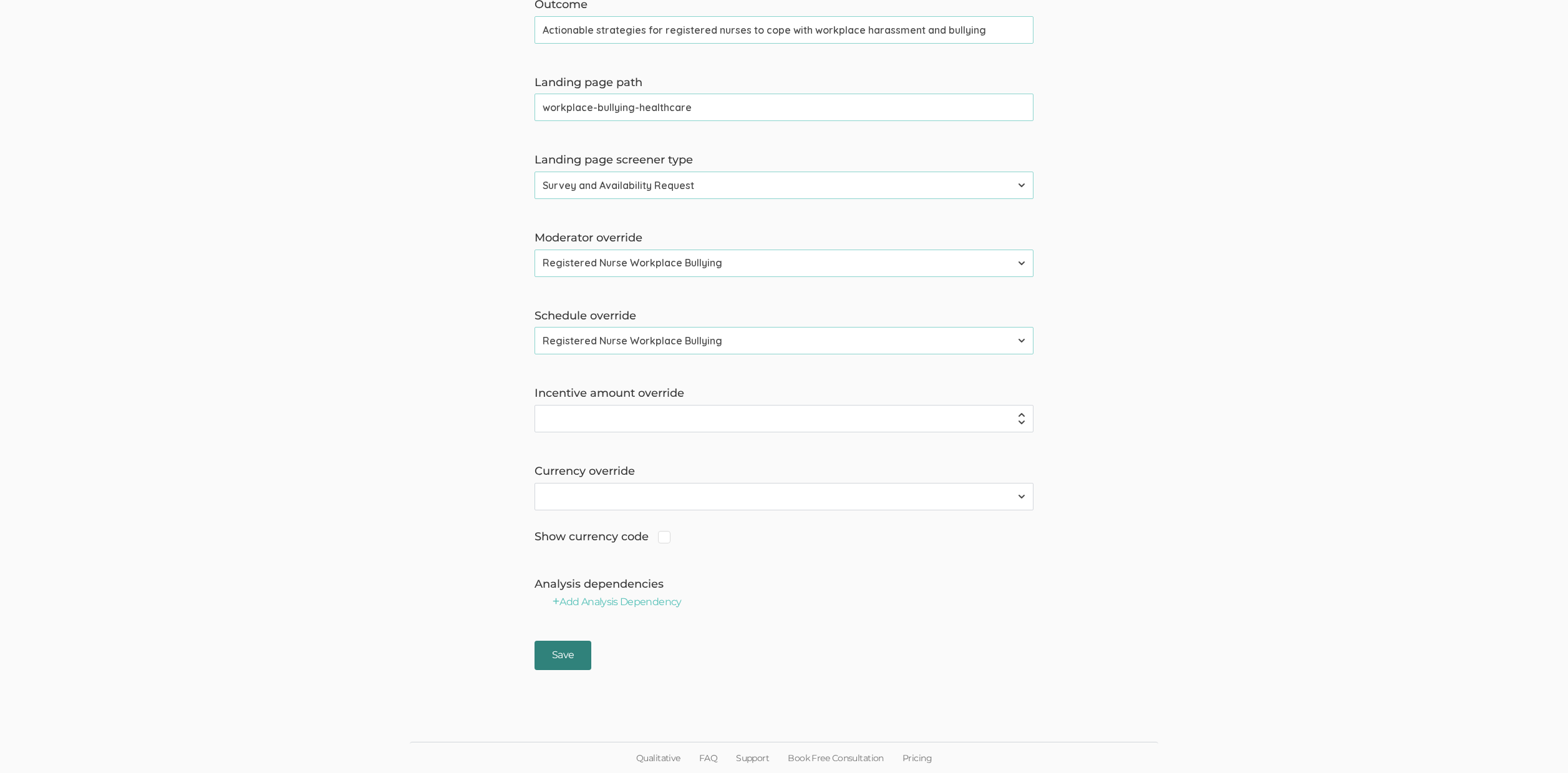
click at [573, 649] on input "Save" at bounding box center [563, 655] width 57 height 29
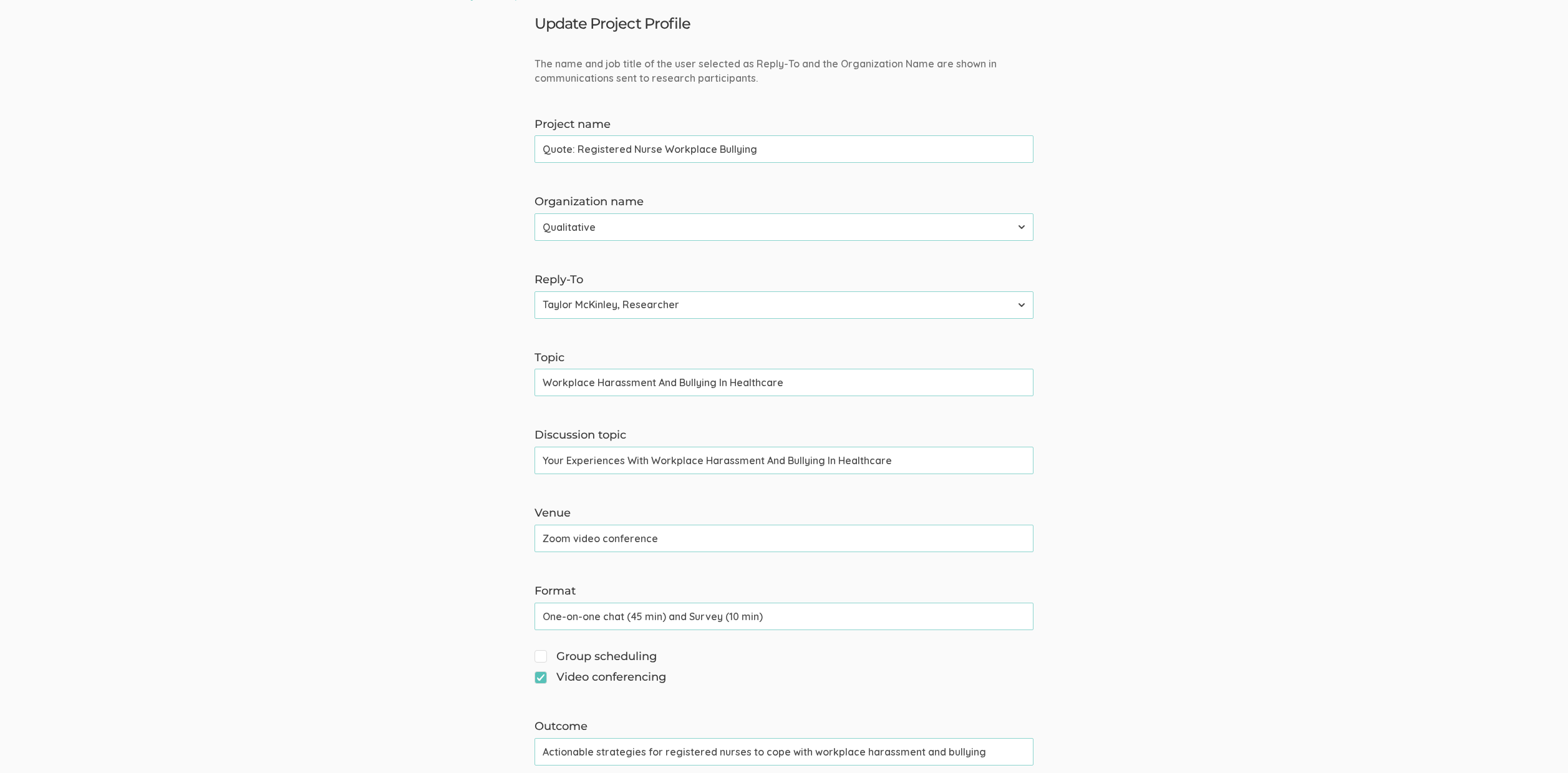
scroll to position [0, 0]
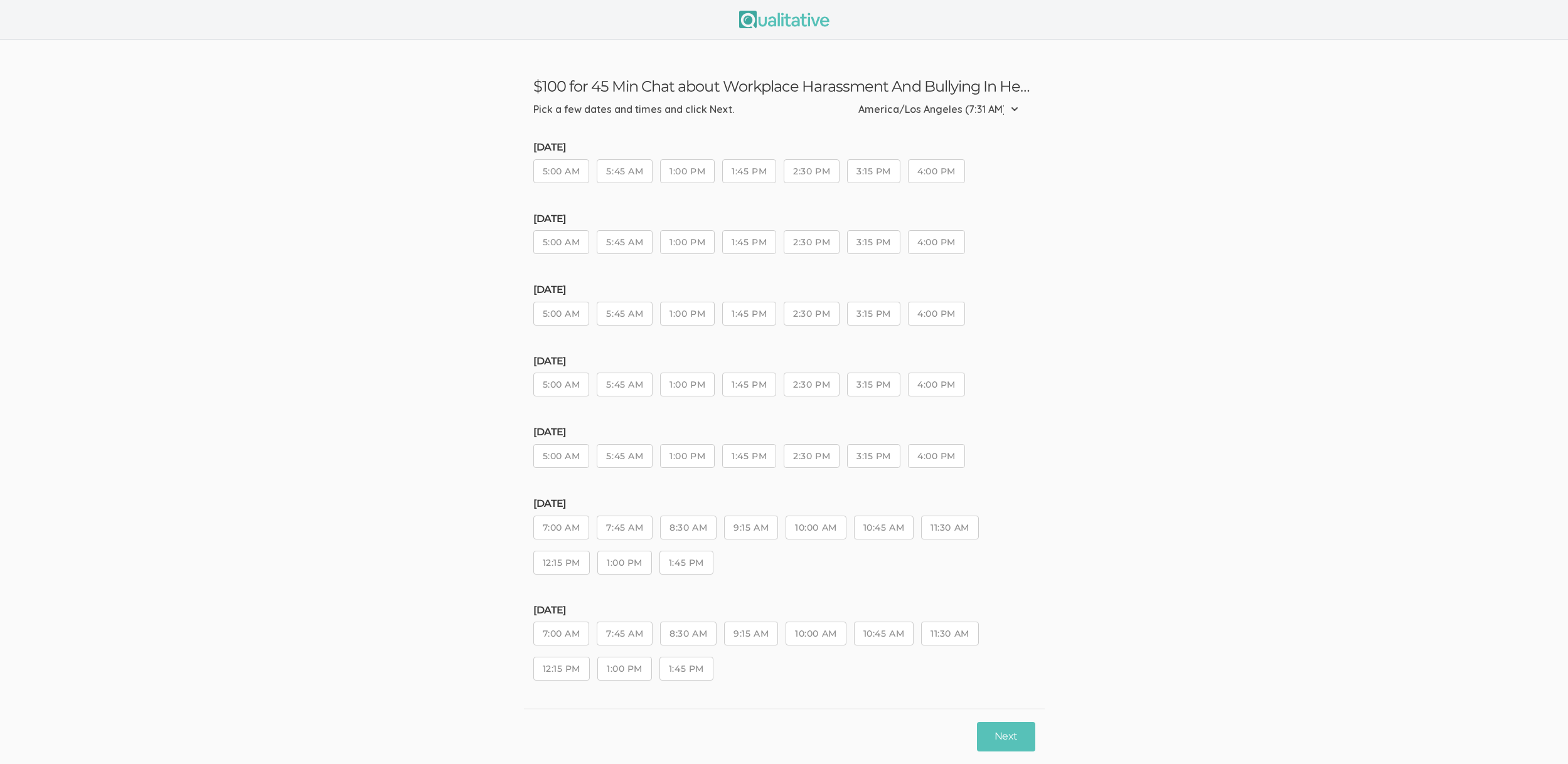
click at [746, 312] on button "1:45 PM" at bounding box center [749, 313] width 54 height 24
click at [753, 455] on button "1:45 PM" at bounding box center [749, 455] width 54 height 24
click at [1009, 742] on button "Next" at bounding box center [1006, 737] width 58 height 30
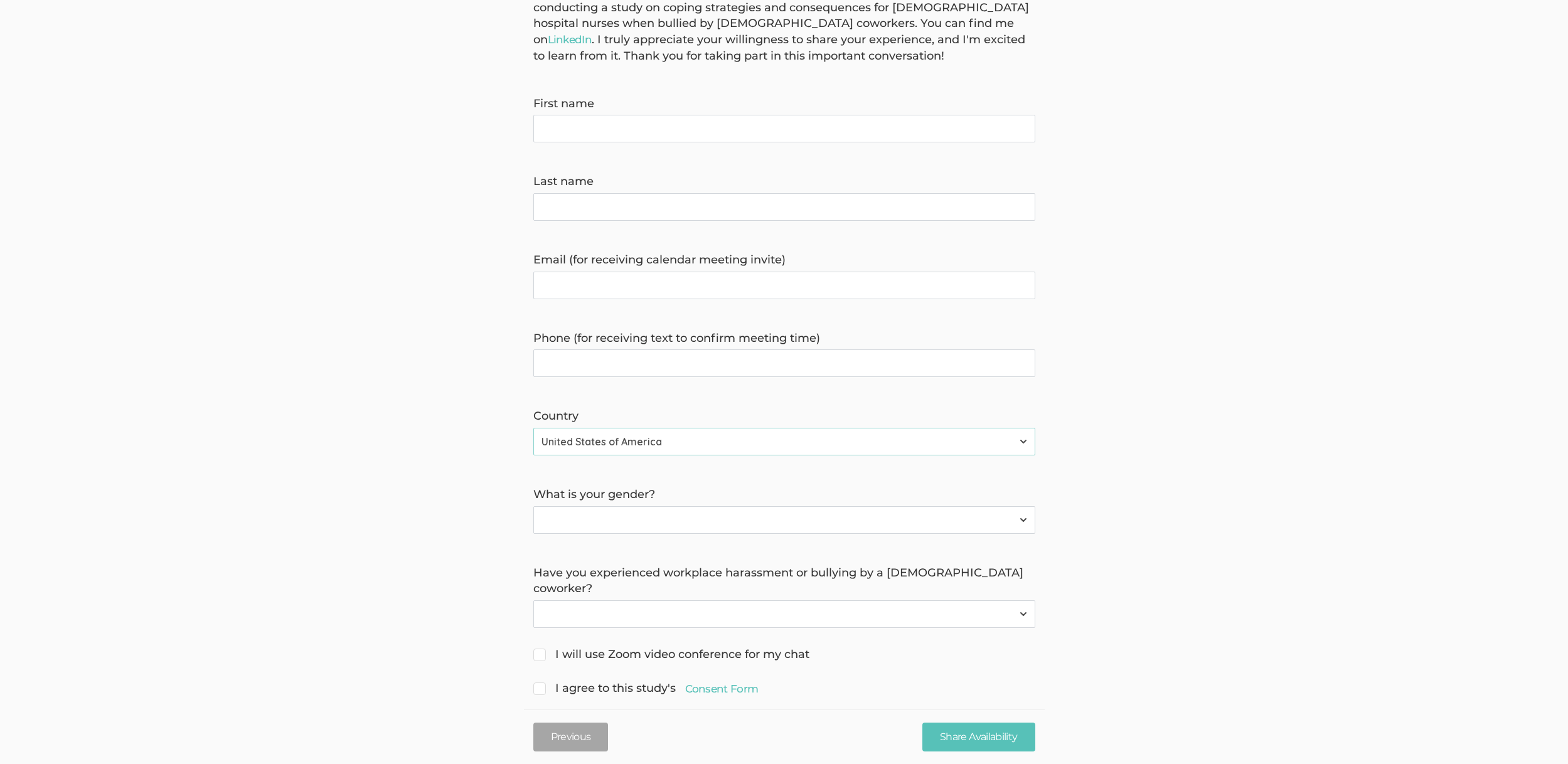
scroll to position [149, 0]
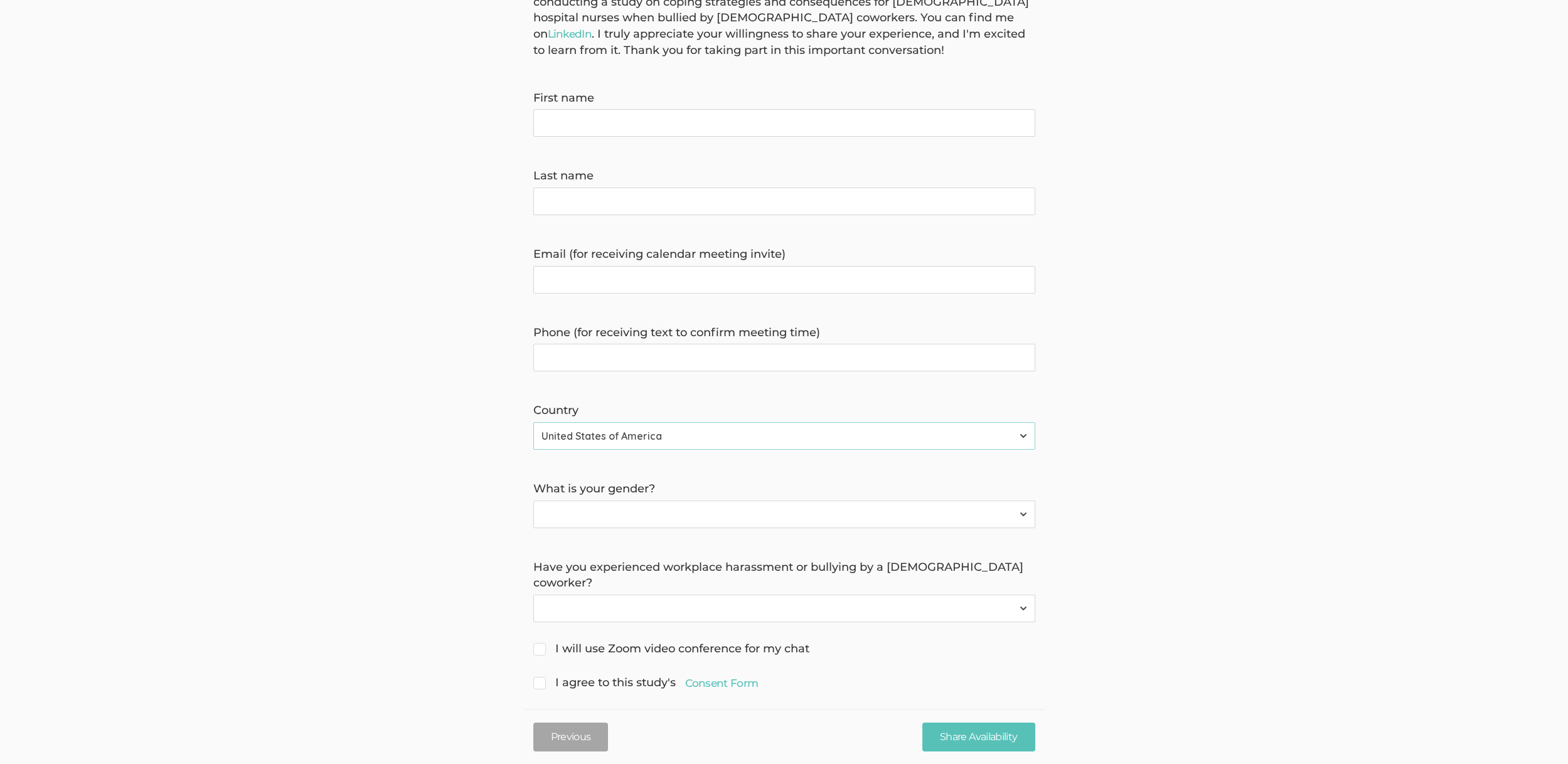
click at [659, 503] on select "Female Male Non-binary" at bounding box center [784, 514] width 502 height 28
select select "1"
click at [533, 501] on select "Female Male Non-binary" at bounding box center [784, 514] width 502 height 28
click at [569, 509] on select "Female Male Non-binary" at bounding box center [784, 514] width 502 height 28
click at [557, 595] on select "Yes No" at bounding box center [784, 608] width 502 height 28
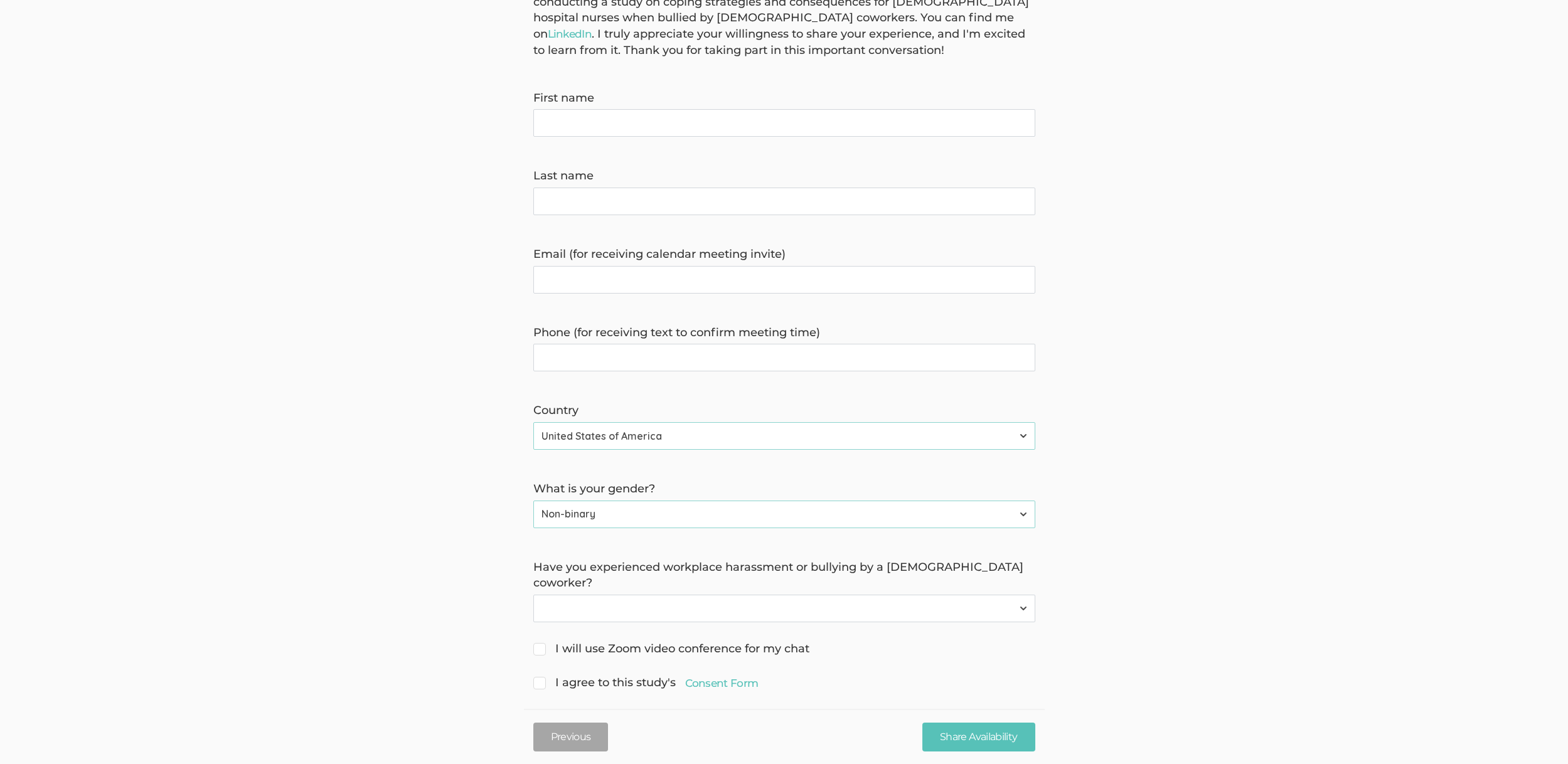
select select "0"
click at [533, 595] on select "Yes No" at bounding box center [784, 608] width 502 height 28
click at [633, 641] on span "I will use Zoom video conference for my chat" at bounding box center [671, 649] width 276 height 16
click at [542, 643] on input "I will use Zoom video conference for my chat" at bounding box center [537, 647] width 8 height 8
checkbox input "true"
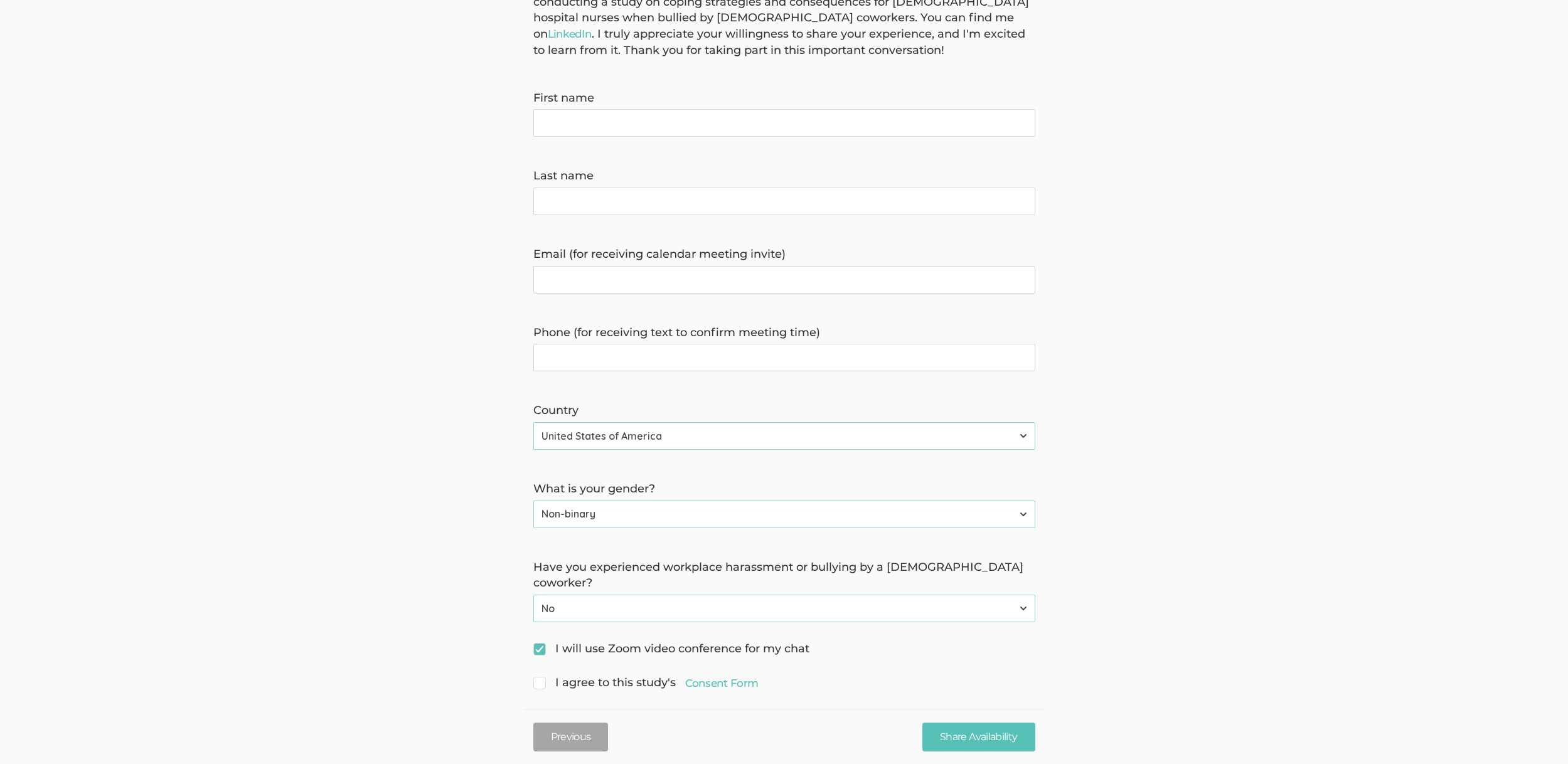
click at [588, 675] on span "I agree to this study's Consent Form" at bounding box center [646, 683] width 225 height 16
click at [542, 678] on input "I agree to this study's Consent Form" at bounding box center [537, 682] width 8 height 8
checkbox input "true"
click at [704, 676] on link "Consent Form" at bounding box center [722, 683] width 73 height 15
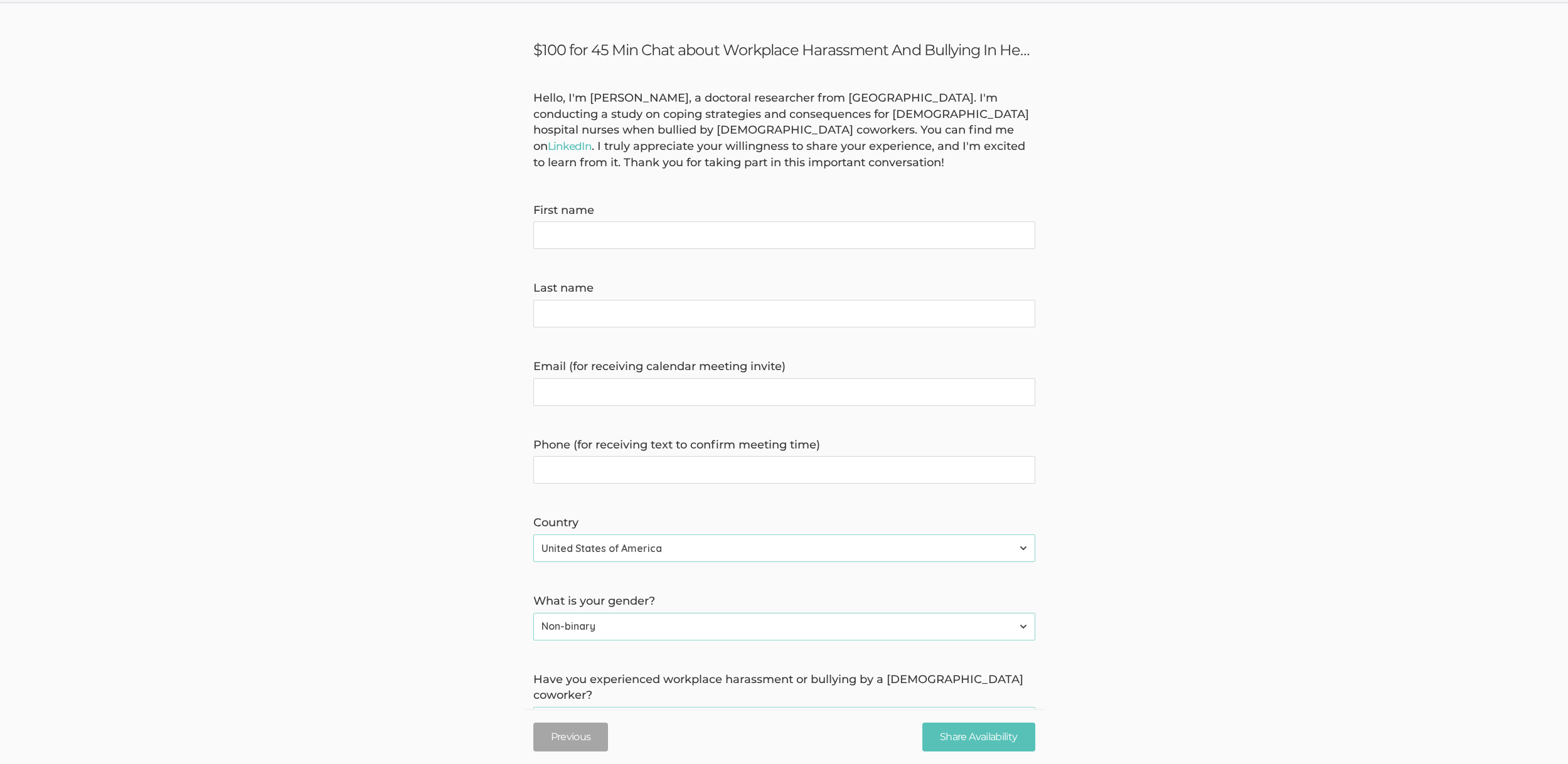
scroll to position [0, 0]
